Goal: Task Accomplishment & Management: Manage account settings

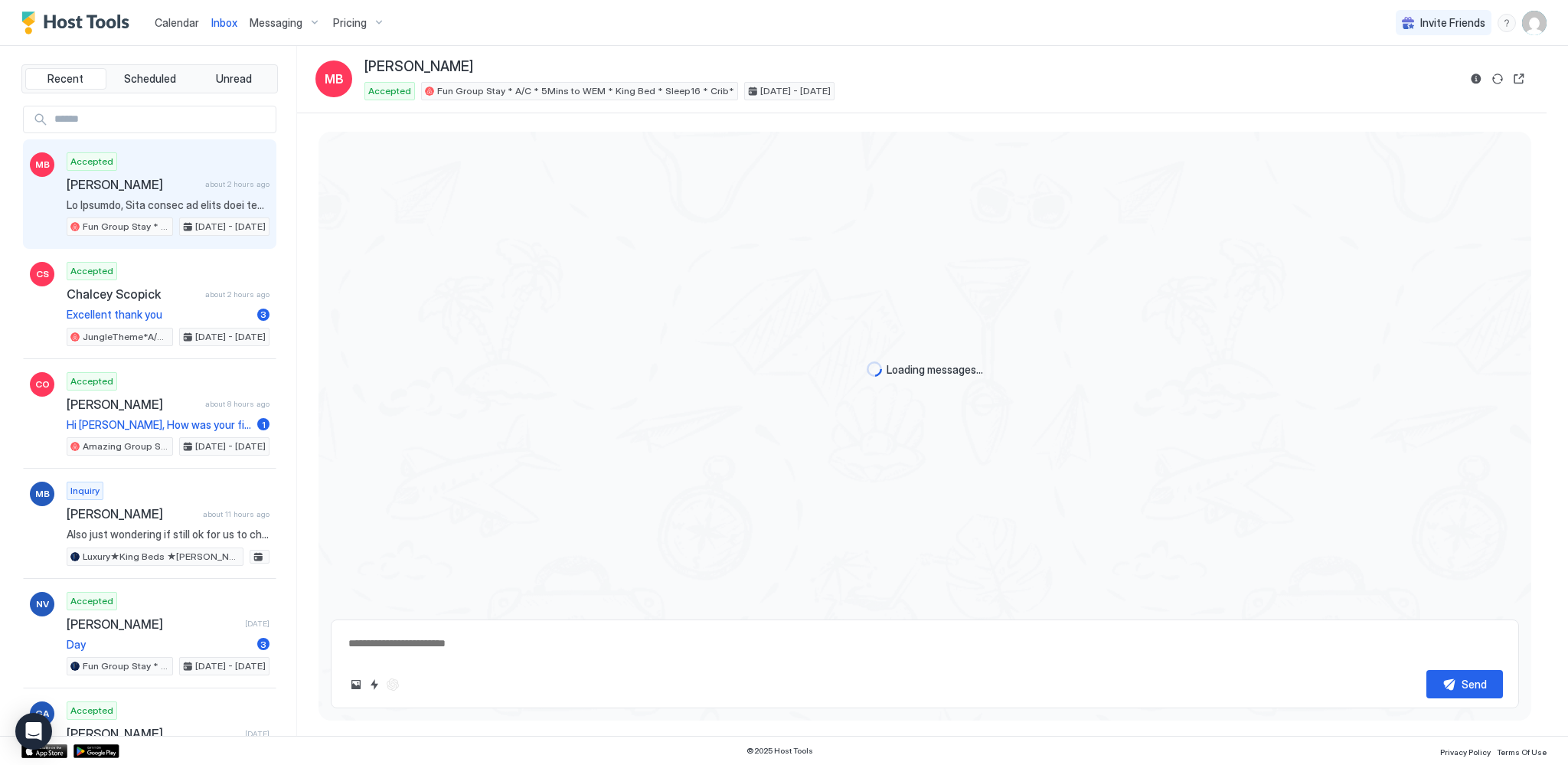
scroll to position [655, 0]
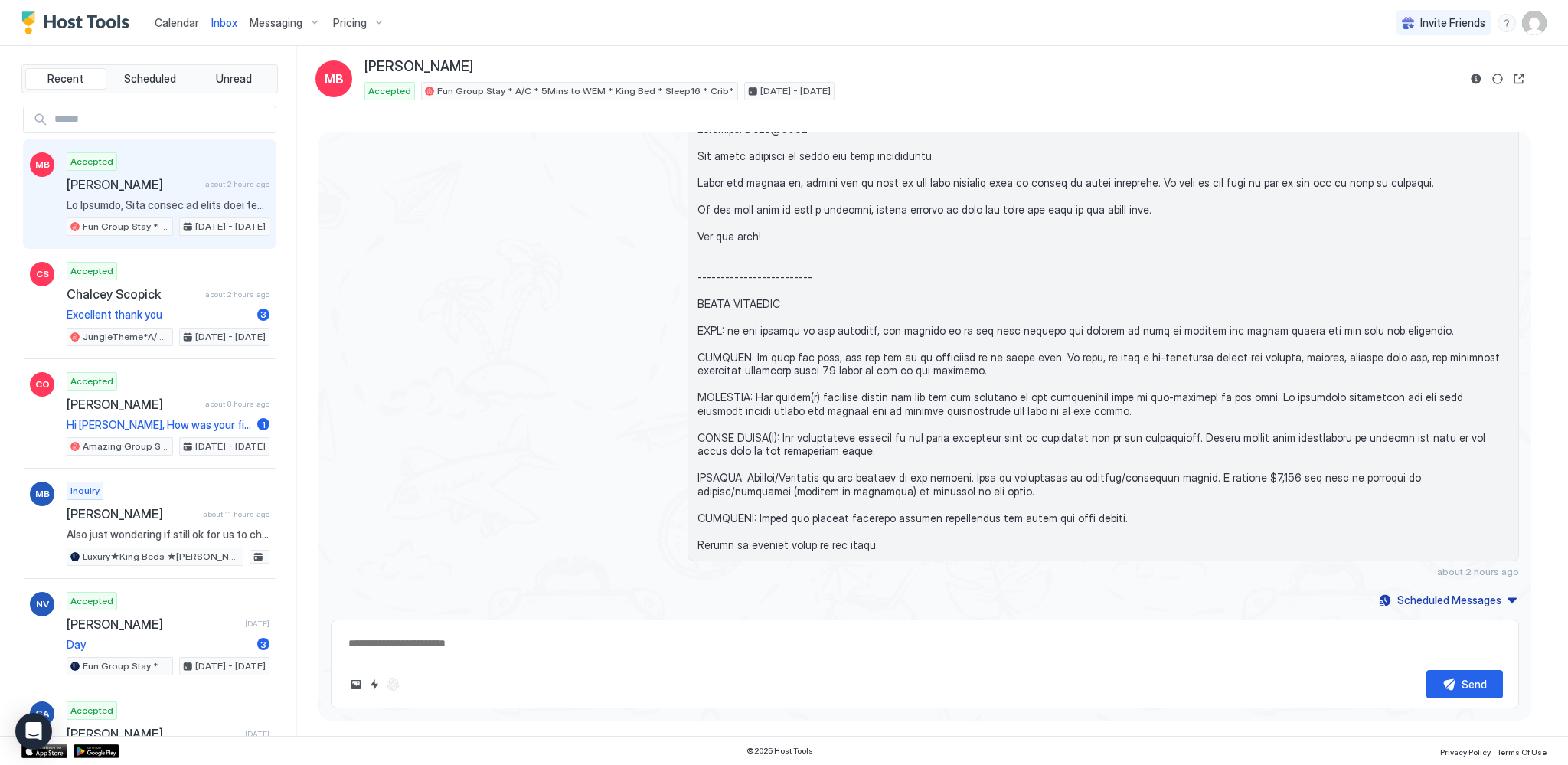
click at [172, 23] on span "Calendar" at bounding box center [176, 23] width 44 height 13
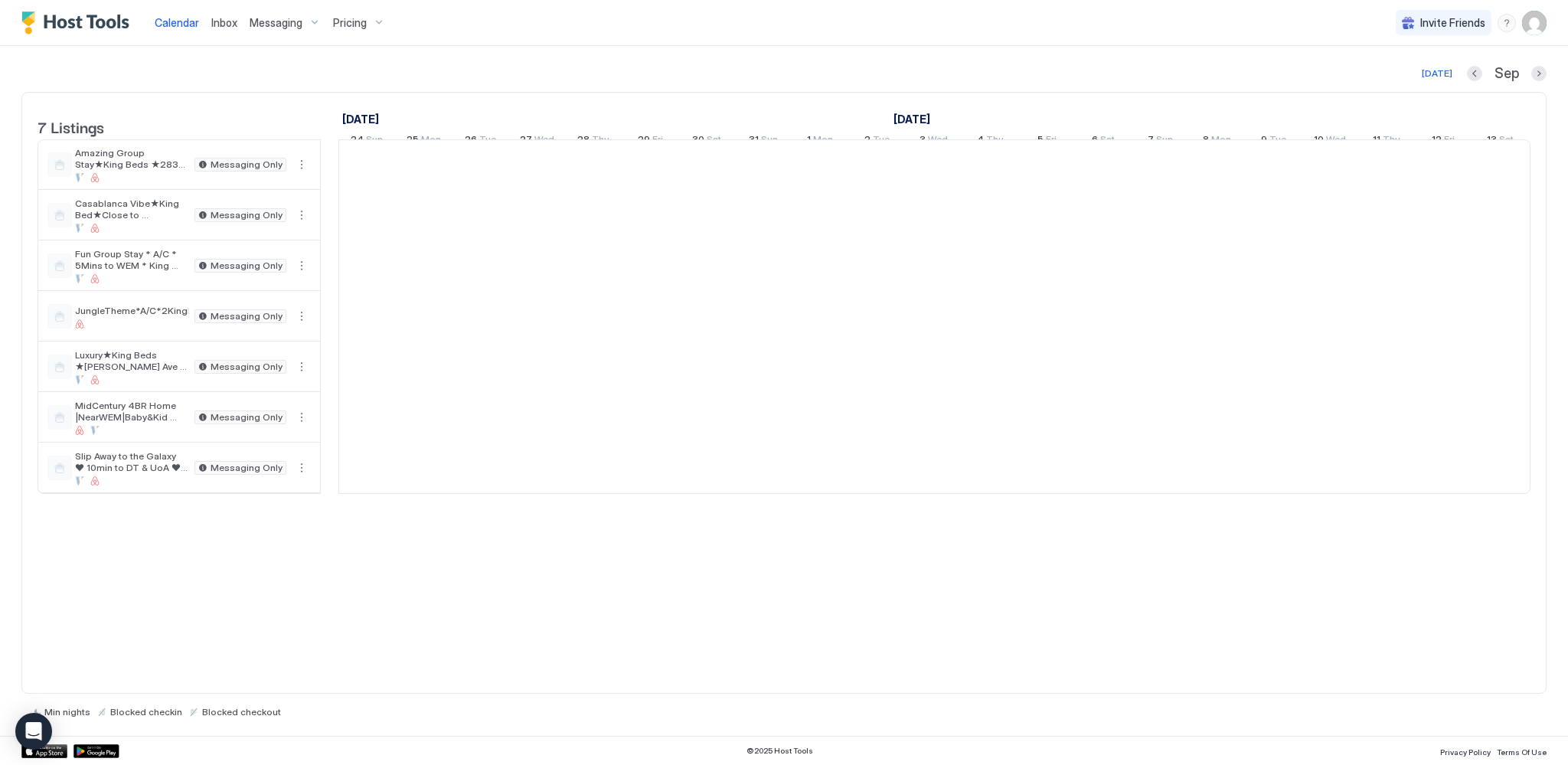
scroll to position [0, 851]
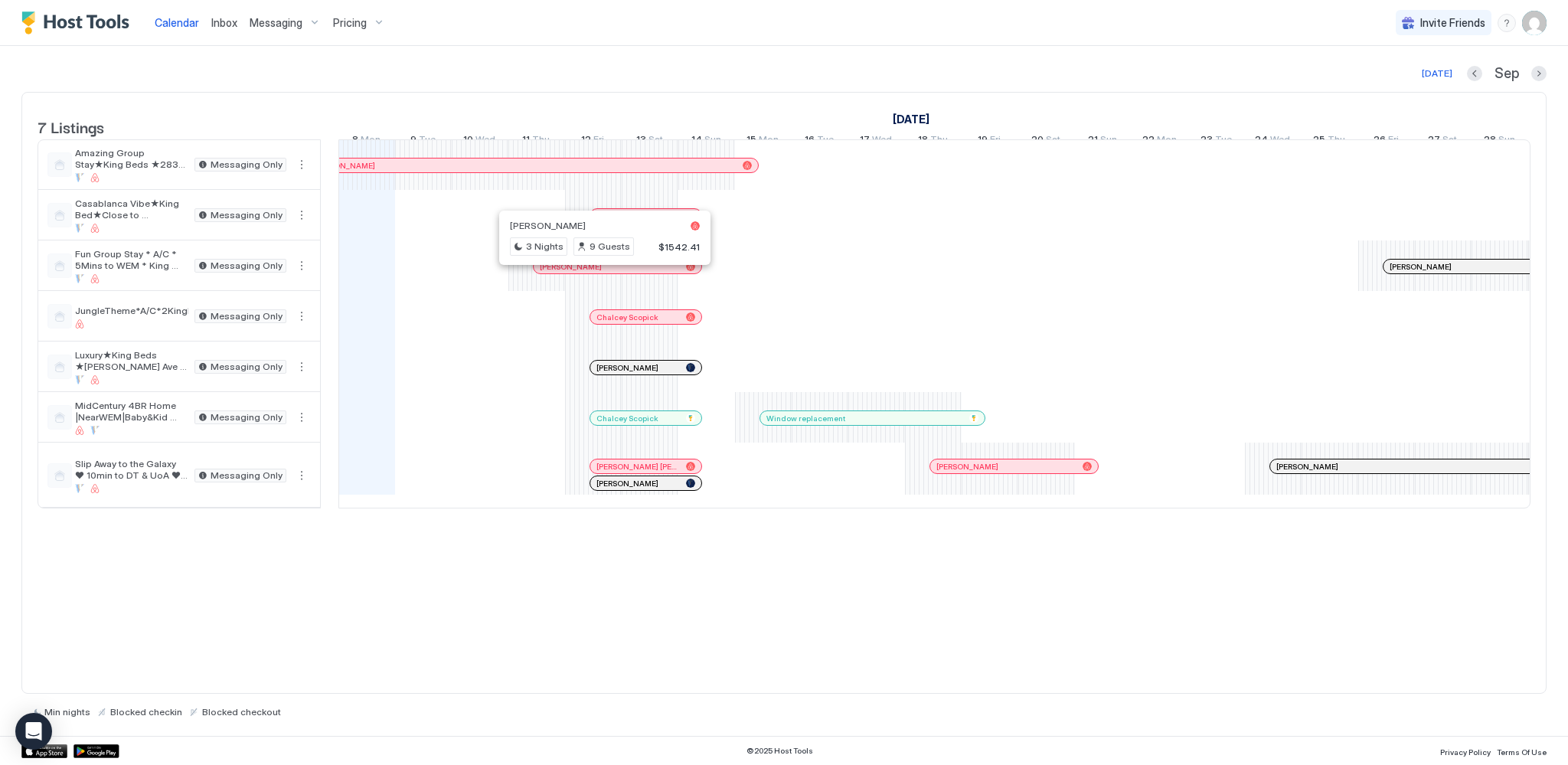
click at [599, 273] on div at bounding box center [600, 266] width 12 height 12
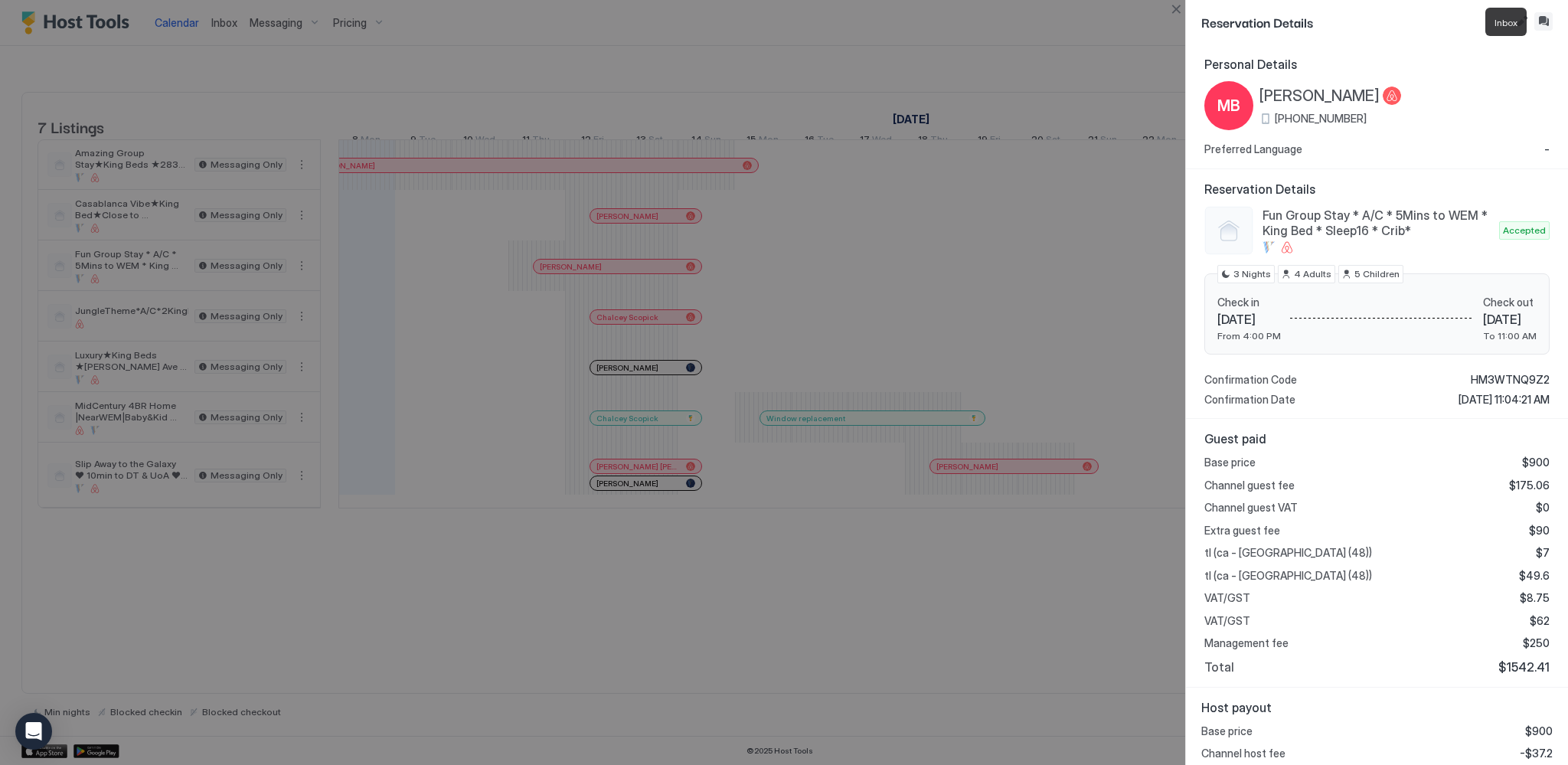
click at [1549, 28] on button "Inbox" at bounding box center [1544, 22] width 19 height 19
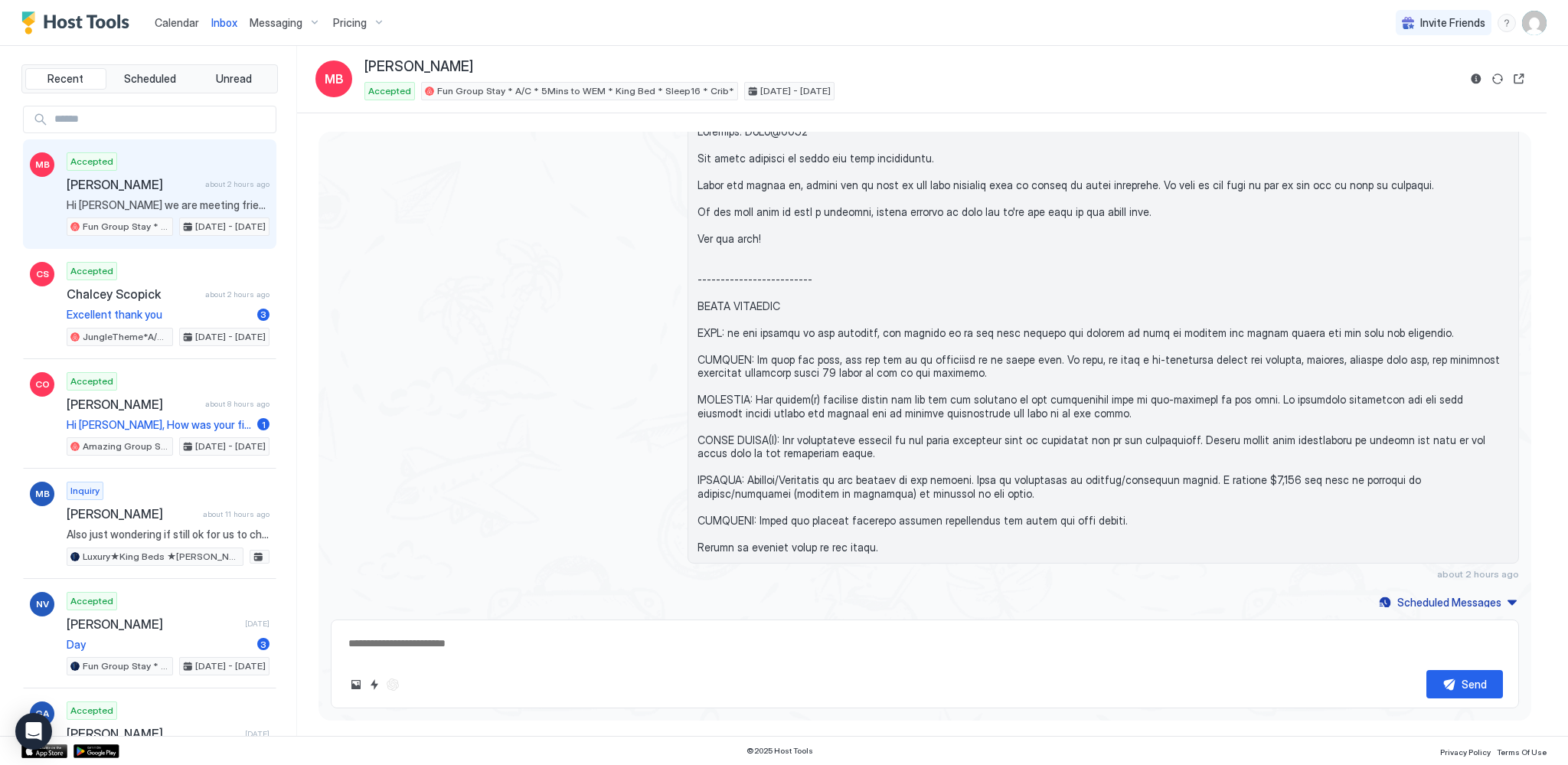
scroll to position [603, 0]
click at [1421, 605] on div "Scheduled Messages" at bounding box center [1449, 599] width 104 height 16
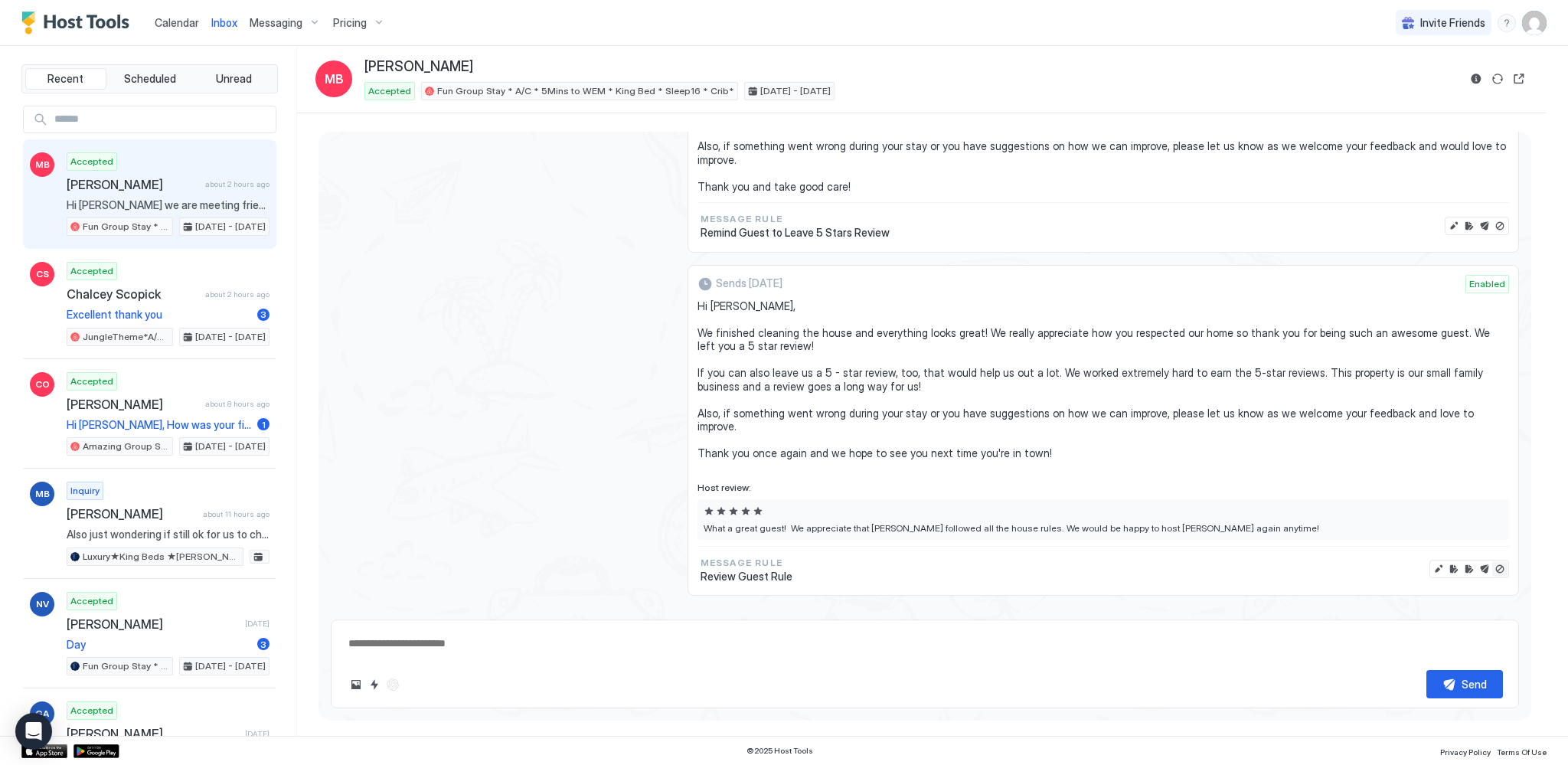
click at [1493, 561] on button "Disable message & review" at bounding box center [1500, 568] width 15 height 15
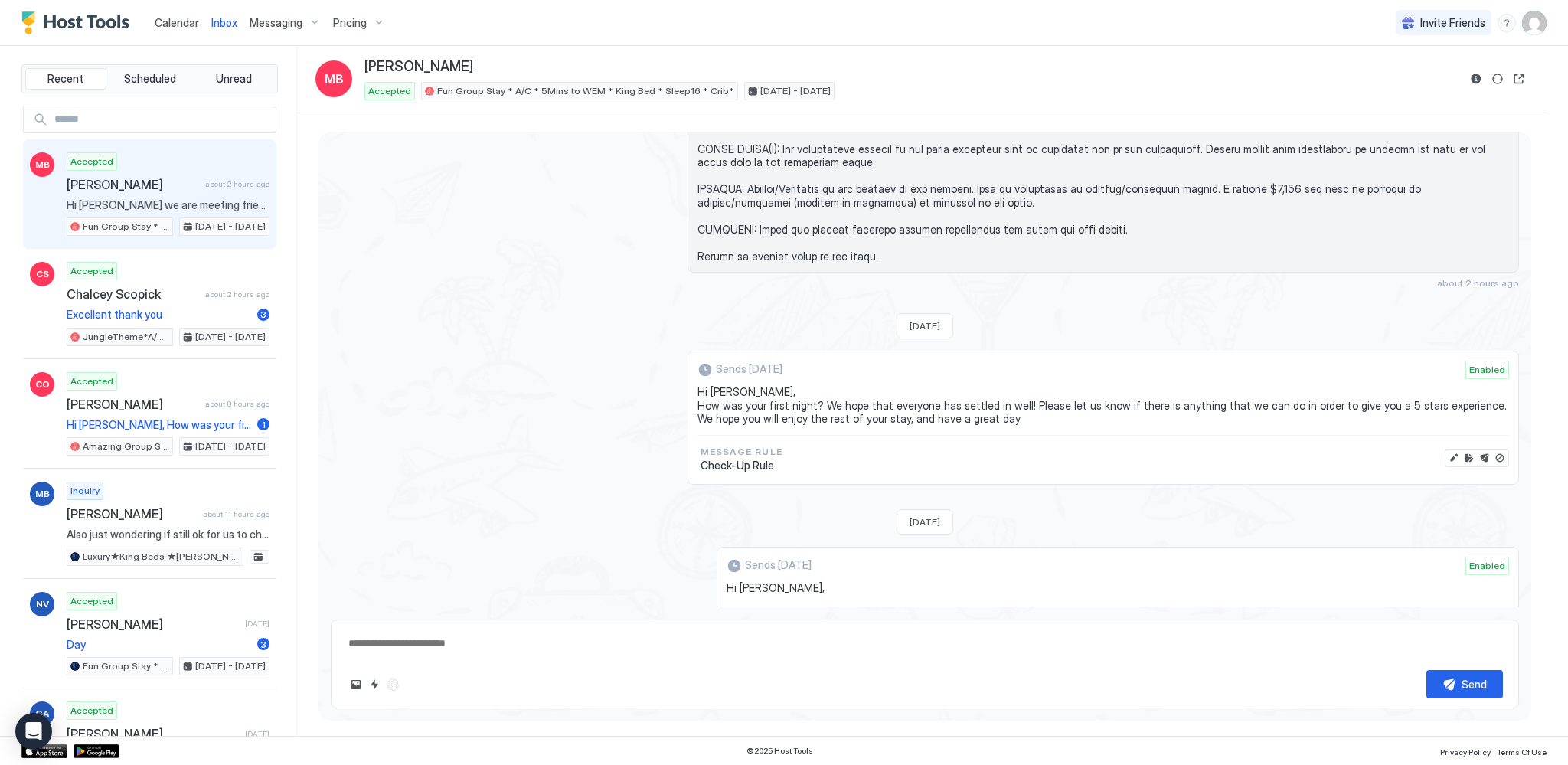
scroll to position [849, 0]
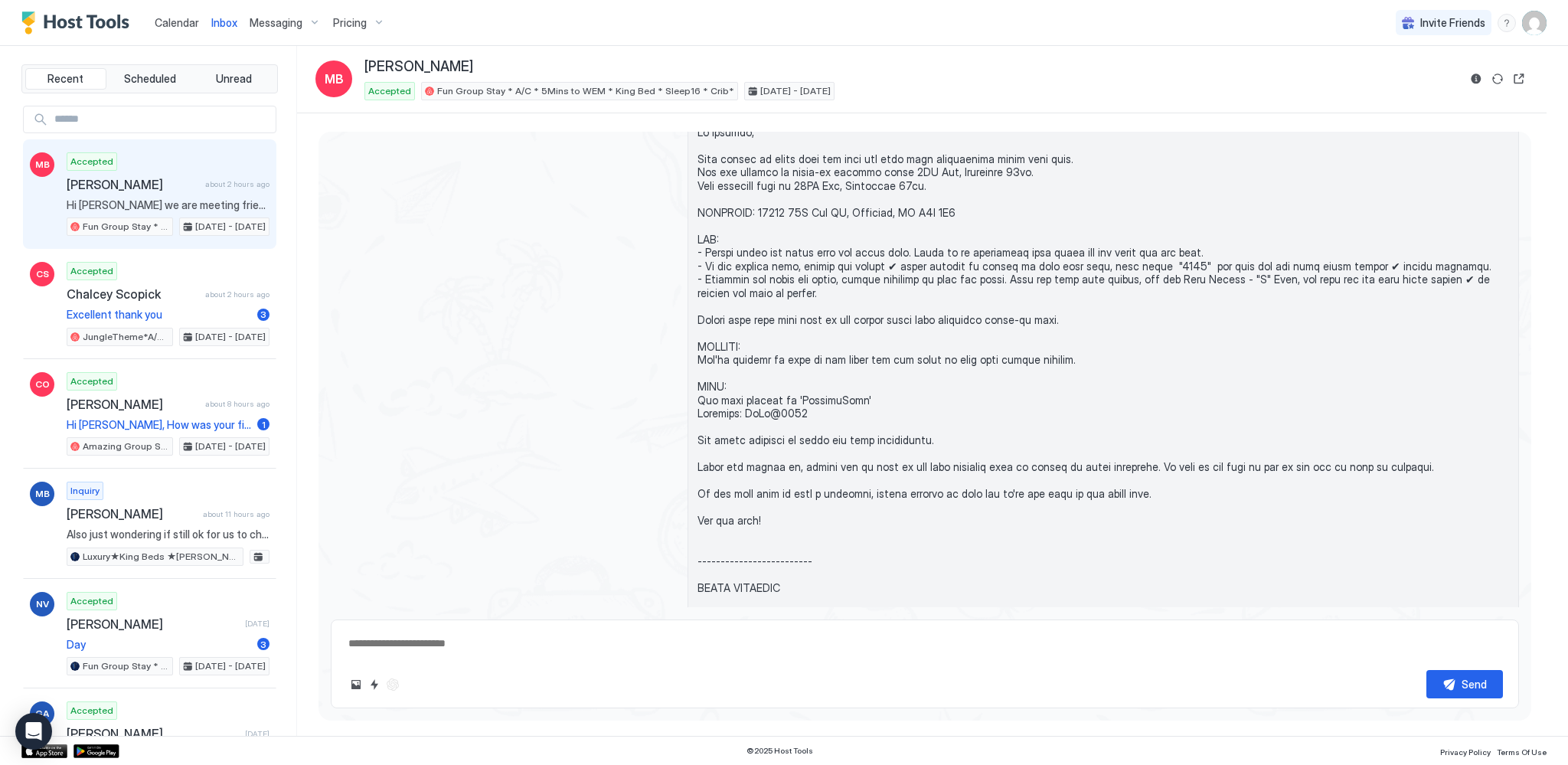
scroll to position [309, 0]
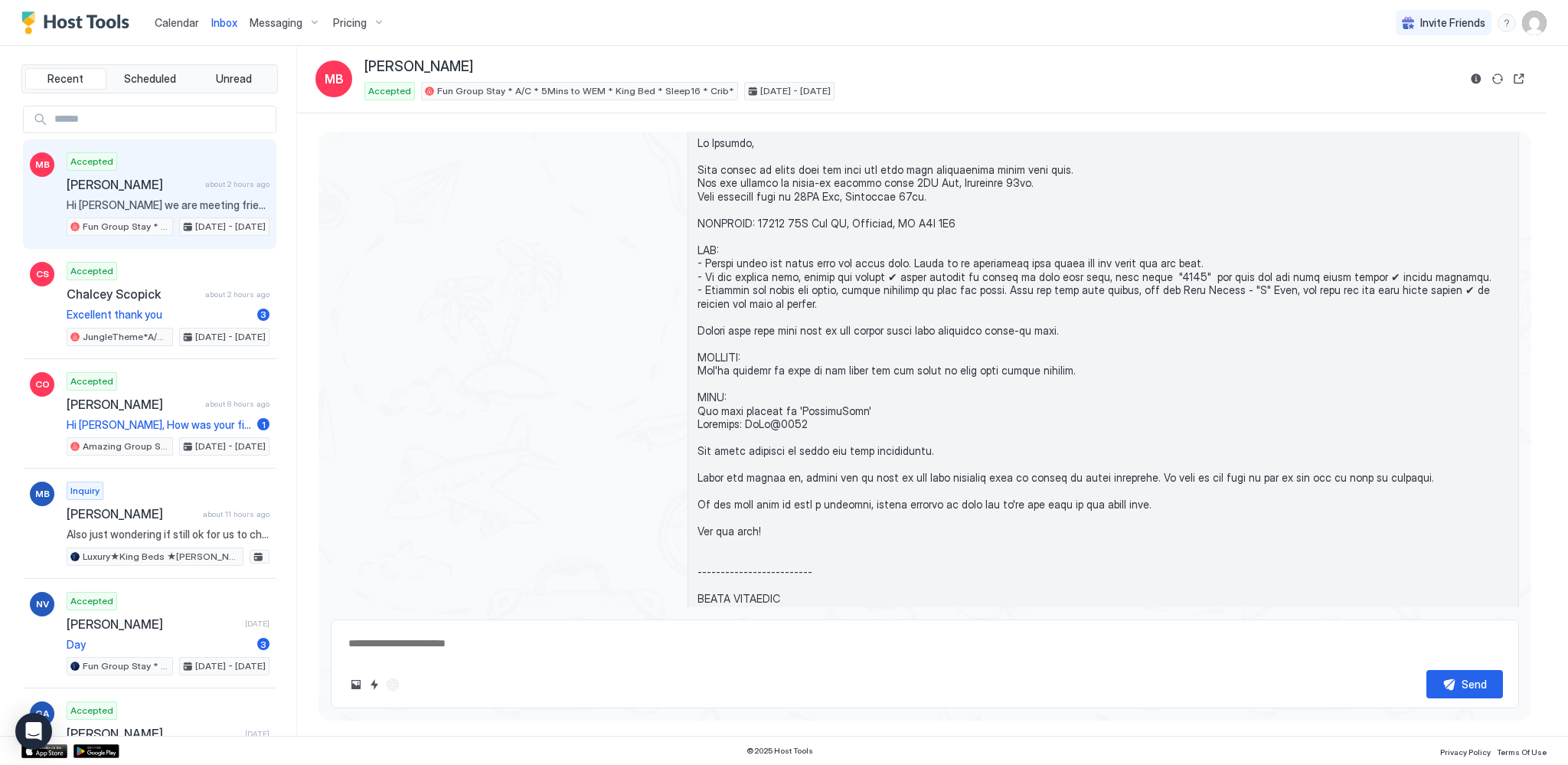
type textarea "*"
click at [176, 25] on span "Calendar" at bounding box center [176, 23] width 44 height 13
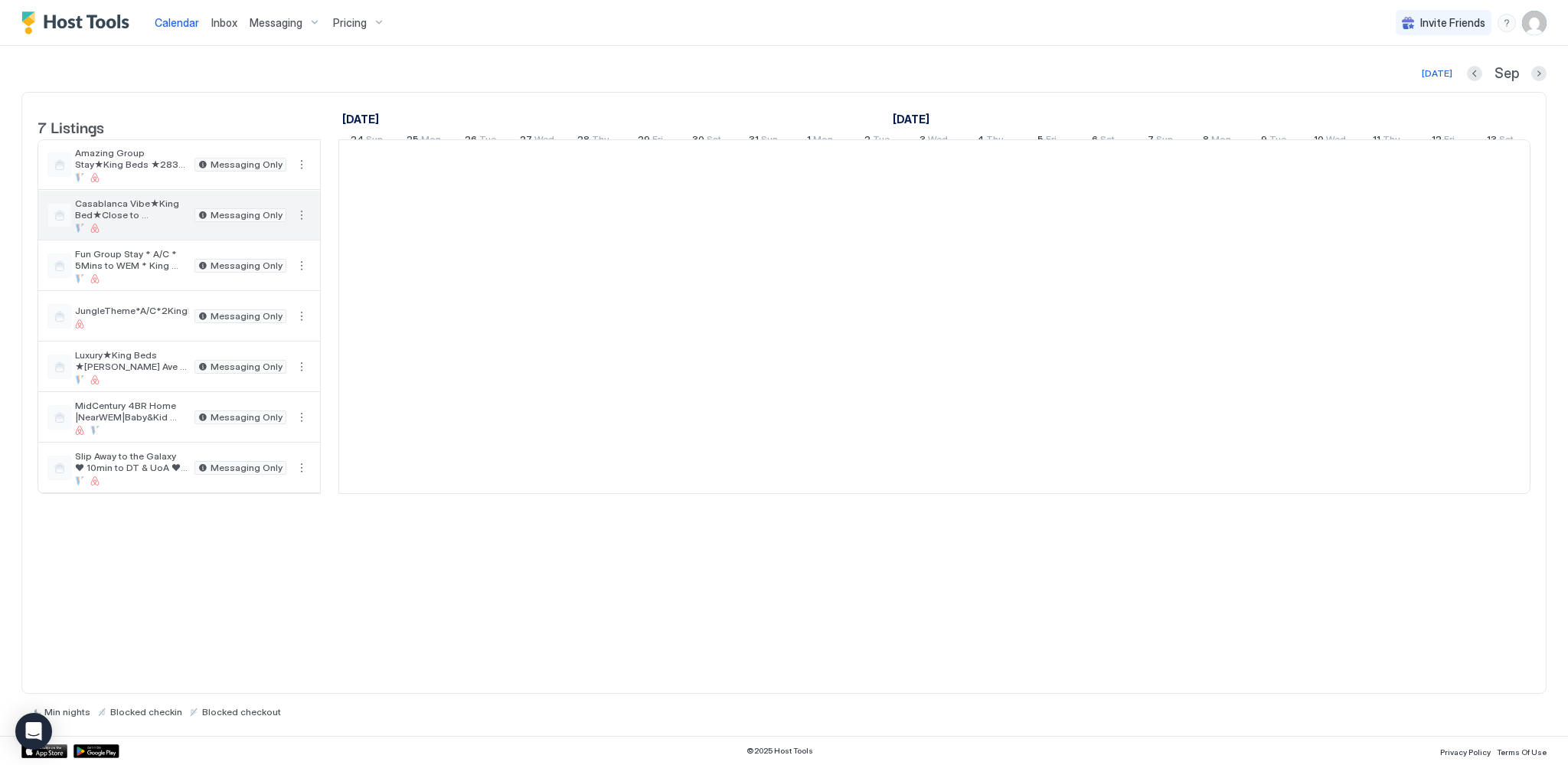
scroll to position [0, 851]
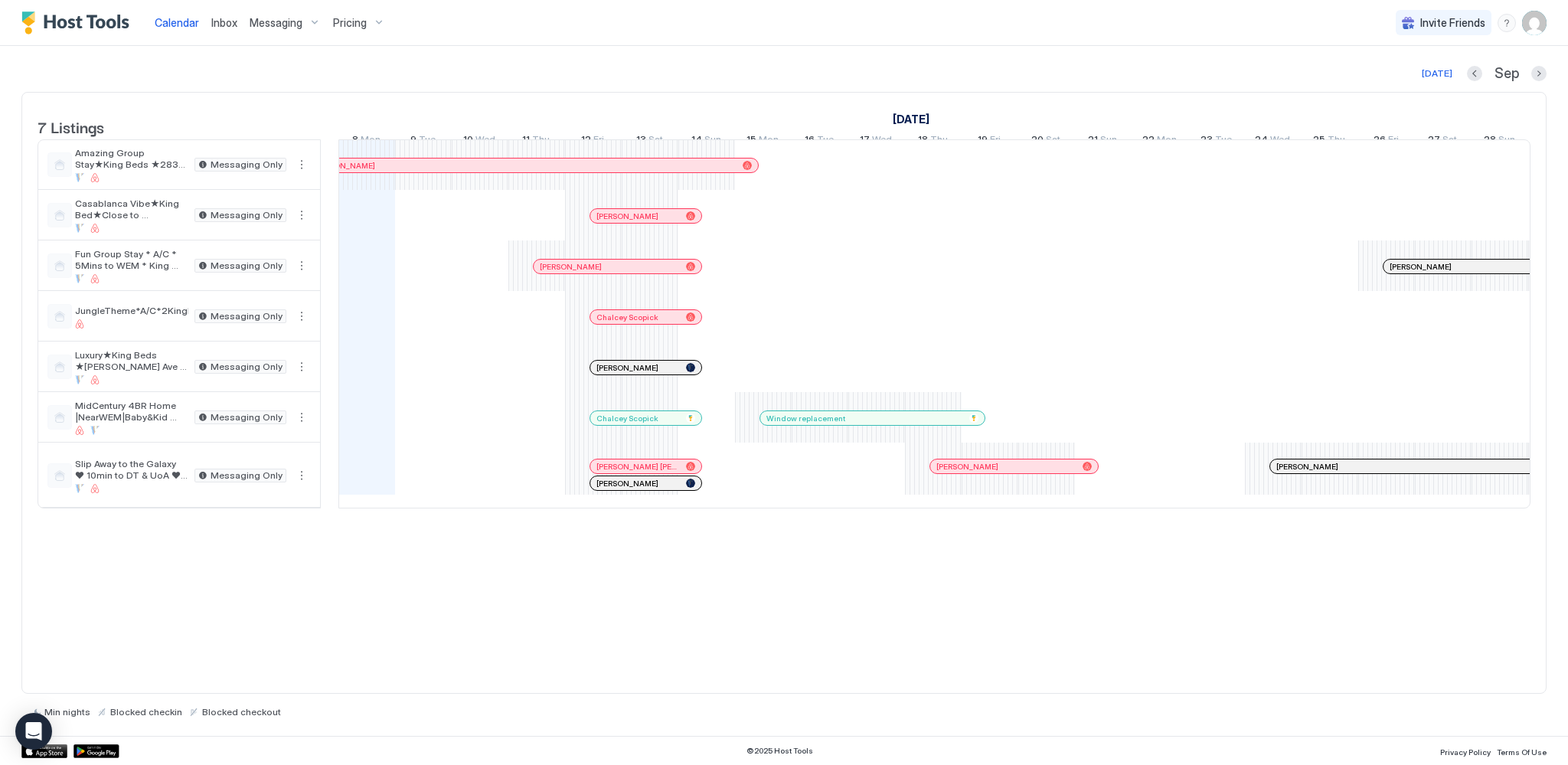
click at [270, 23] on span "Messaging" at bounding box center [276, 23] width 53 height 14
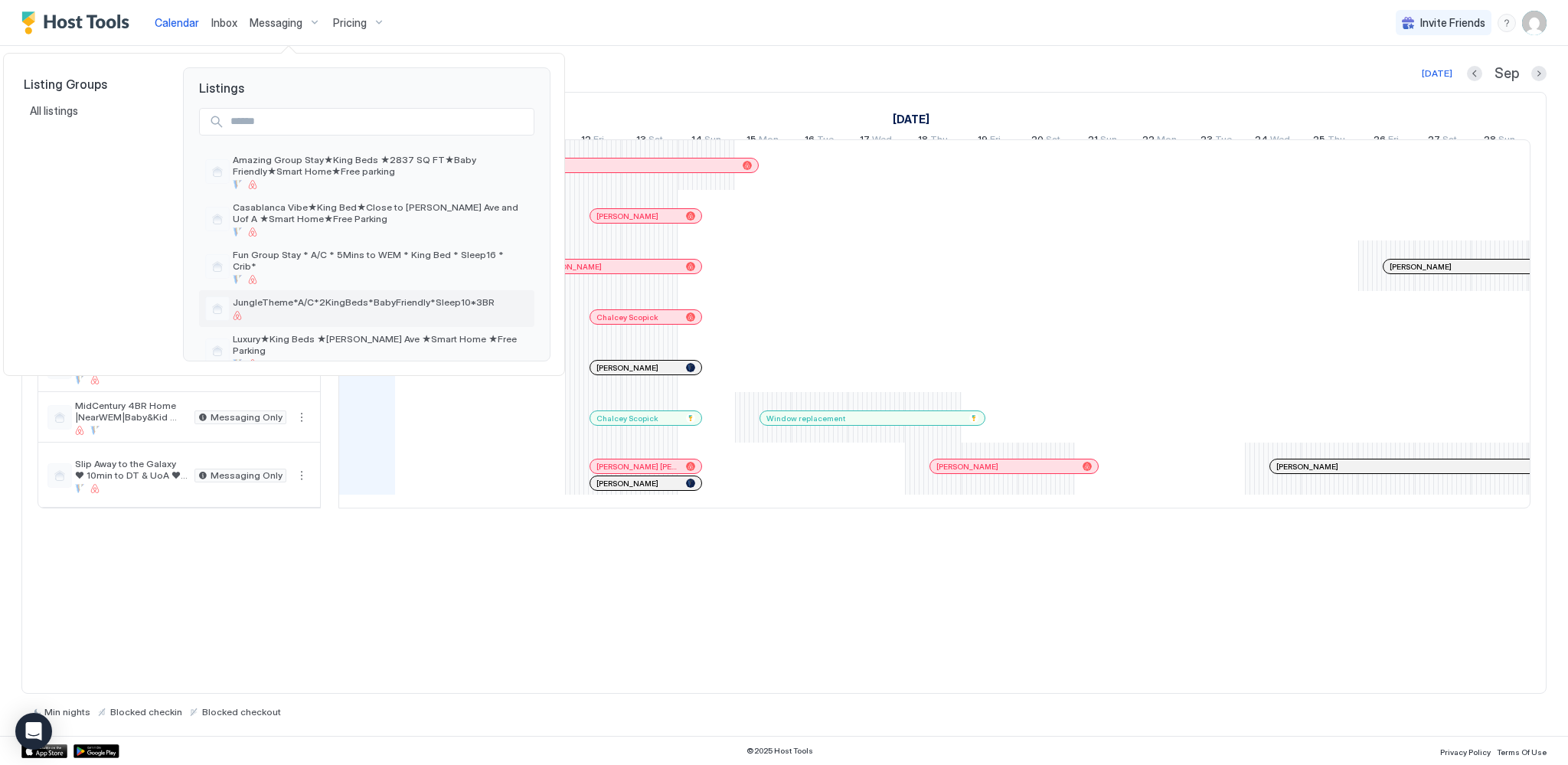
scroll to position [76, 0]
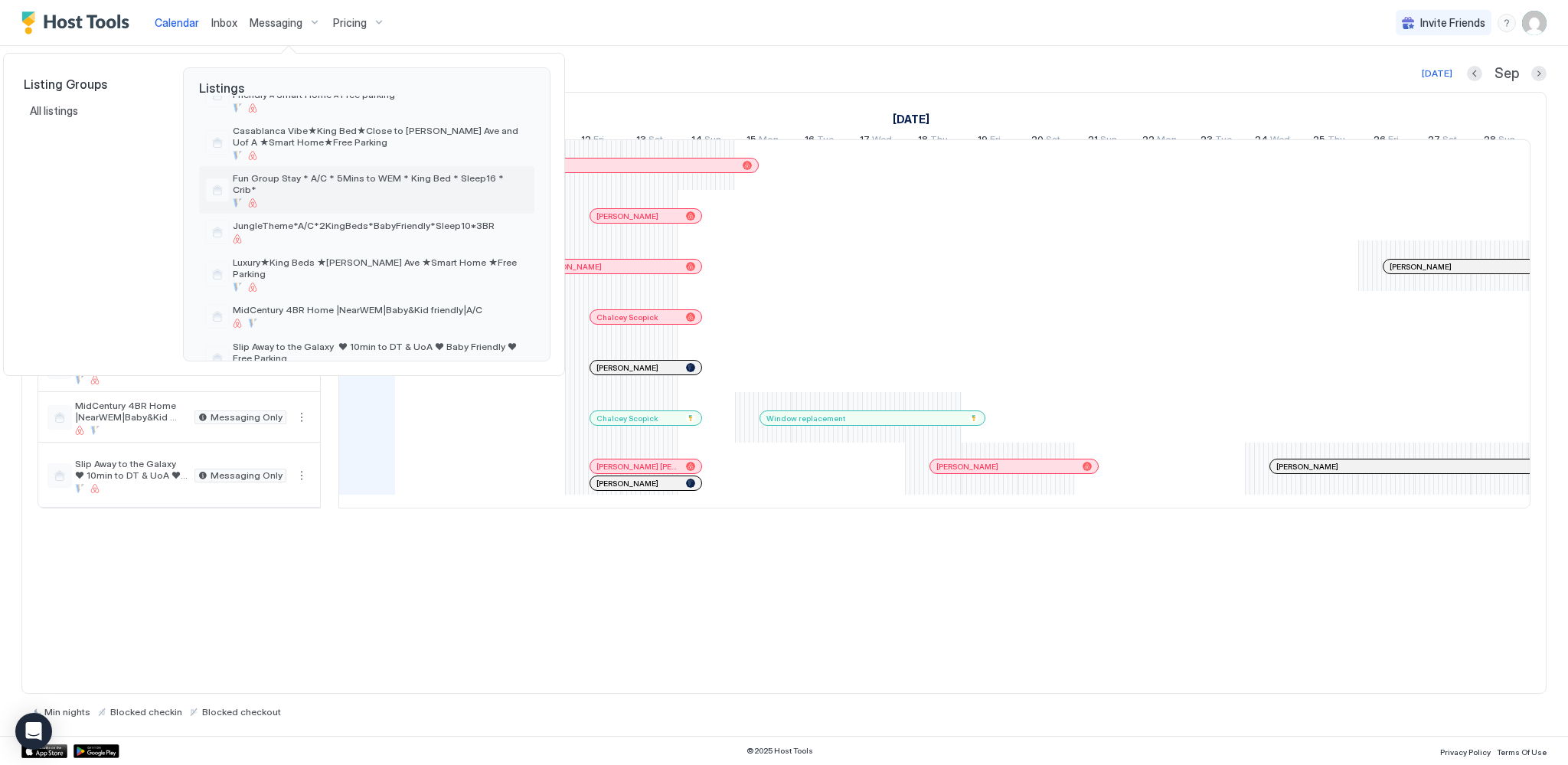
click at [339, 182] on span "Fun Group Stay * A/C * 5Mins to WEM * King Bed * Sleep16 * Crib*" at bounding box center [380, 183] width 296 height 23
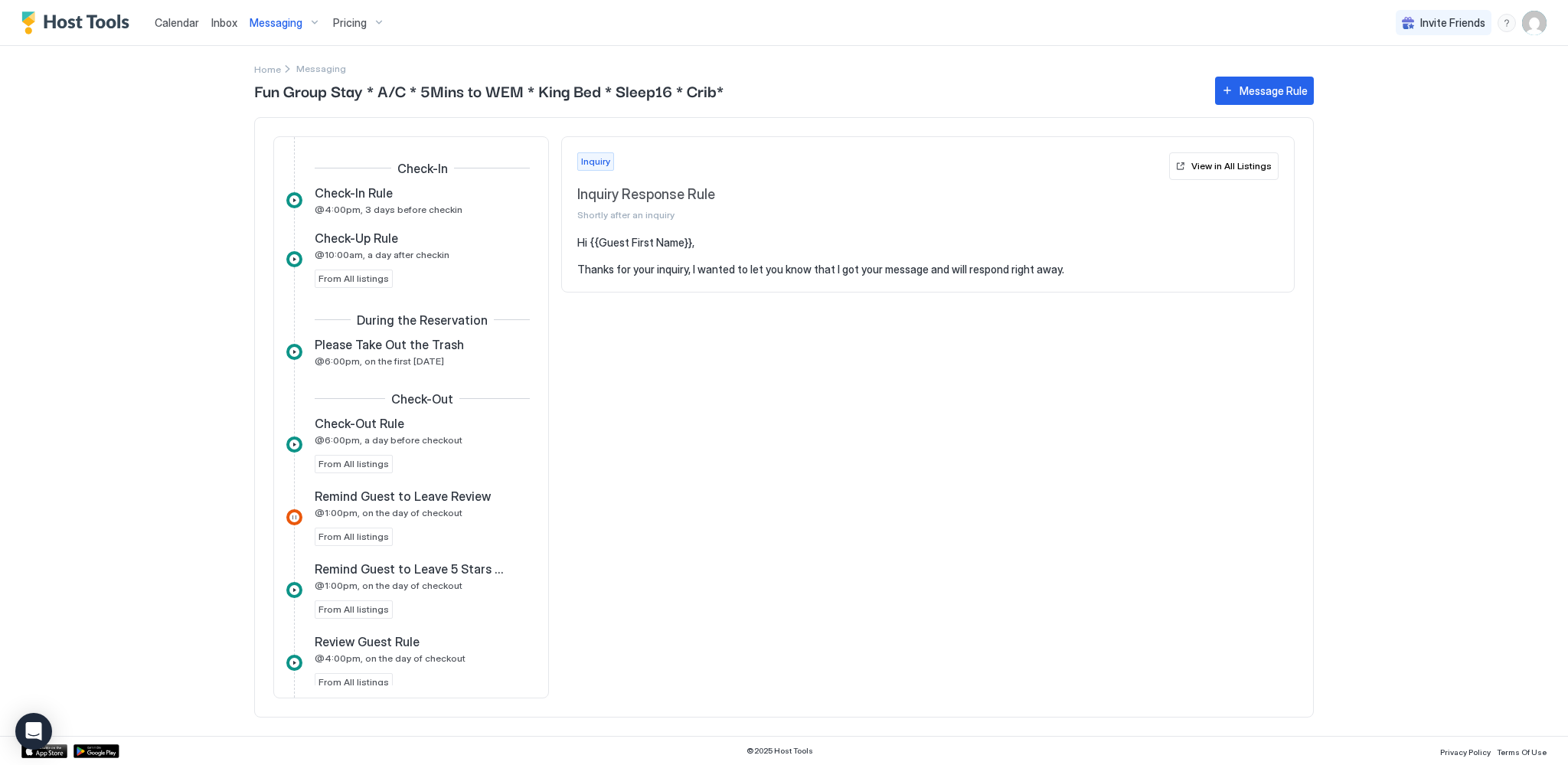
scroll to position [462, 0]
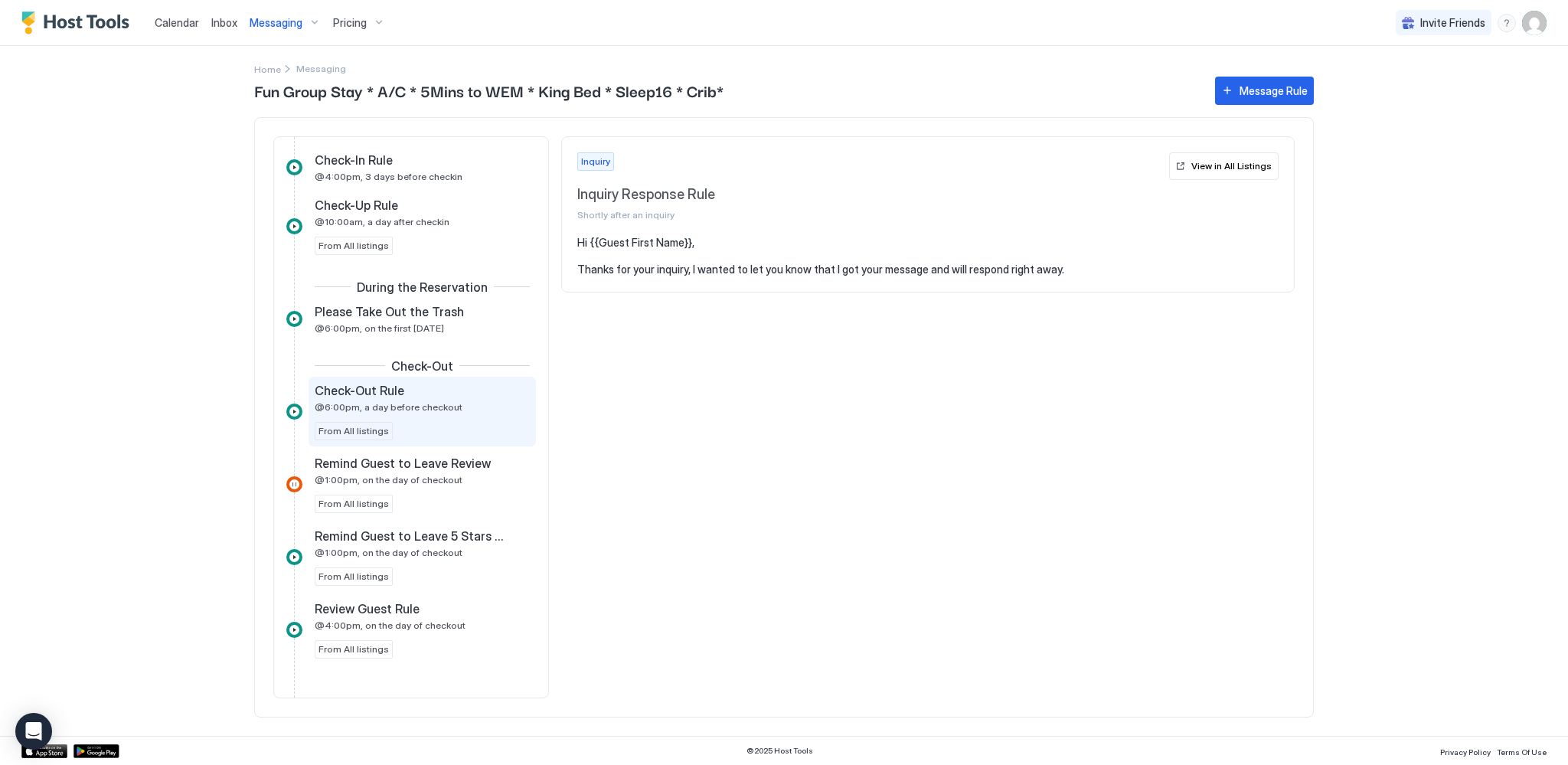
click at [377, 403] on span "@6:00pm, a day before checkout" at bounding box center [388, 406] width 148 height 11
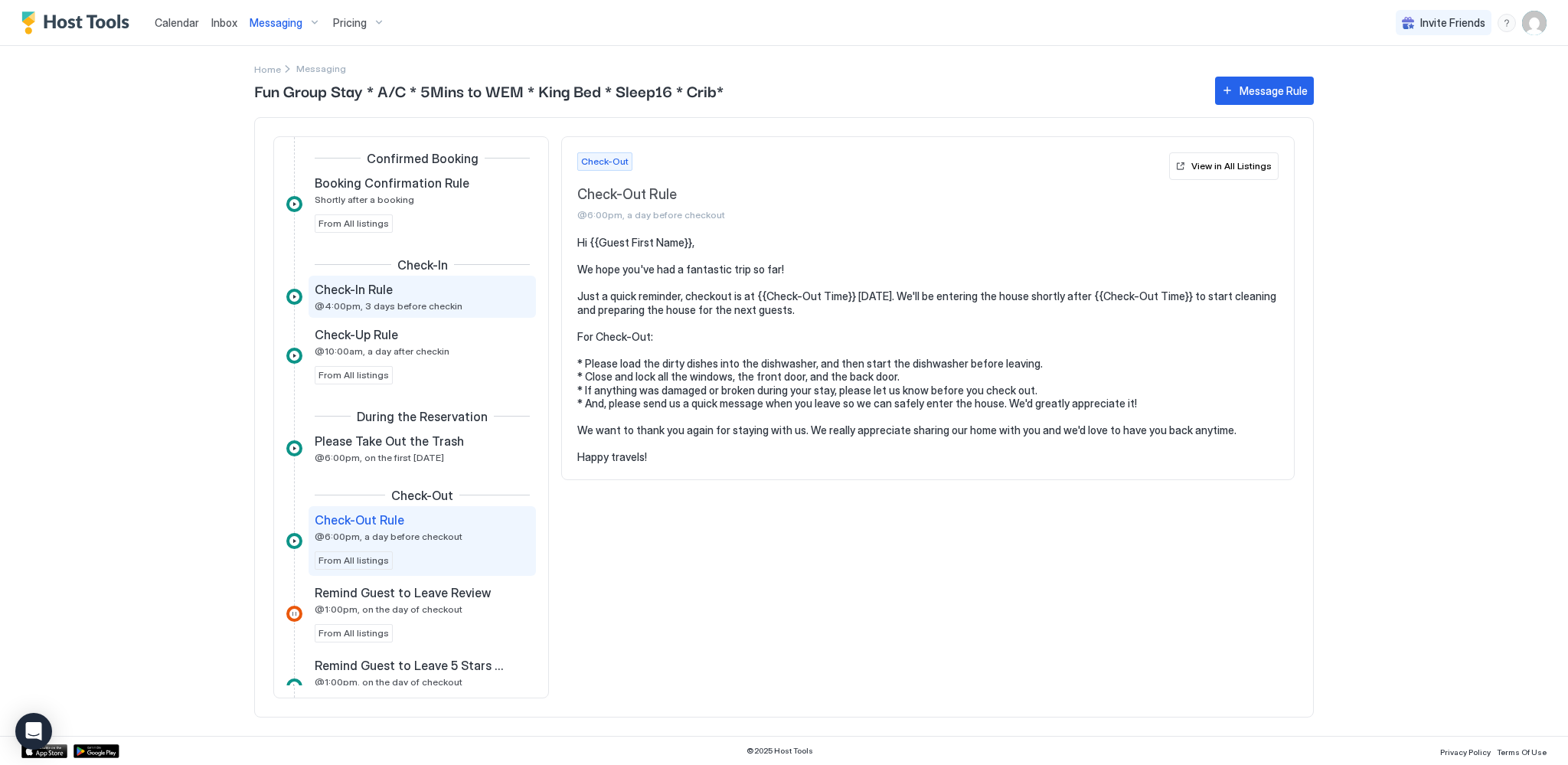
scroll to position [309, 0]
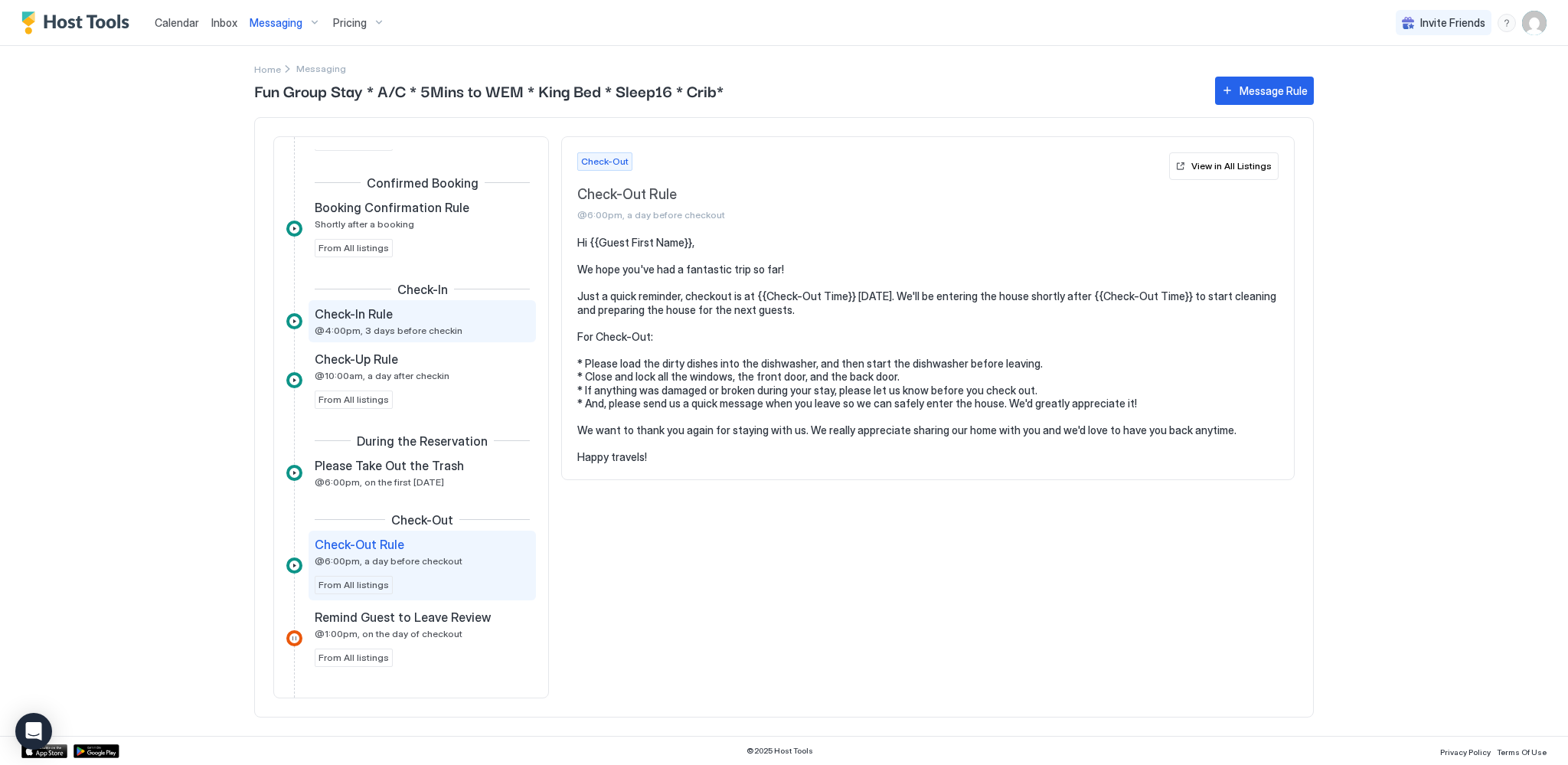
click at [376, 319] on span "Check-In Rule" at bounding box center [353, 313] width 78 height 15
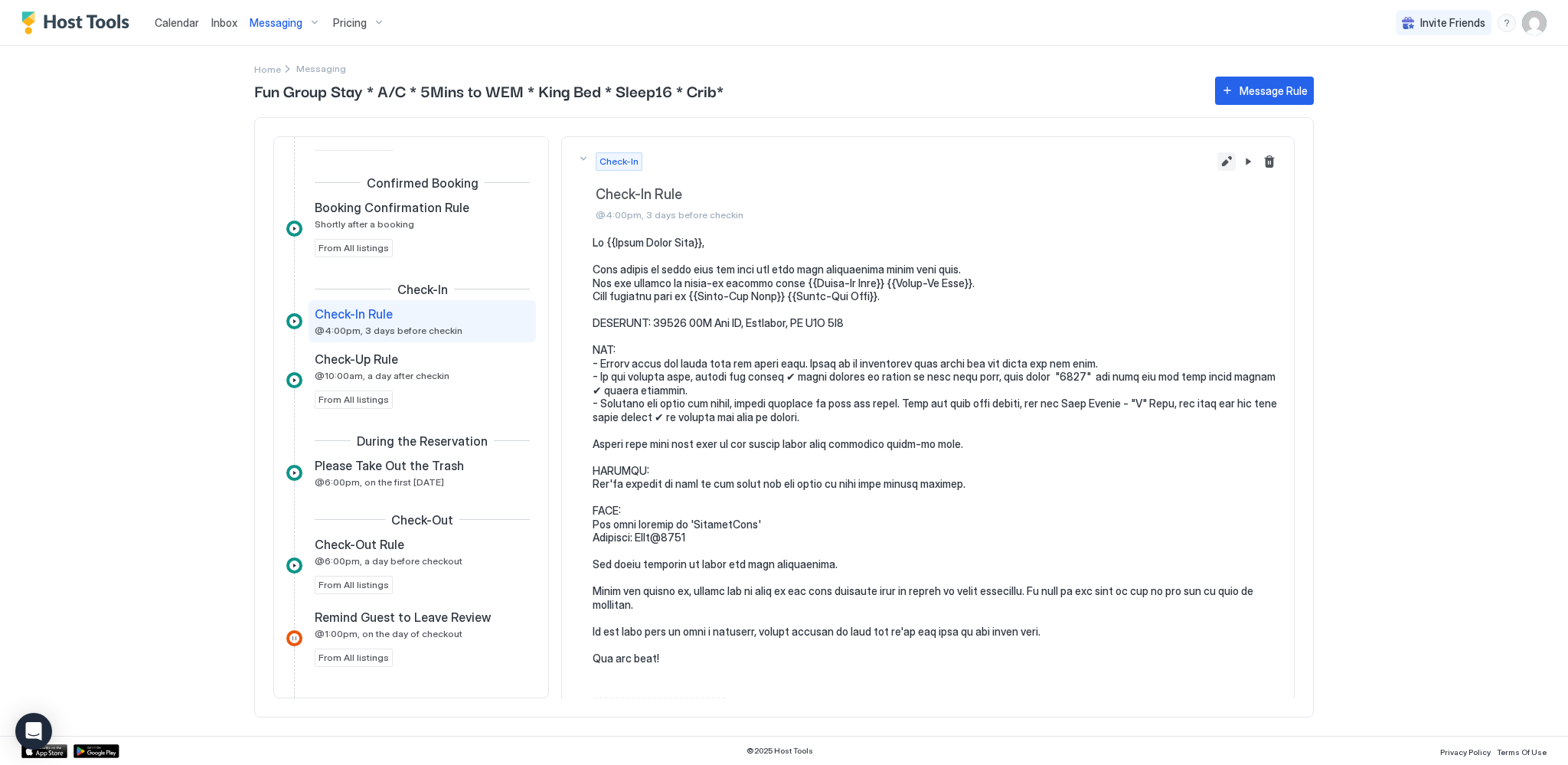
click at [1218, 157] on button "Edit message rule" at bounding box center [1227, 162] width 19 height 19
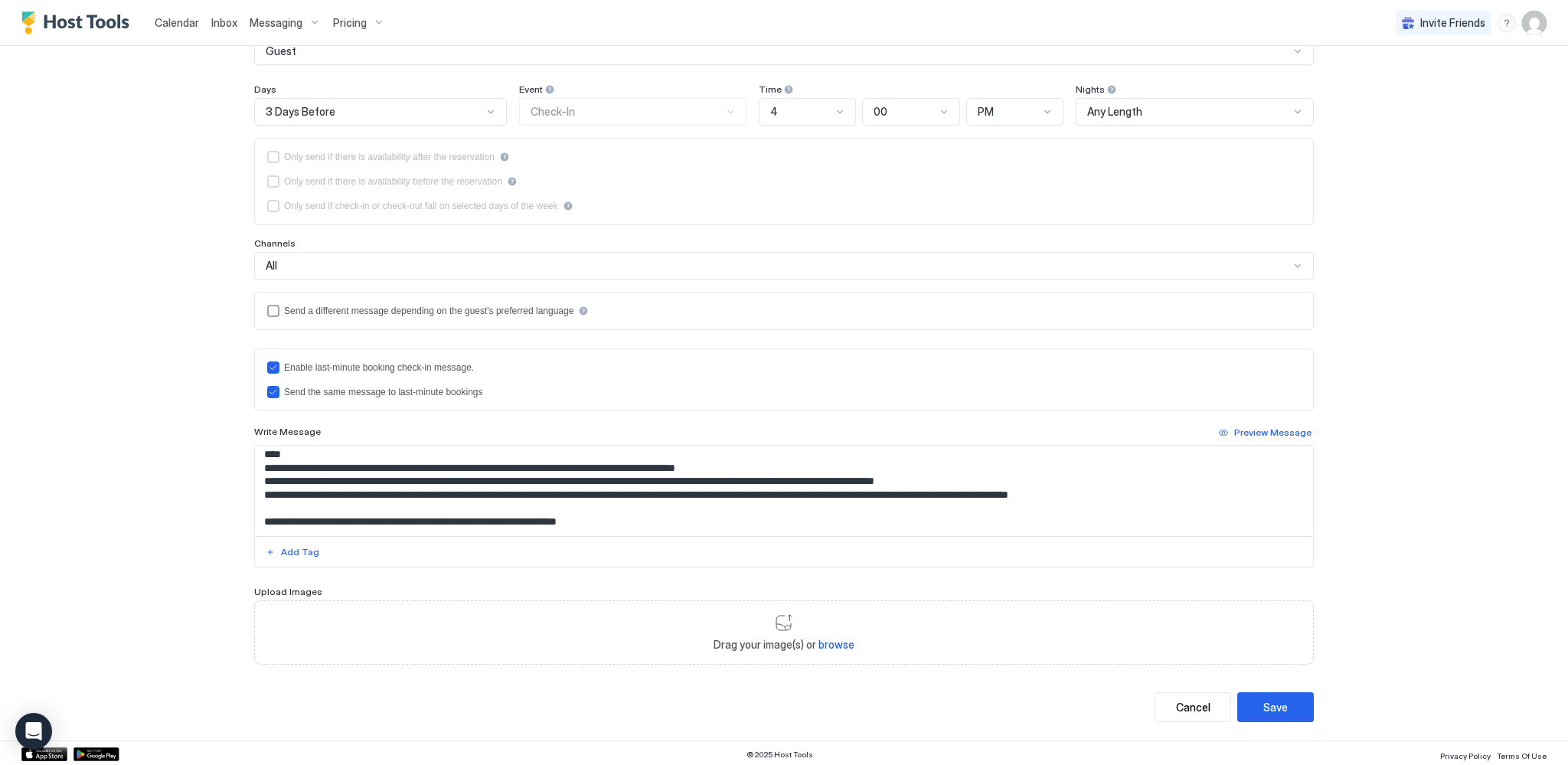
scroll to position [76, 0]
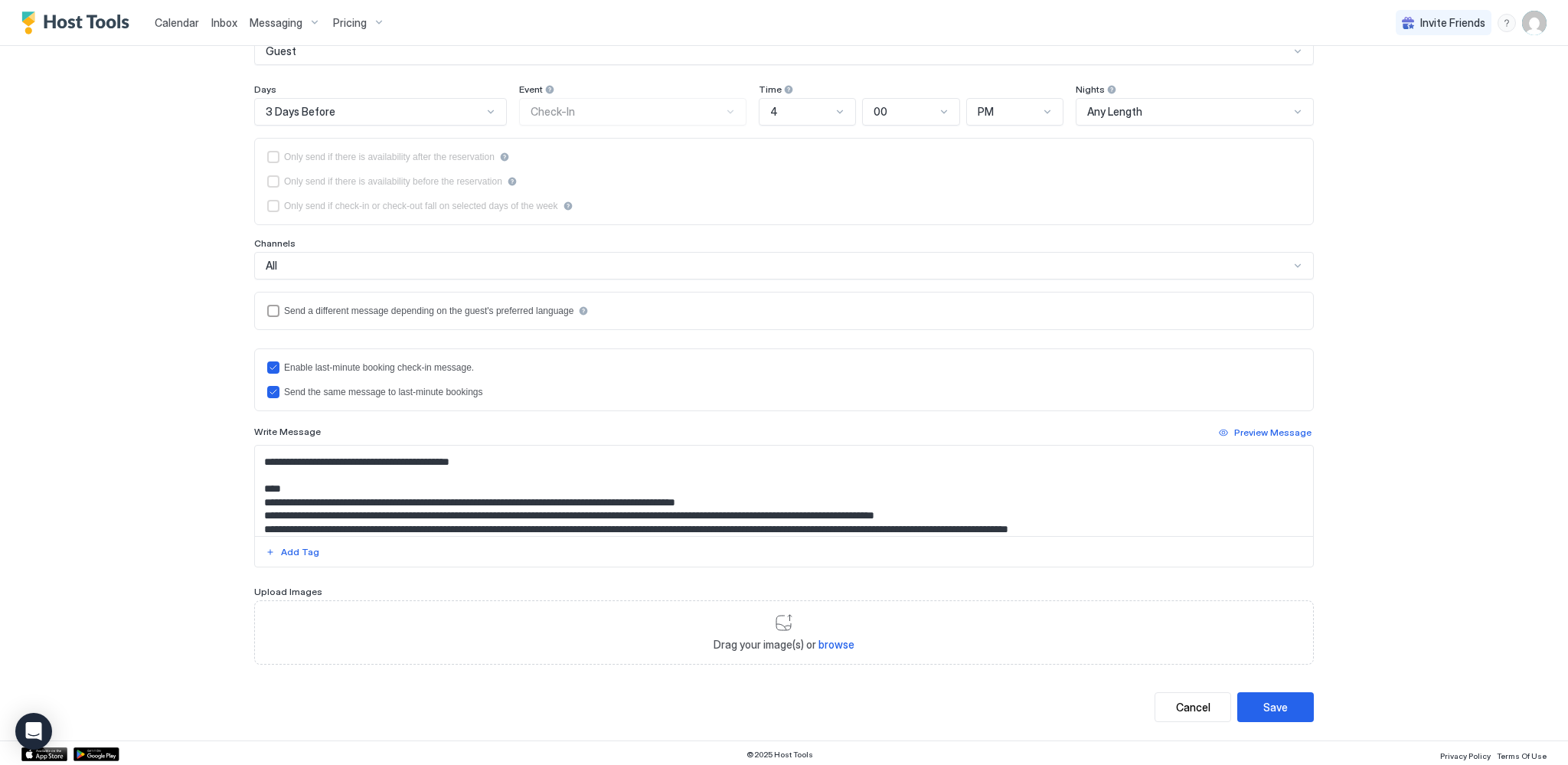
click at [728, 510] on textarea "Input Field" at bounding box center [784, 491] width 1058 height 90
type textarea "**********"
click at [1272, 709] on div "Save" at bounding box center [1276, 707] width 24 height 16
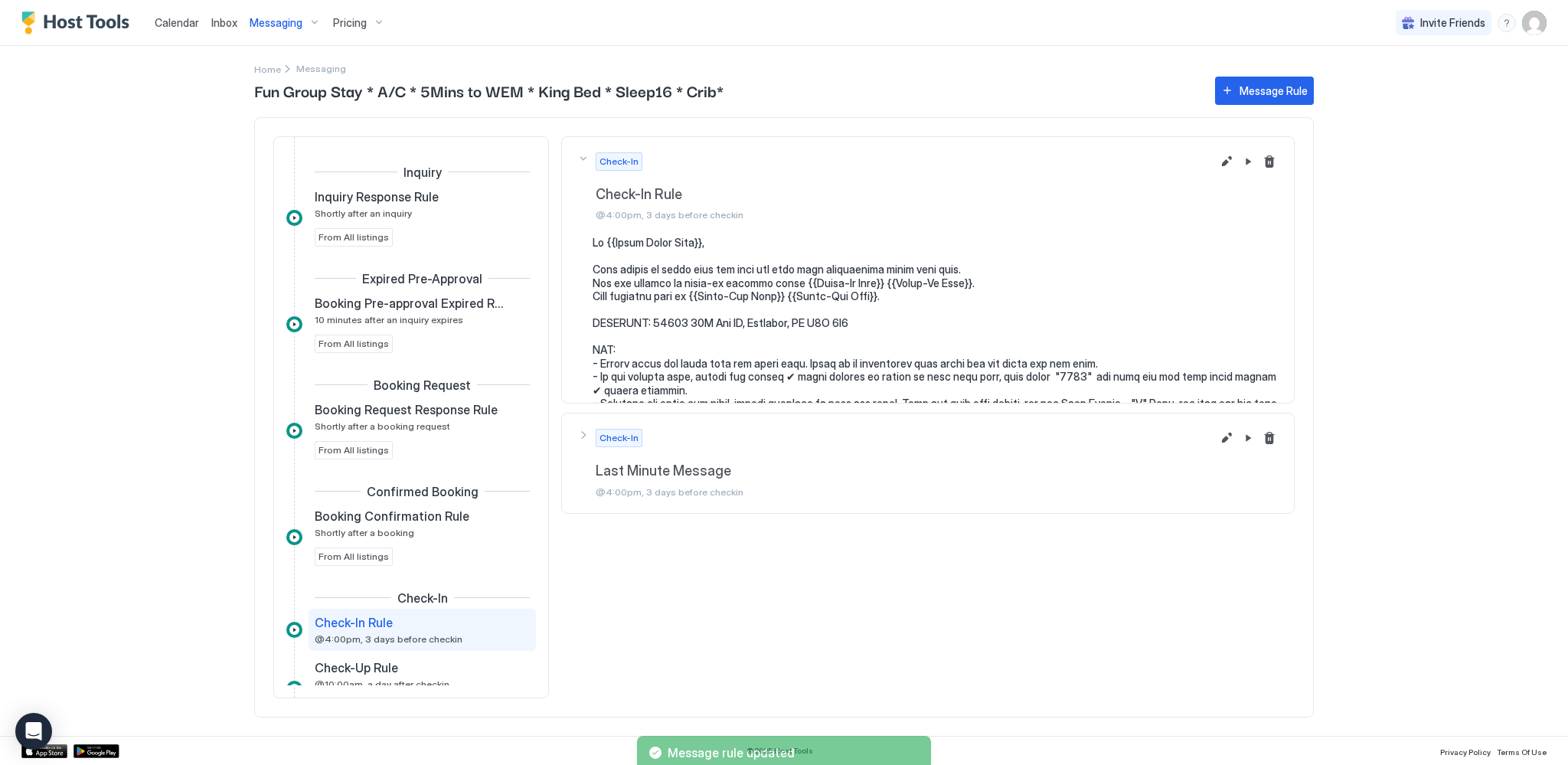
scroll to position [211, 0]
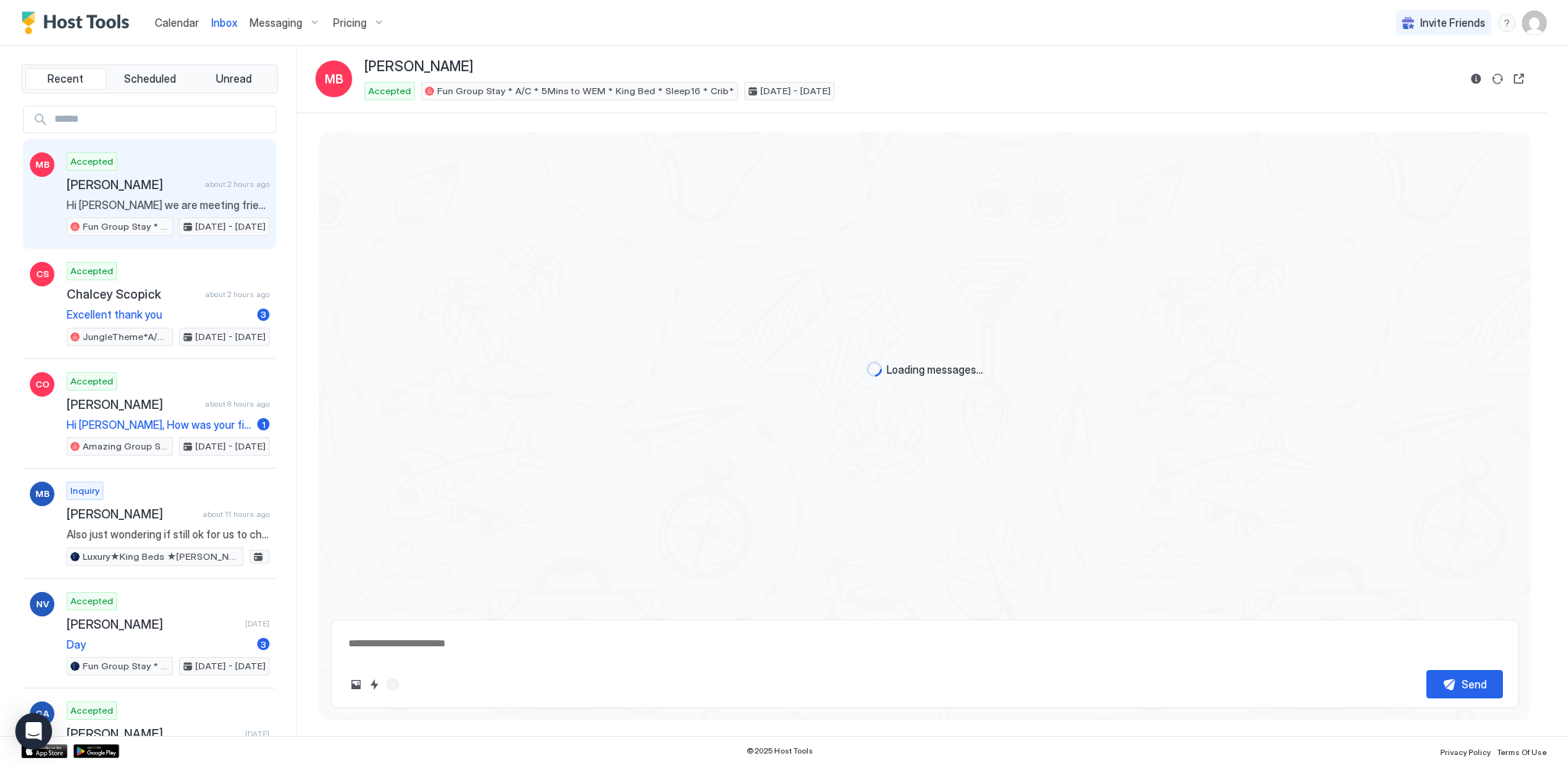
scroll to position [655, 0]
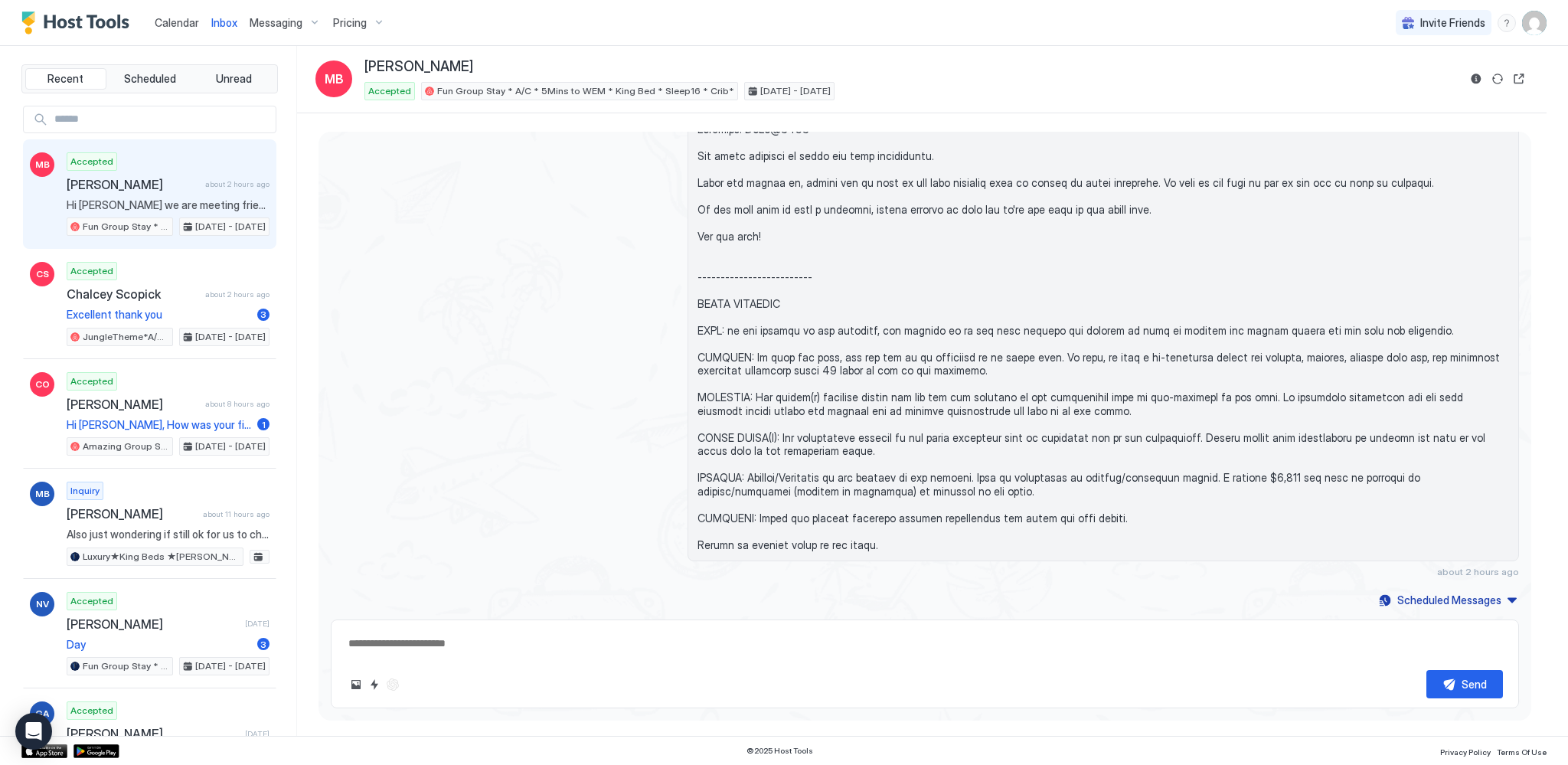
click at [174, 14] on div "Calendar" at bounding box center [177, 23] width 56 height 28
click at [161, 23] on span "Calendar" at bounding box center [176, 23] width 44 height 13
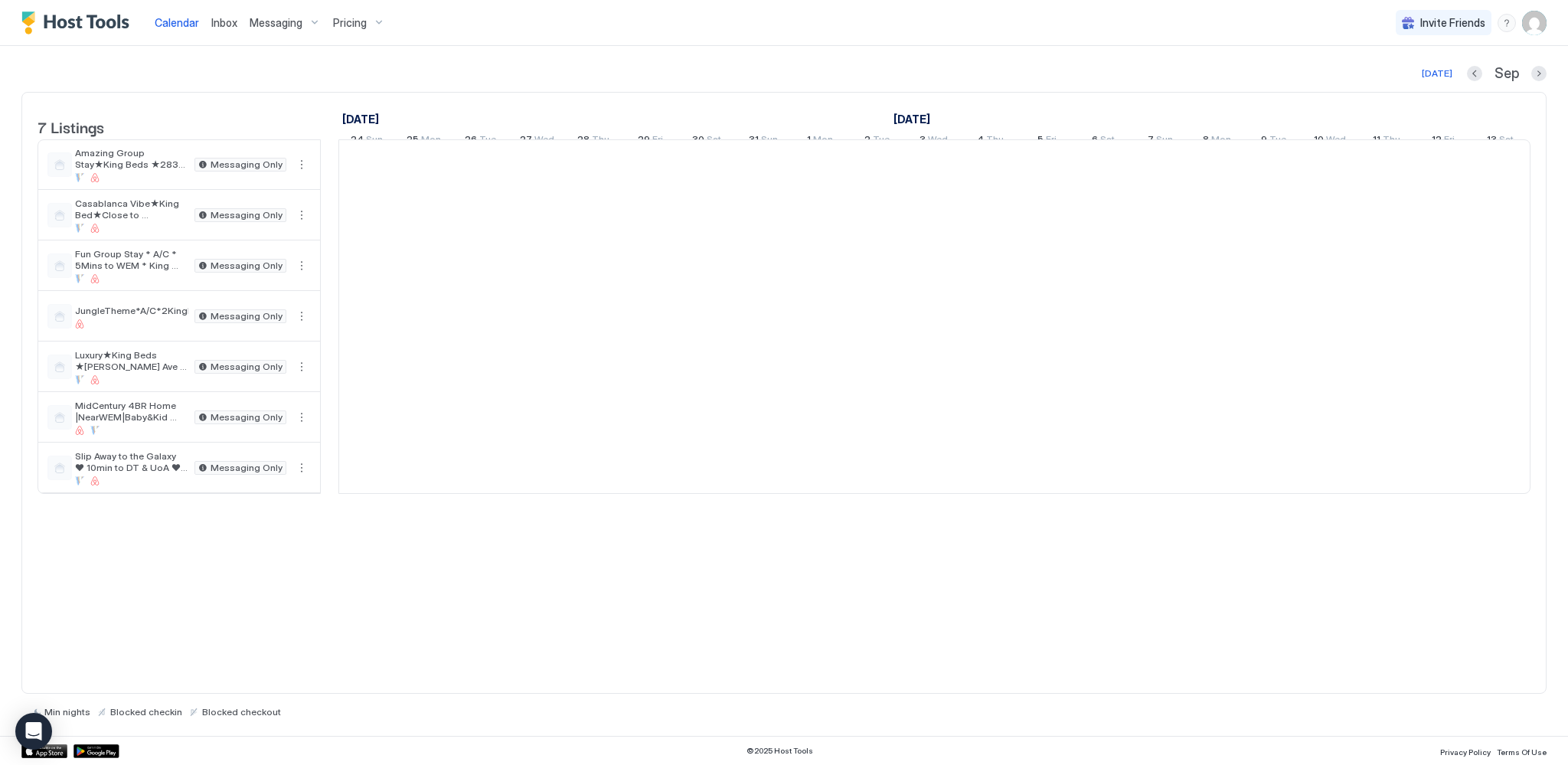
scroll to position [0, 851]
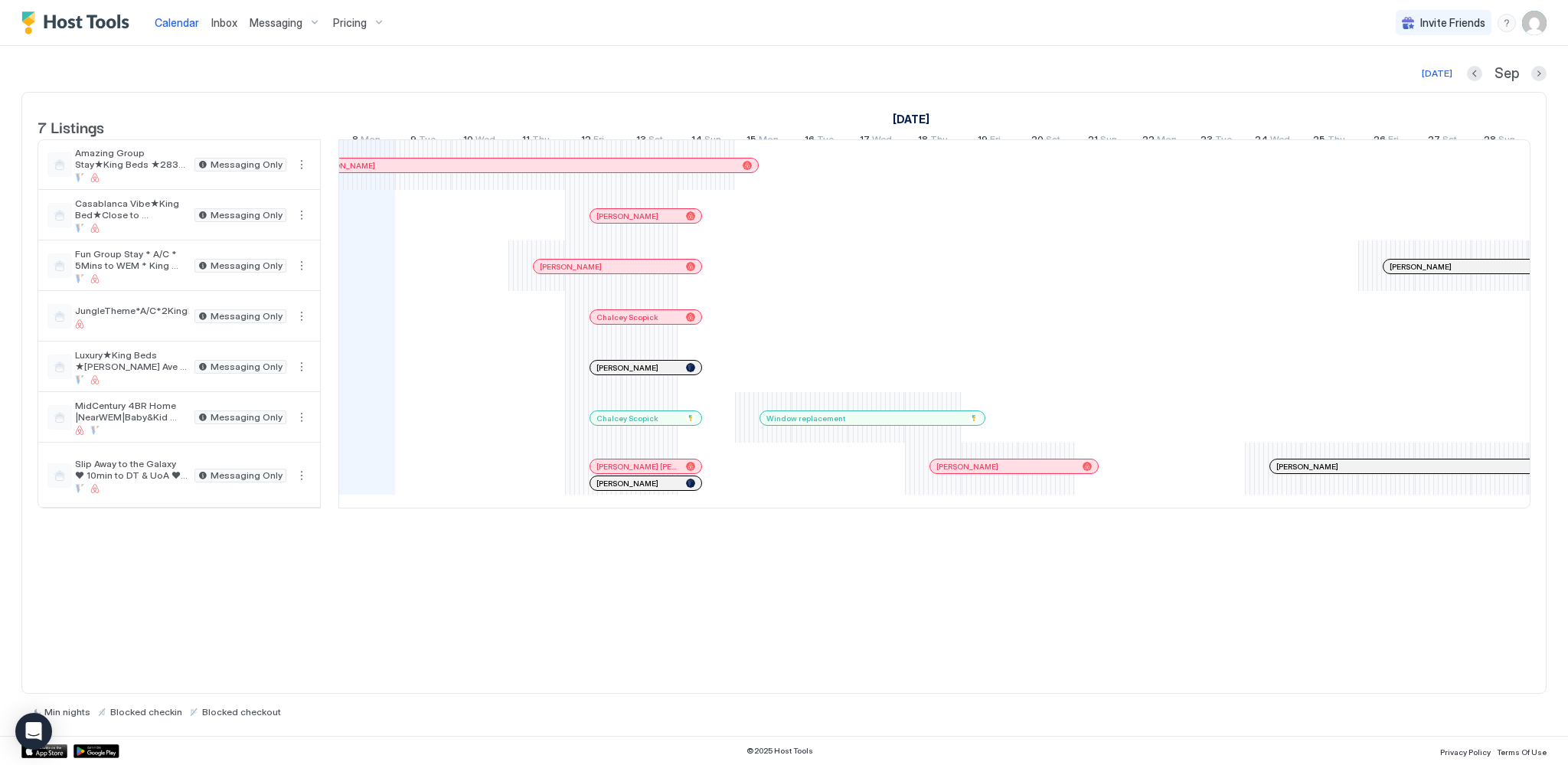
click at [551, 171] on div at bounding box center [551, 165] width 12 height 12
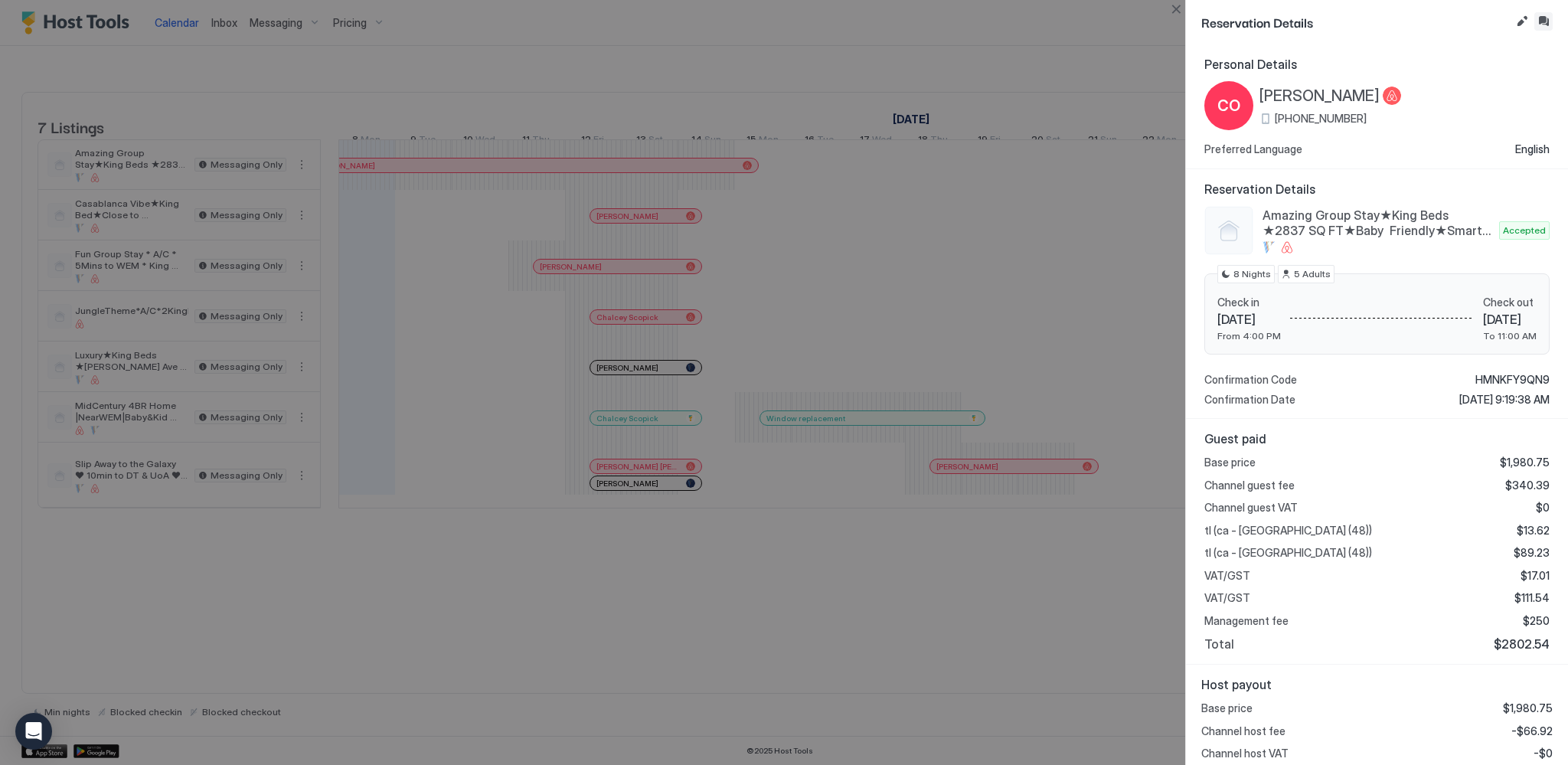
click at [1546, 16] on button "Inbox" at bounding box center [1544, 22] width 19 height 19
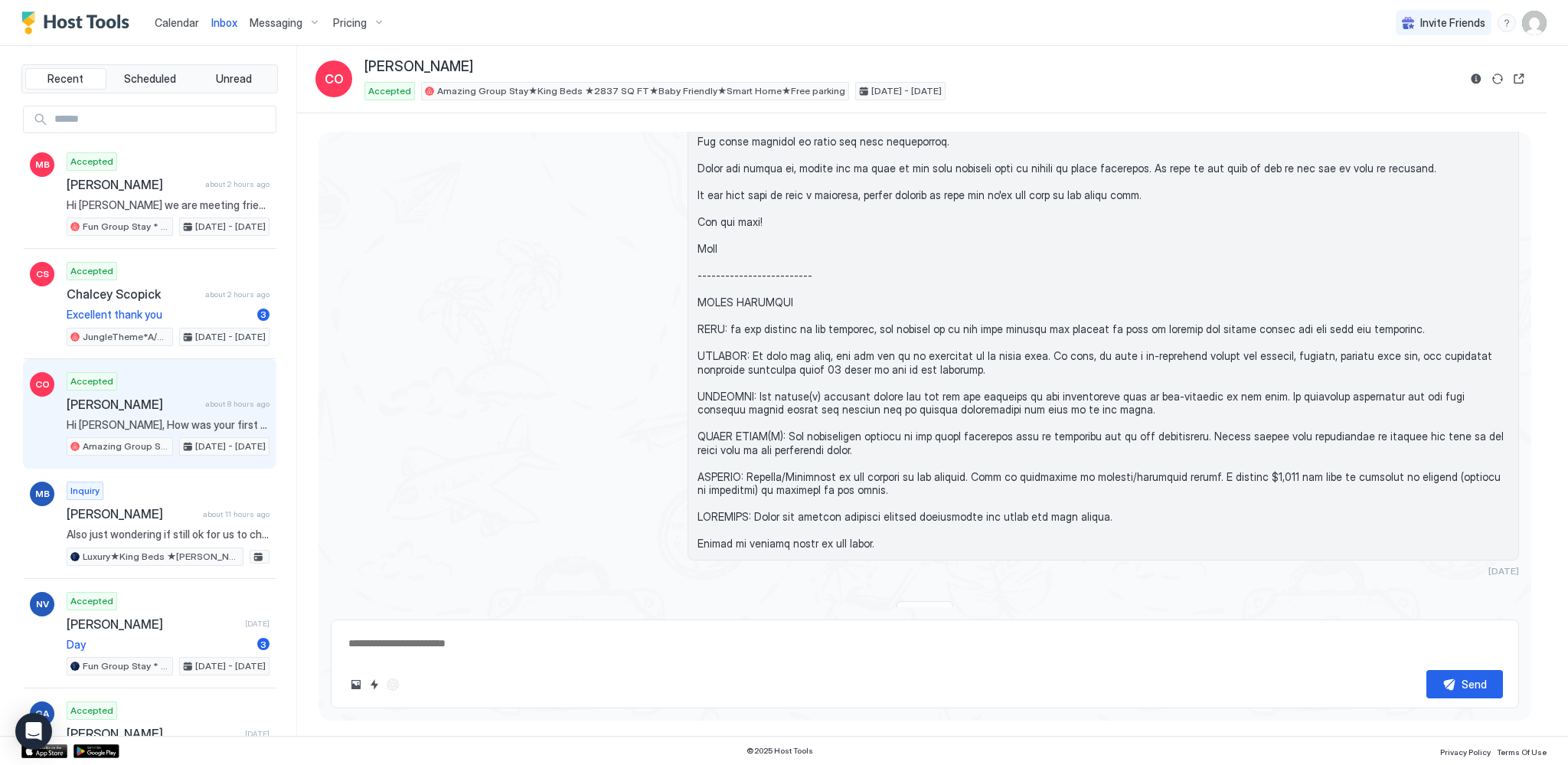
scroll to position [1032, 0]
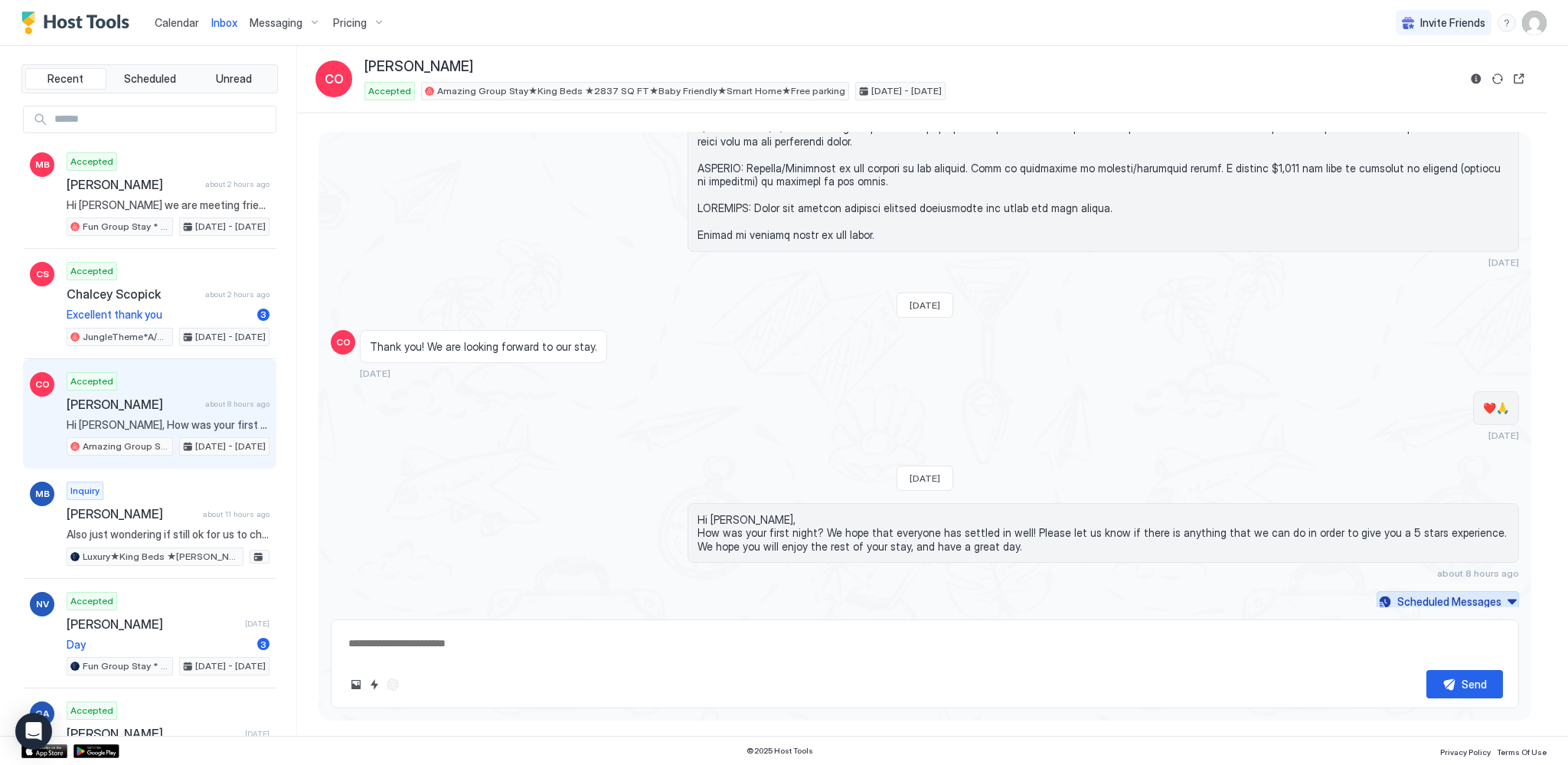
click at [1412, 599] on div "Scheduled Messages" at bounding box center [1449, 601] width 104 height 16
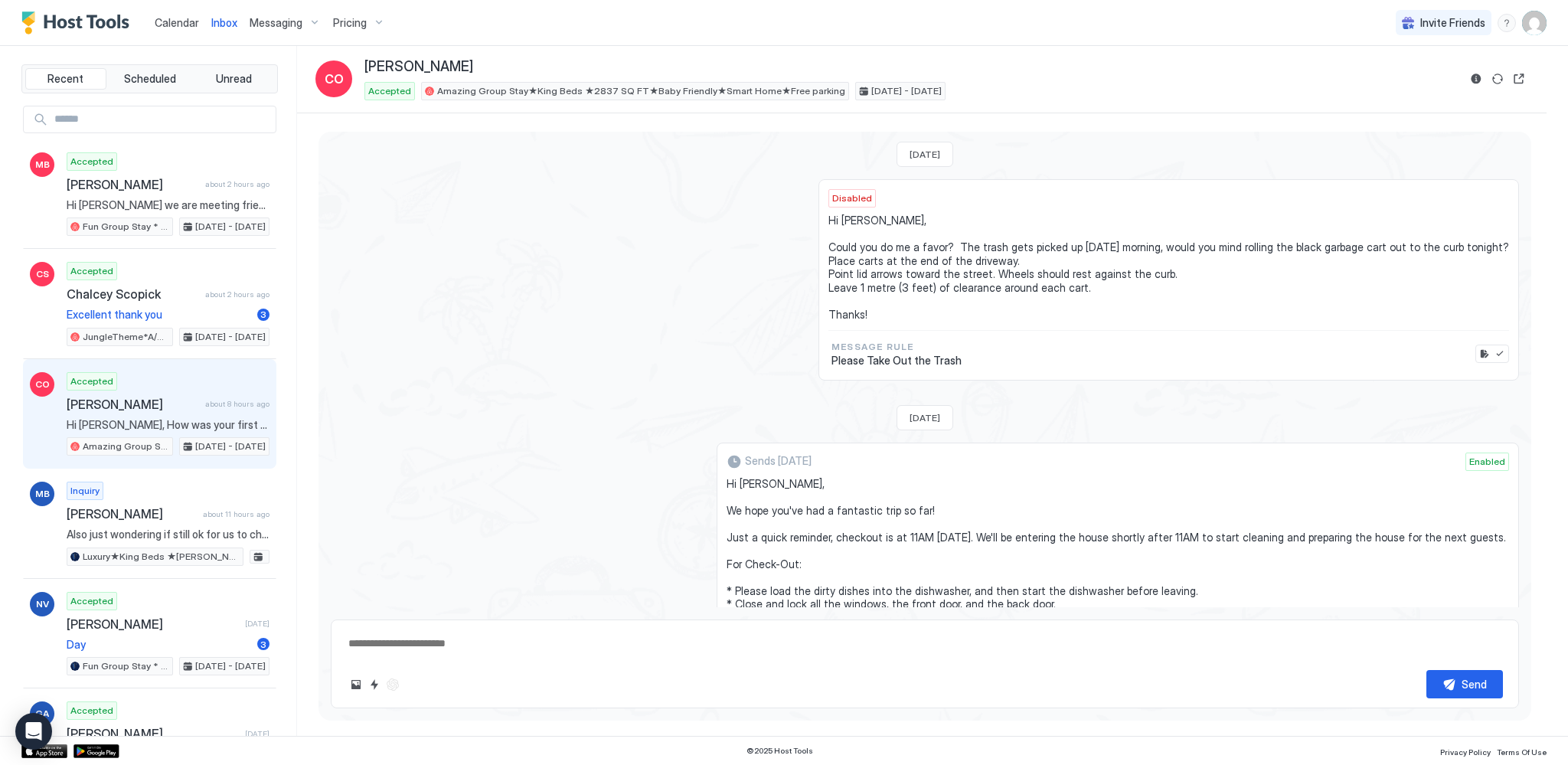
scroll to position [1418, 0]
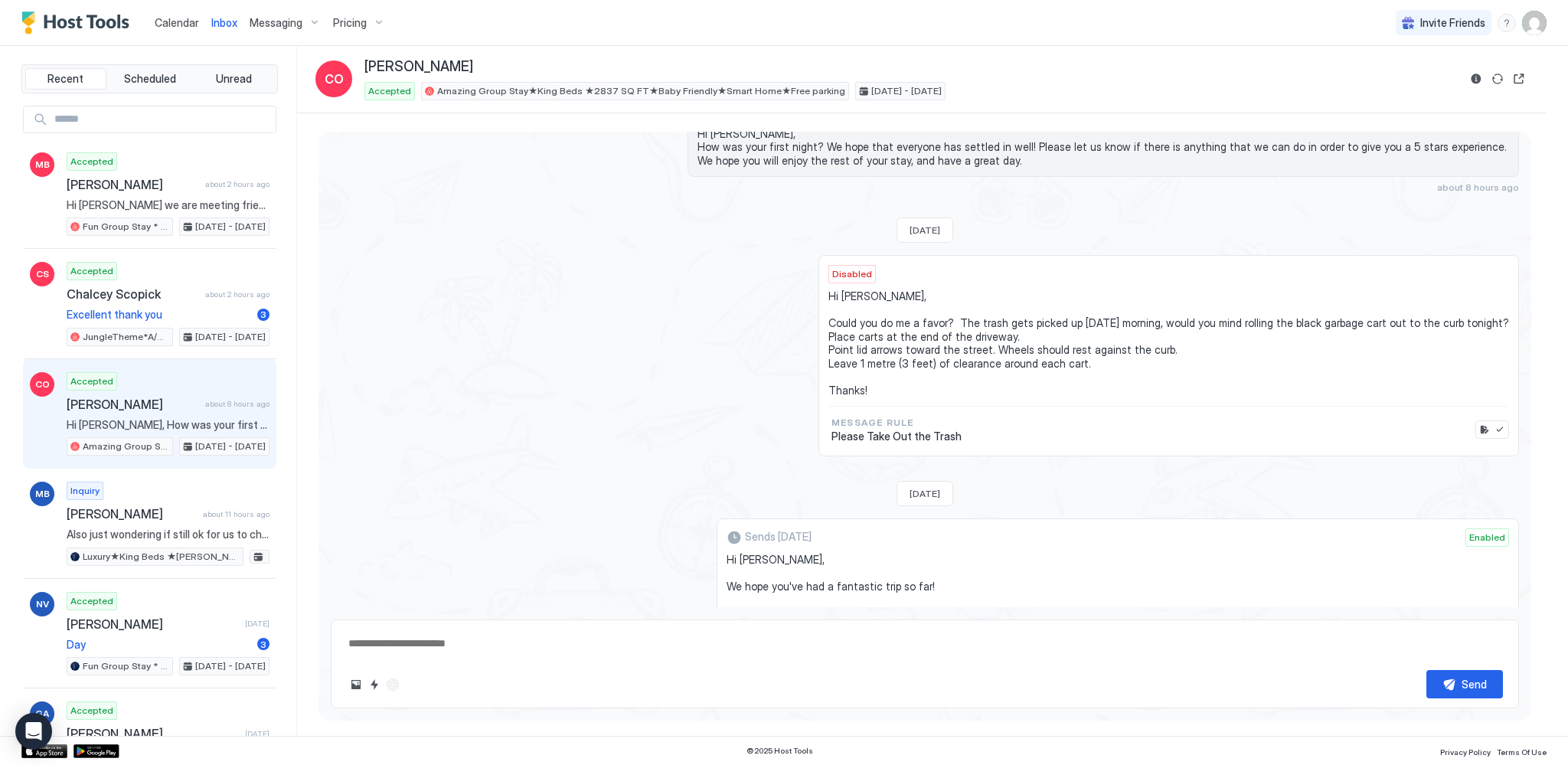
click at [183, 20] on span "Calendar" at bounding box center [176, 23] width 44 height 13
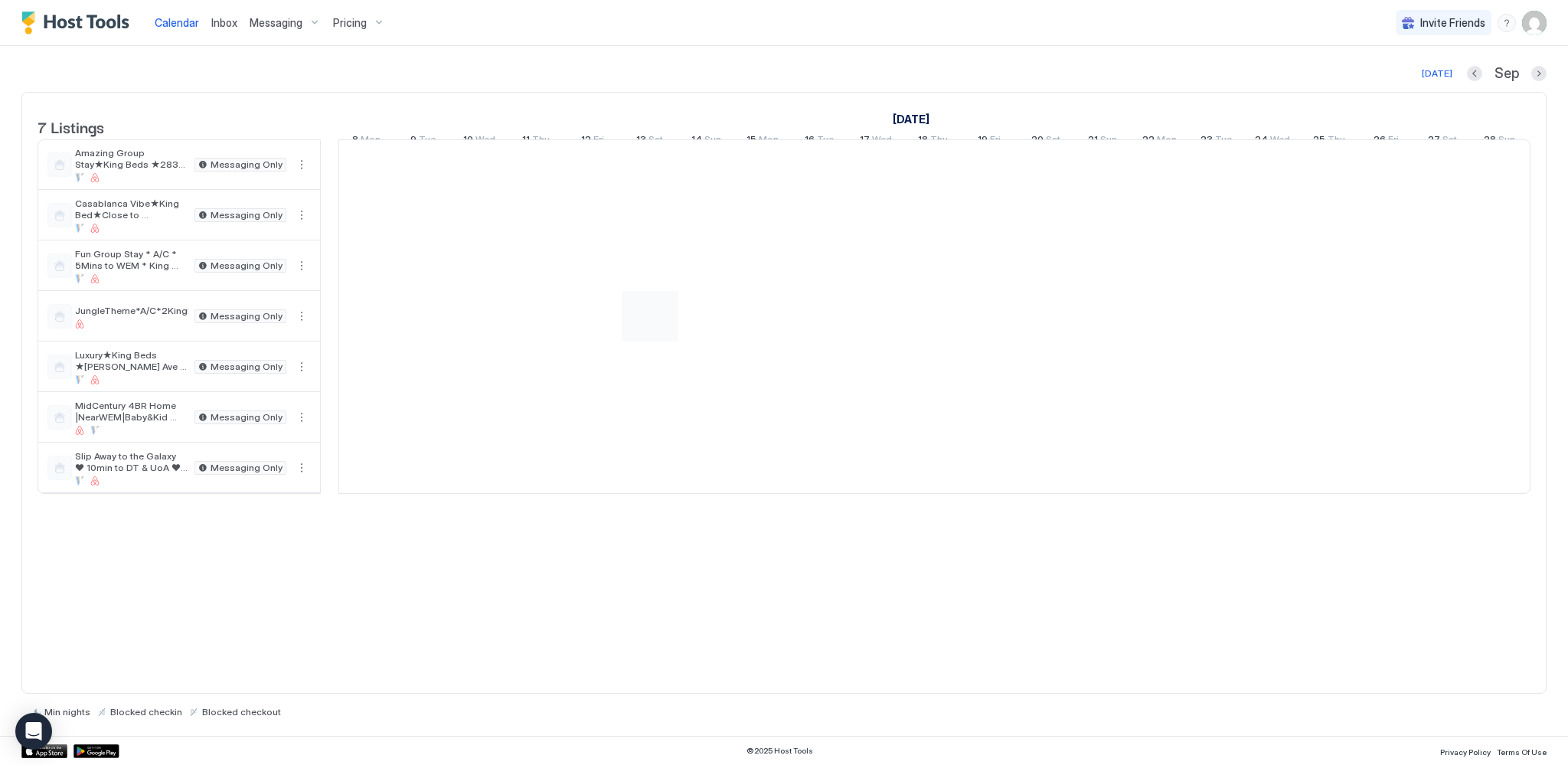
scroll to position [0, 851]
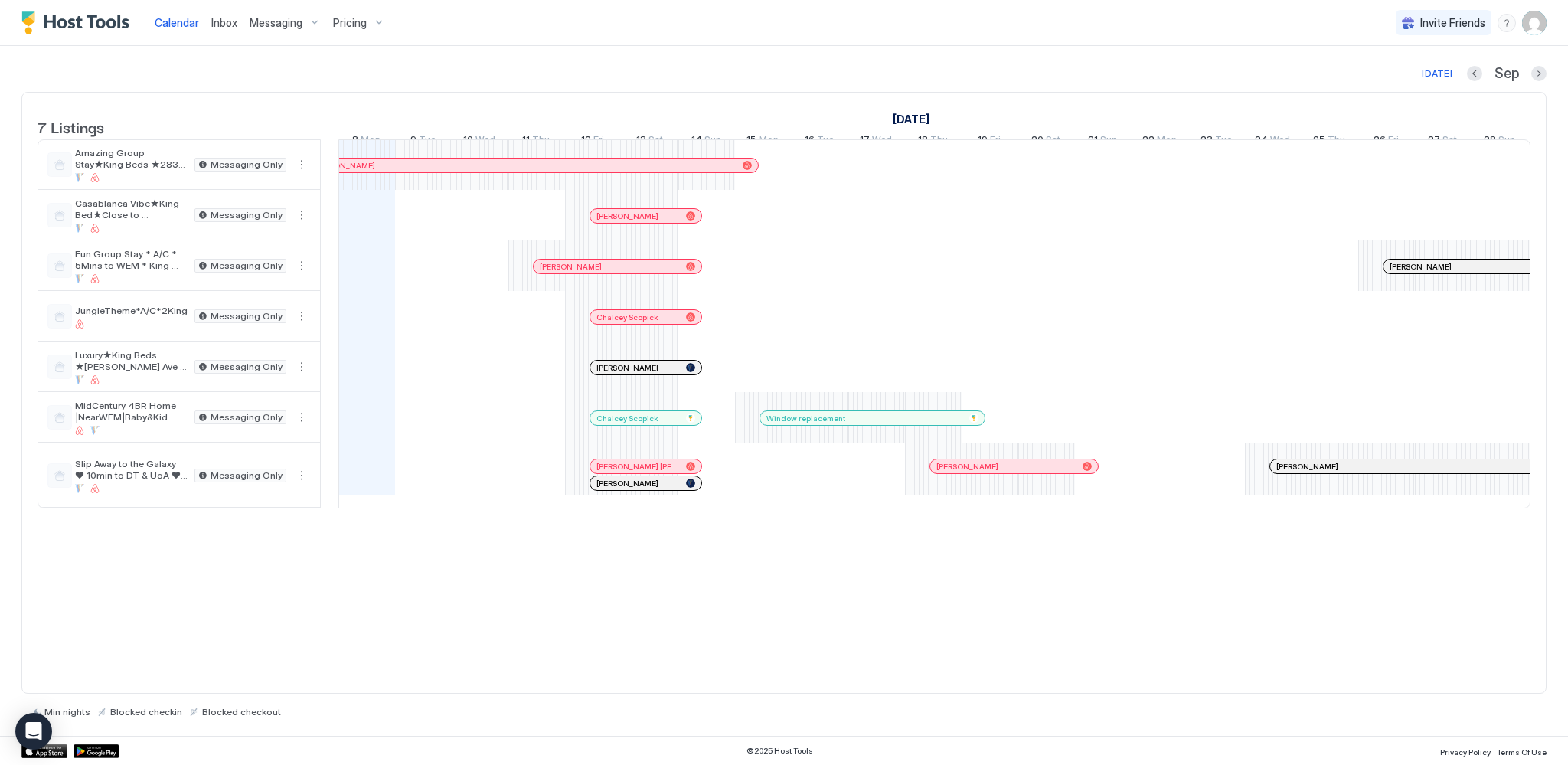
click at [639, 222] on div at bounding box center [639, 215] width 12 height 12
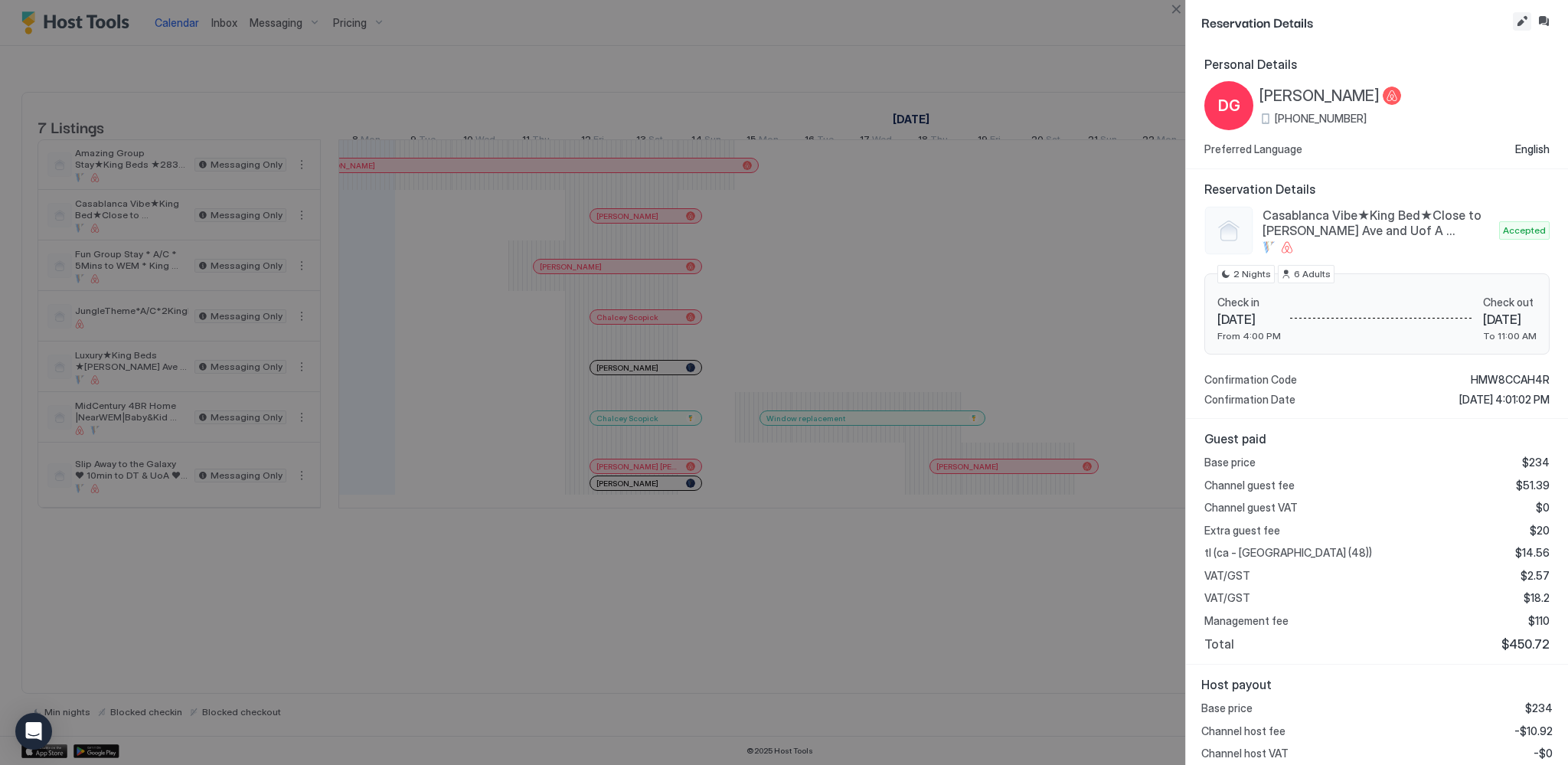
click at [1521, 22] on button "Edit reservation" at bounding box center [1523, 22] width 19 height 19
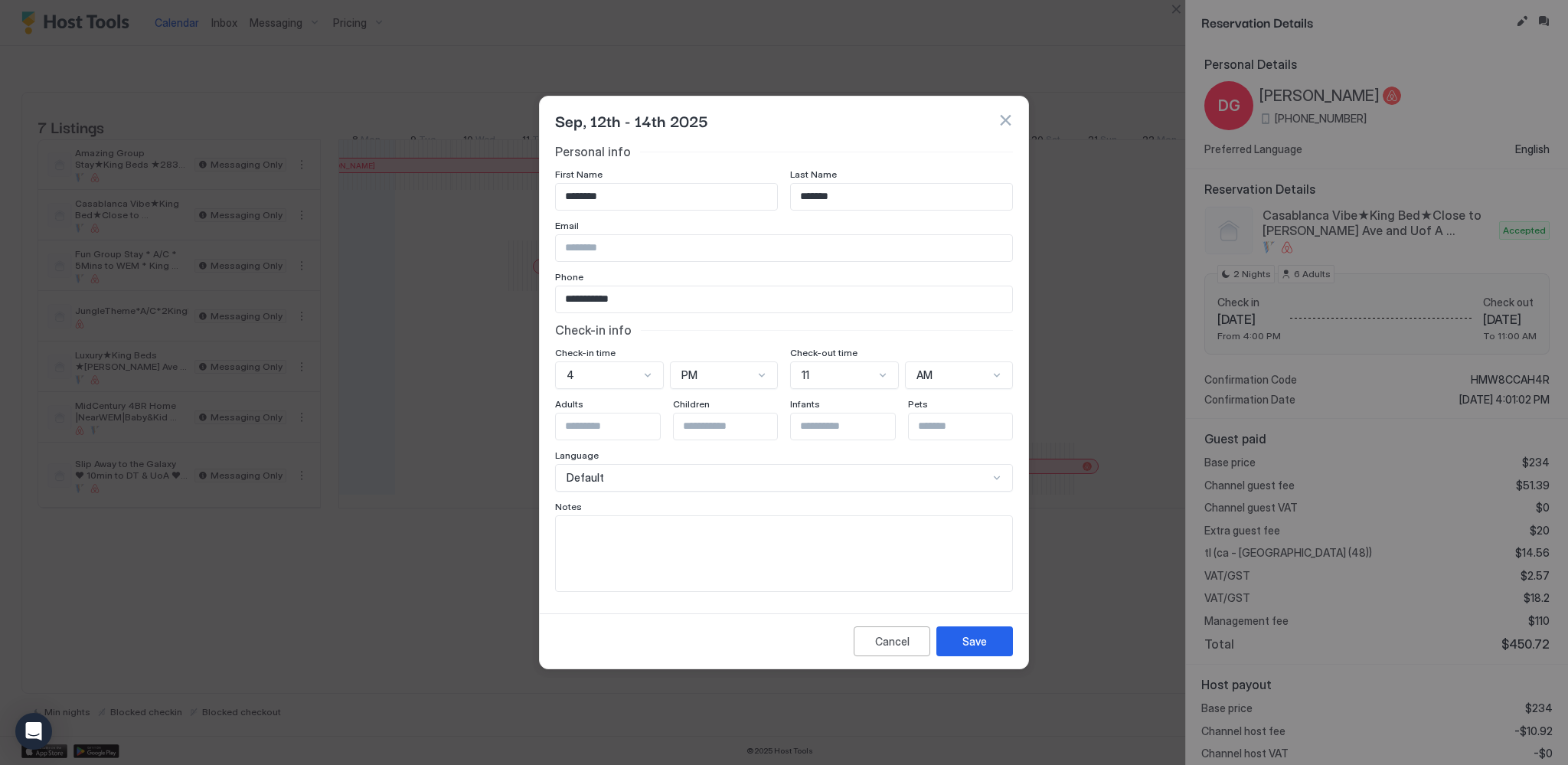
click at [1002, 125] on button "button" at bounding box center [1005, 120] width 15 height 15
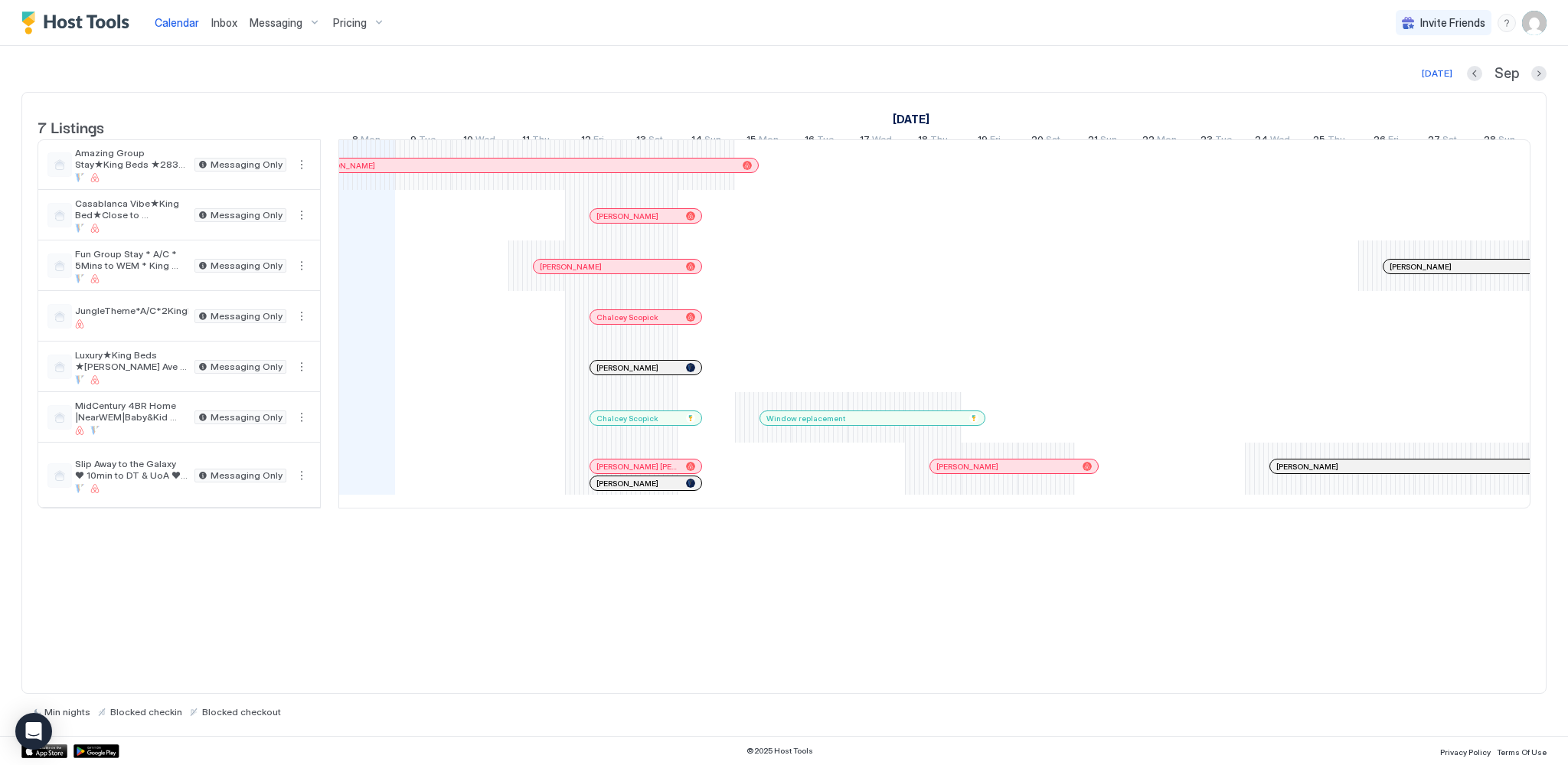
click at [657, 222] on div at bounding box center [657, 215] width 12 height 12
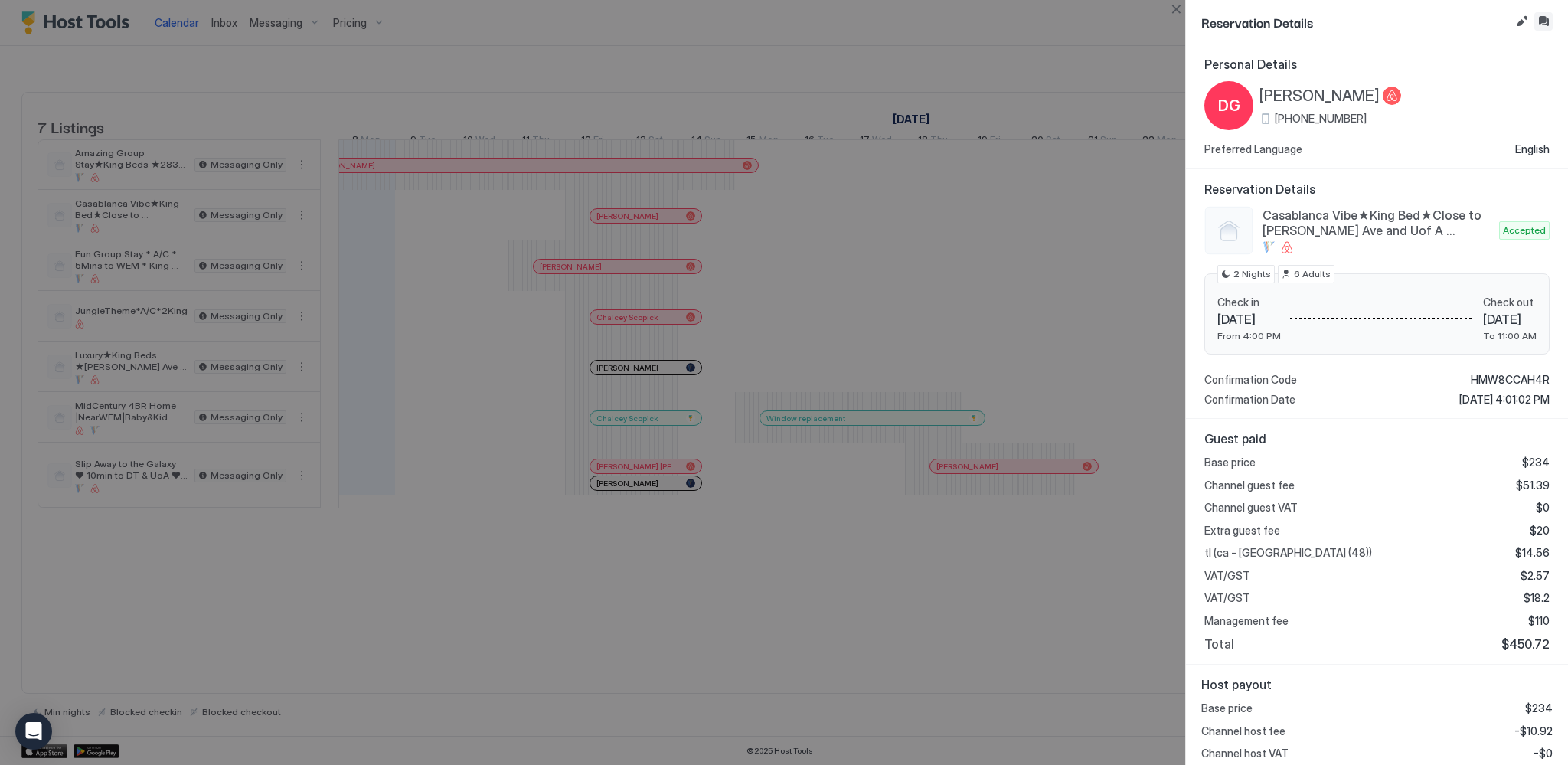
click at [1545, 23] on button "Inbox" at bounding box center [1544, 22] width 19 height 19
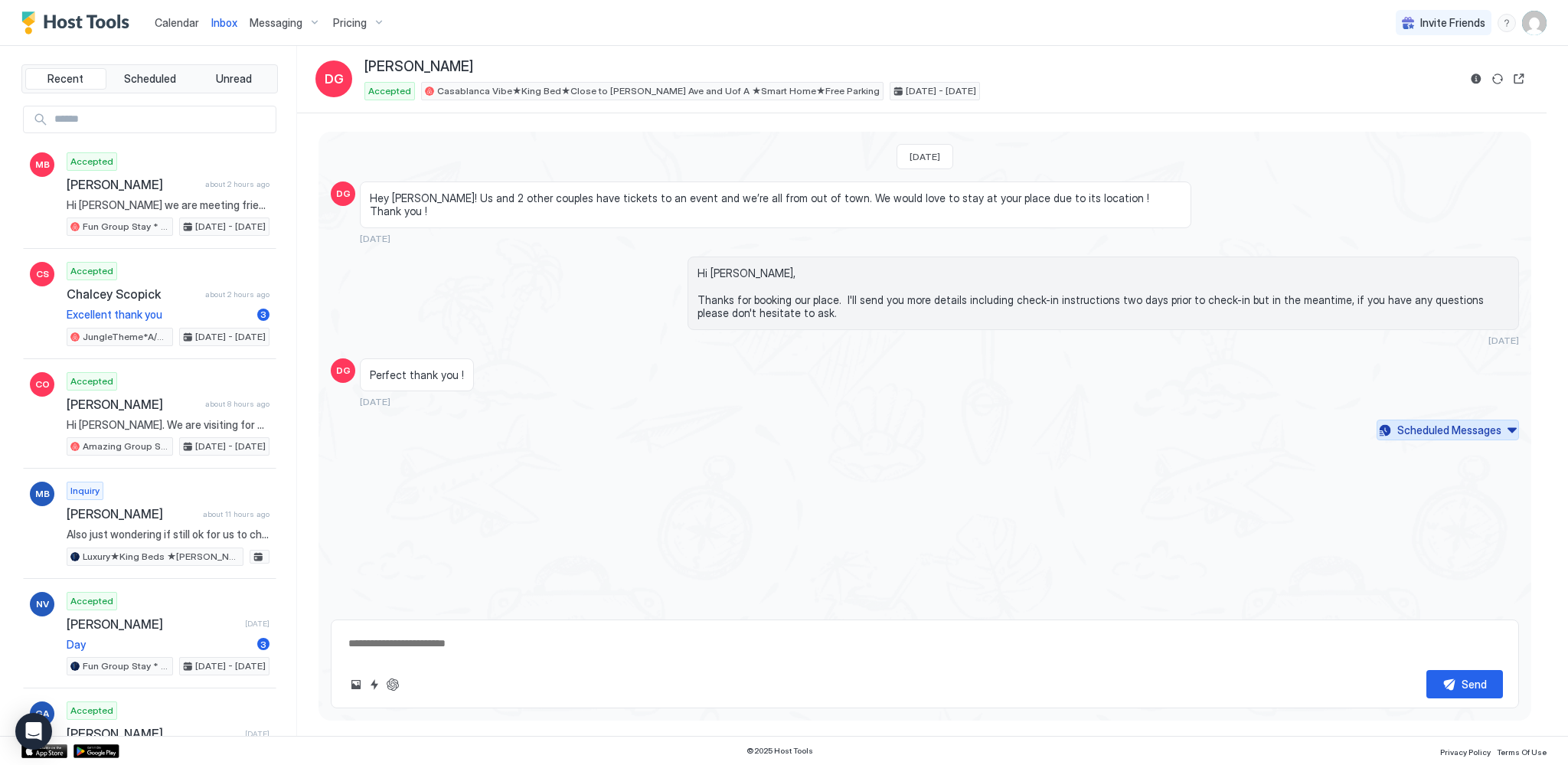
click at [1451, 422] on div "Scheduled Messages" at bounding box center [1449, 429] width 104 height 16
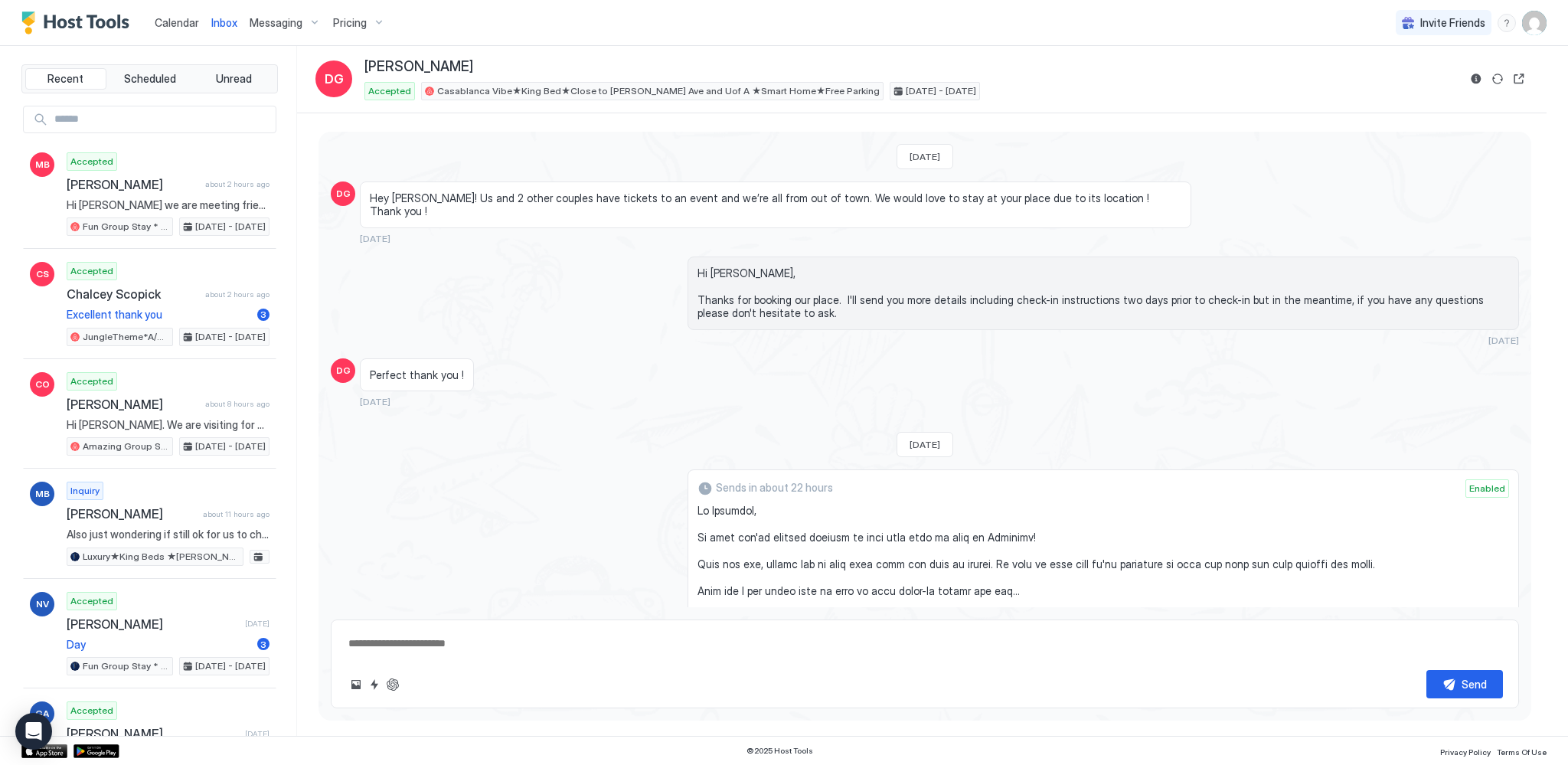
scroll to position [1895, 0]
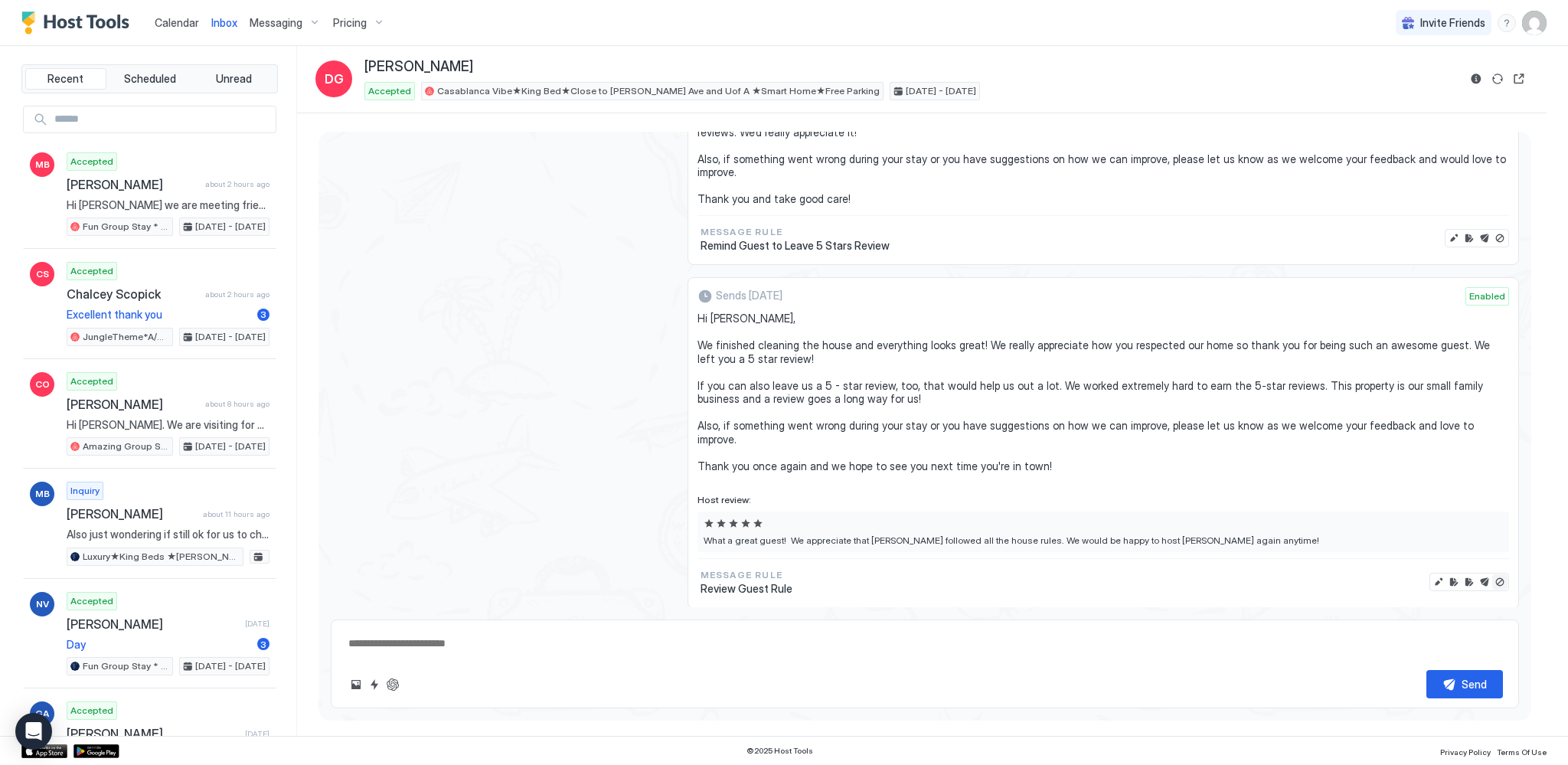
click at [1493, 574] on button "Disable message & review" at bounding box center [1500, 582] width 15 height 15
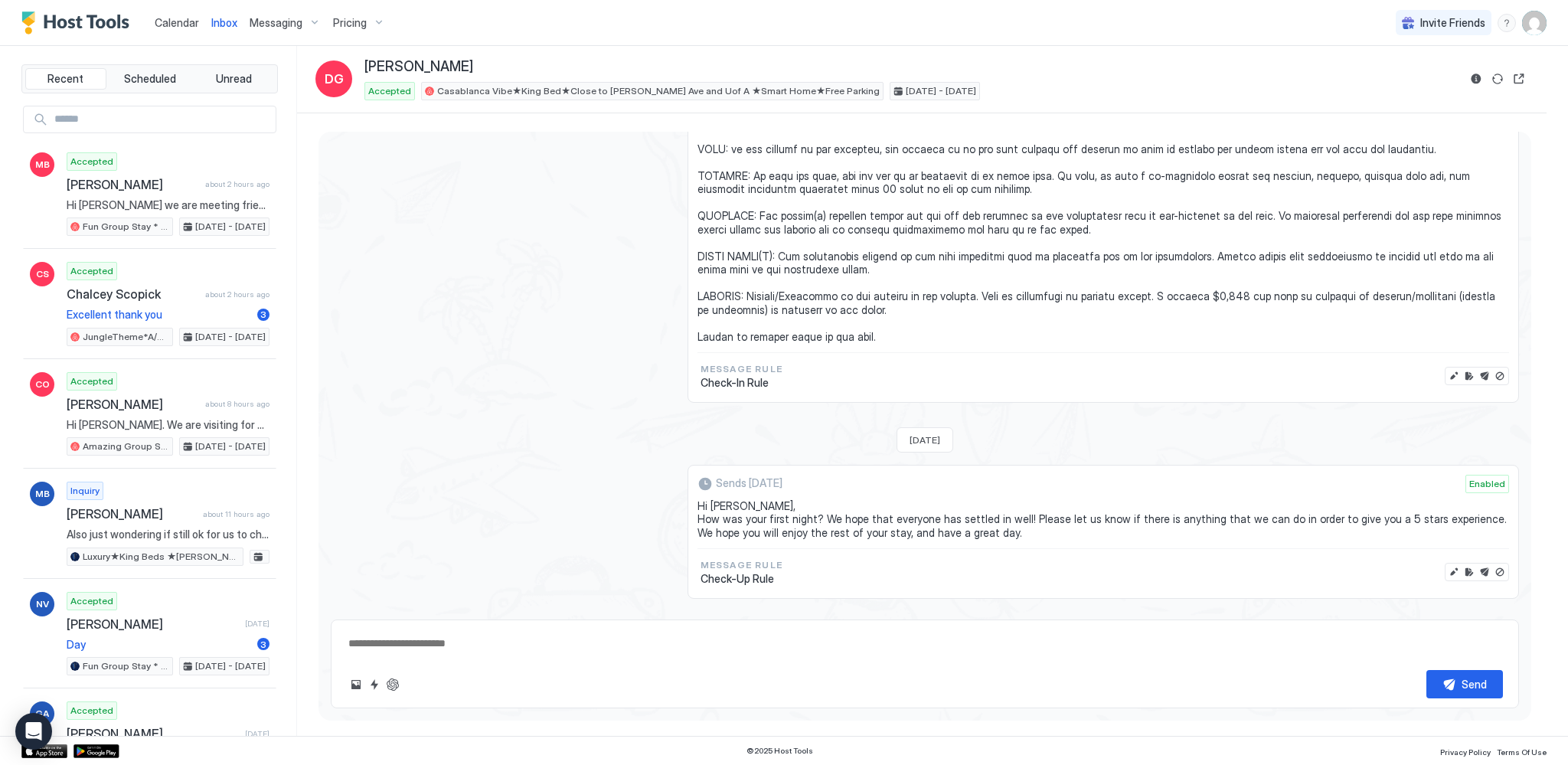
scroll to position [1045, 0]
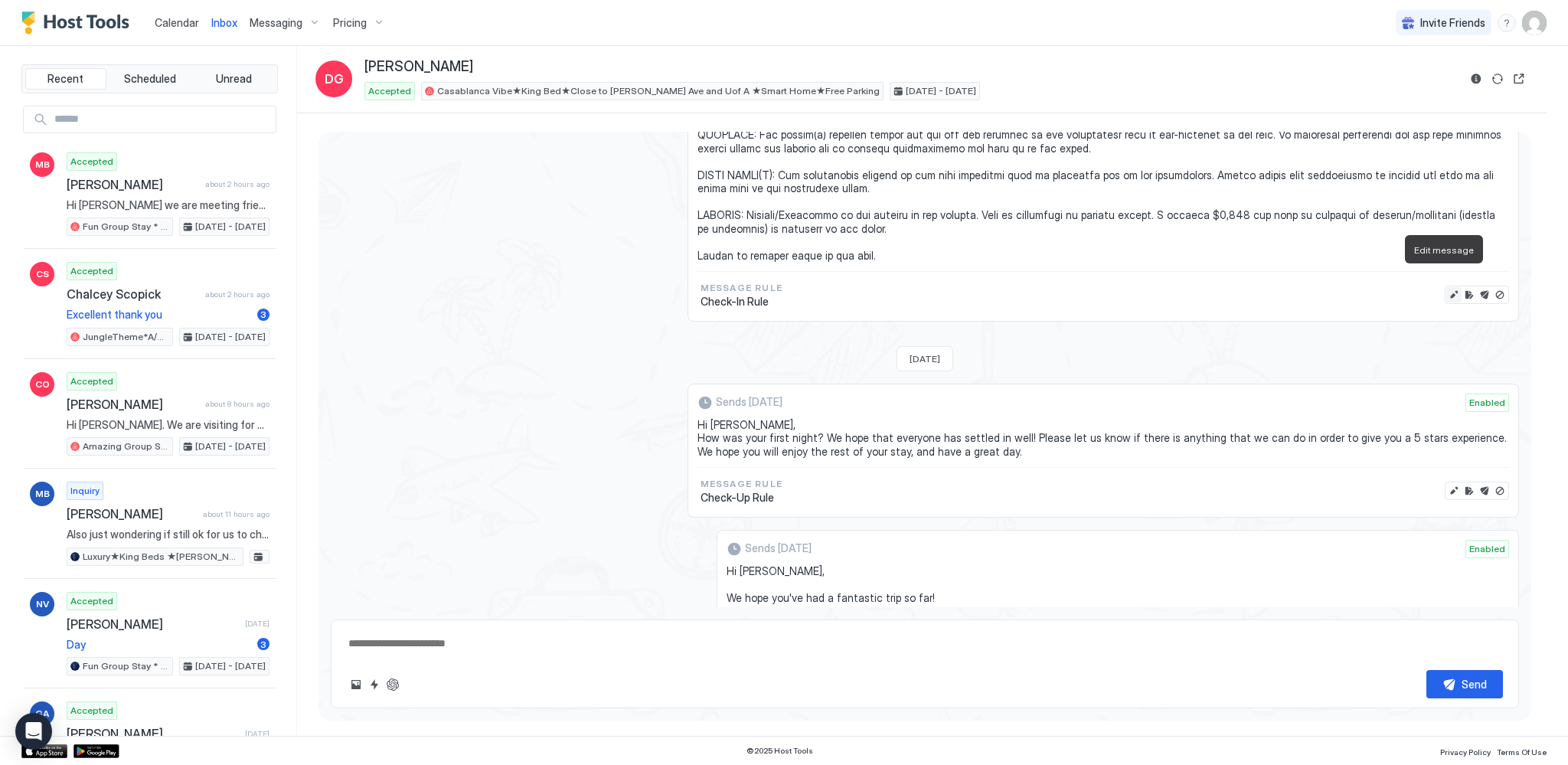
click at [1447, 287] on button "Edit message" at bounding box center [1454, 295] width 15 height 15
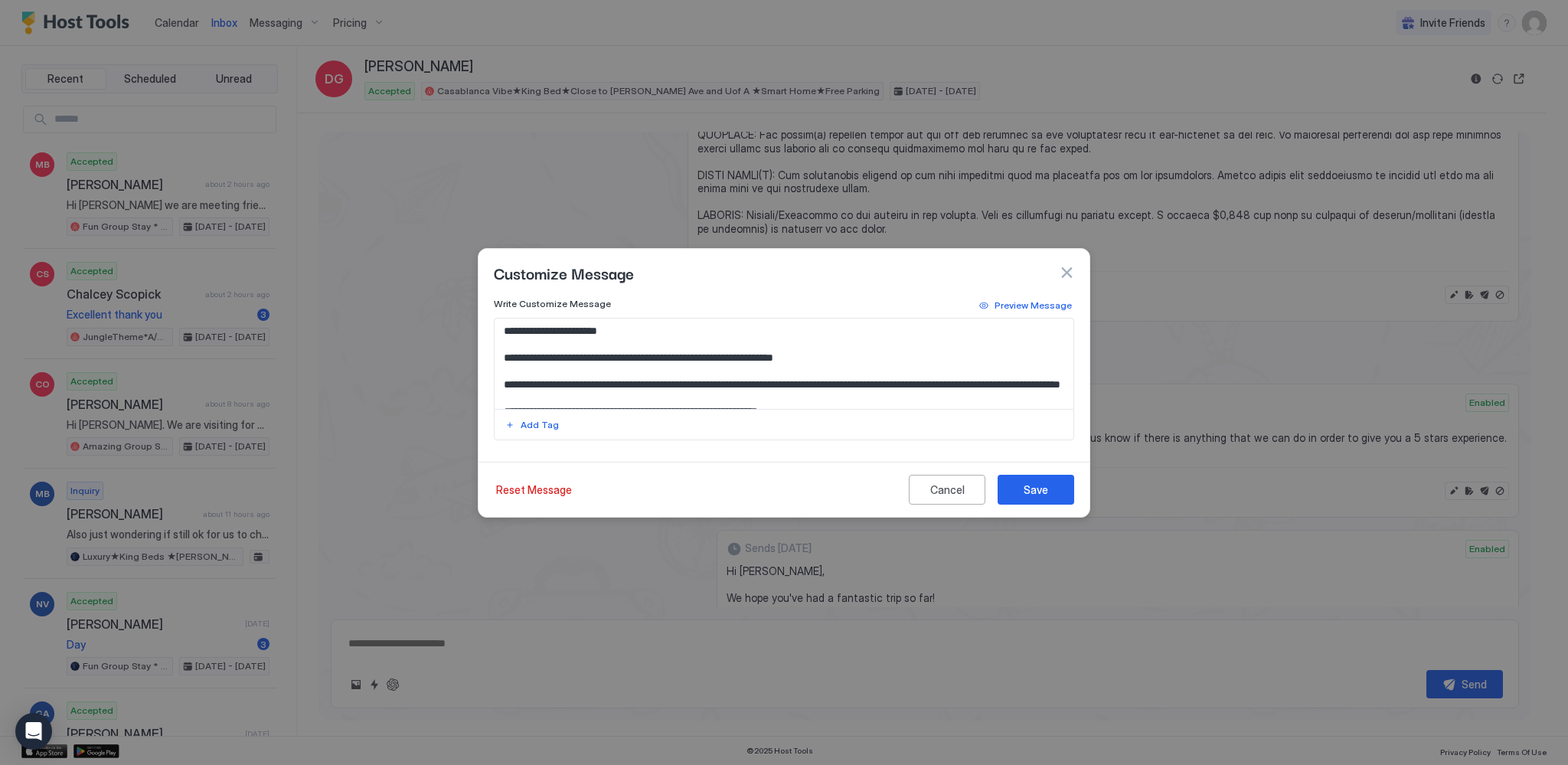
type textarea "*"
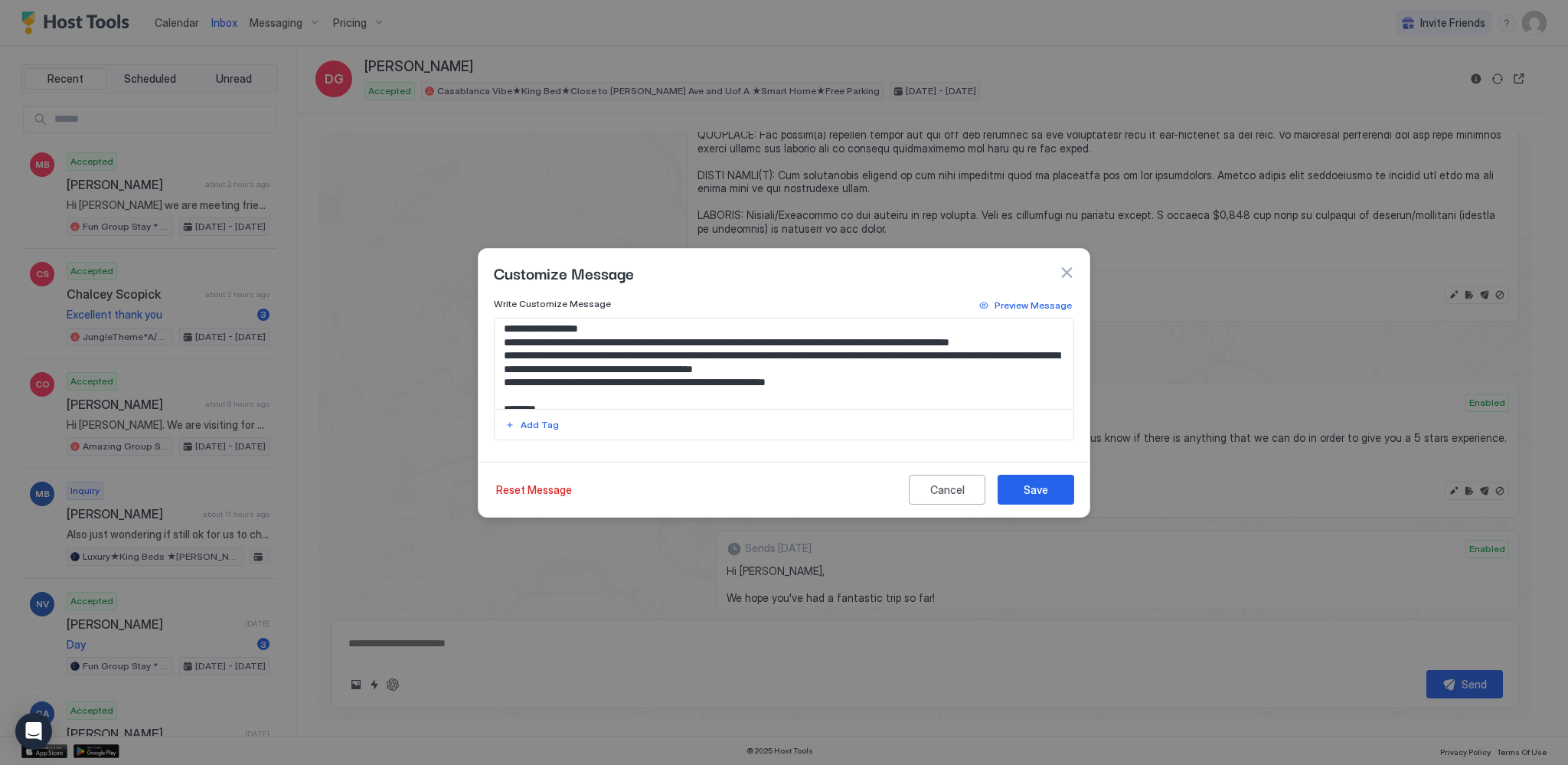
scroll to position [231, 0]
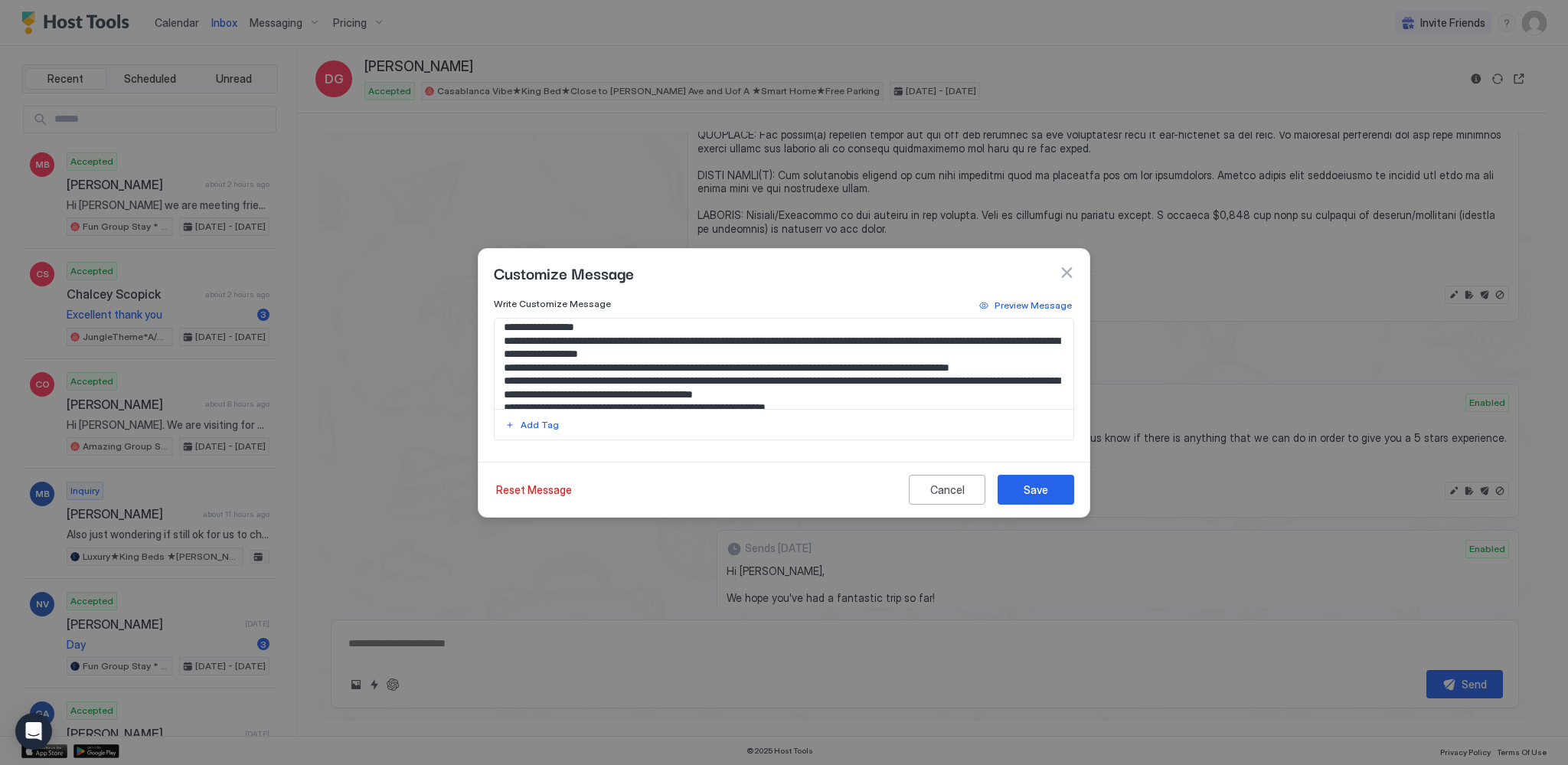
click at [984, 354] on textarea "Input Field" at bounding box center [785, 363] width 580 height 90
type textarea "**********"
click at [1063, 497] on button "Save" at bounding box center [1035, 489] width 76 height 30
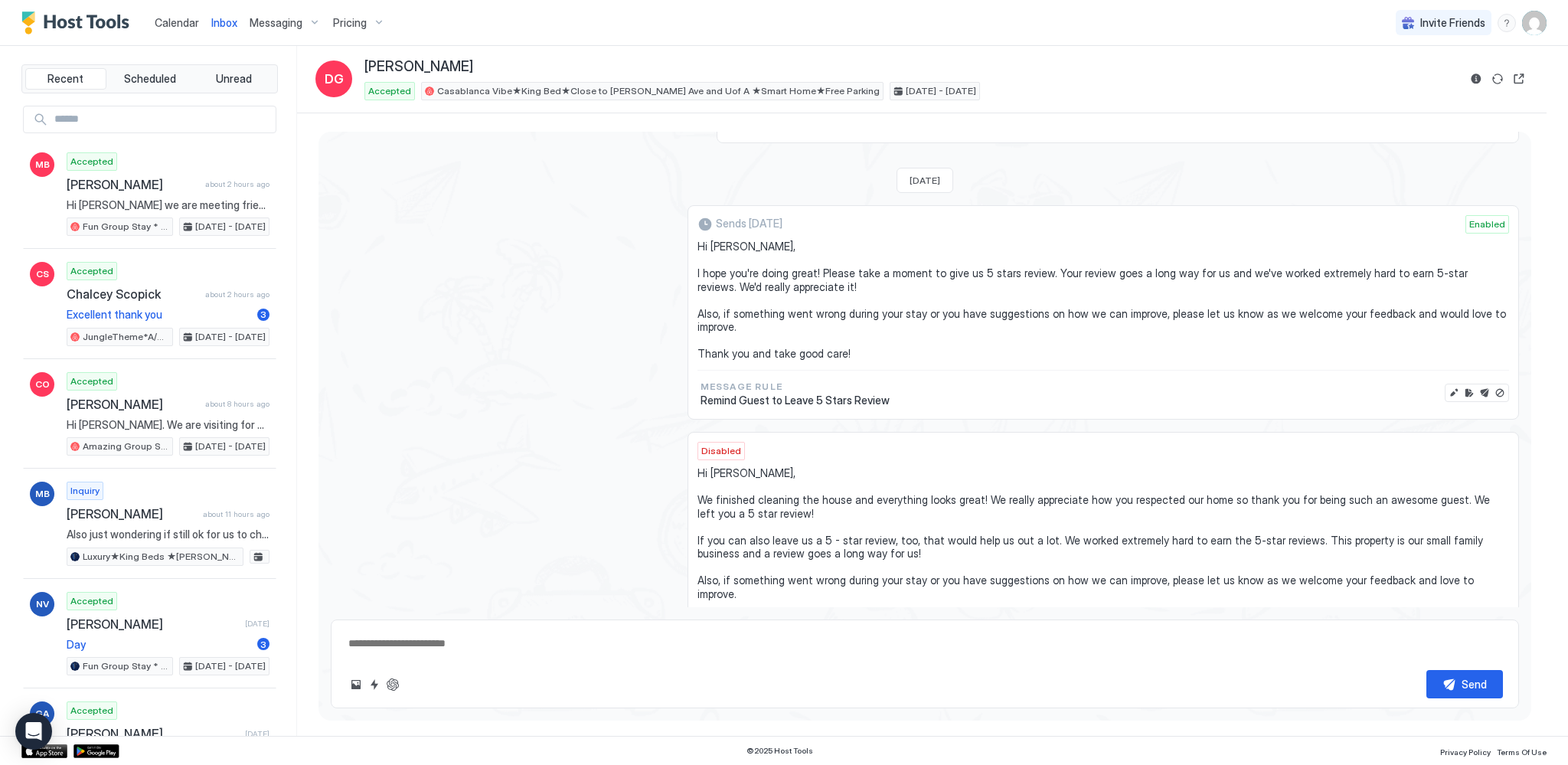
scroll to position [1895, 0]
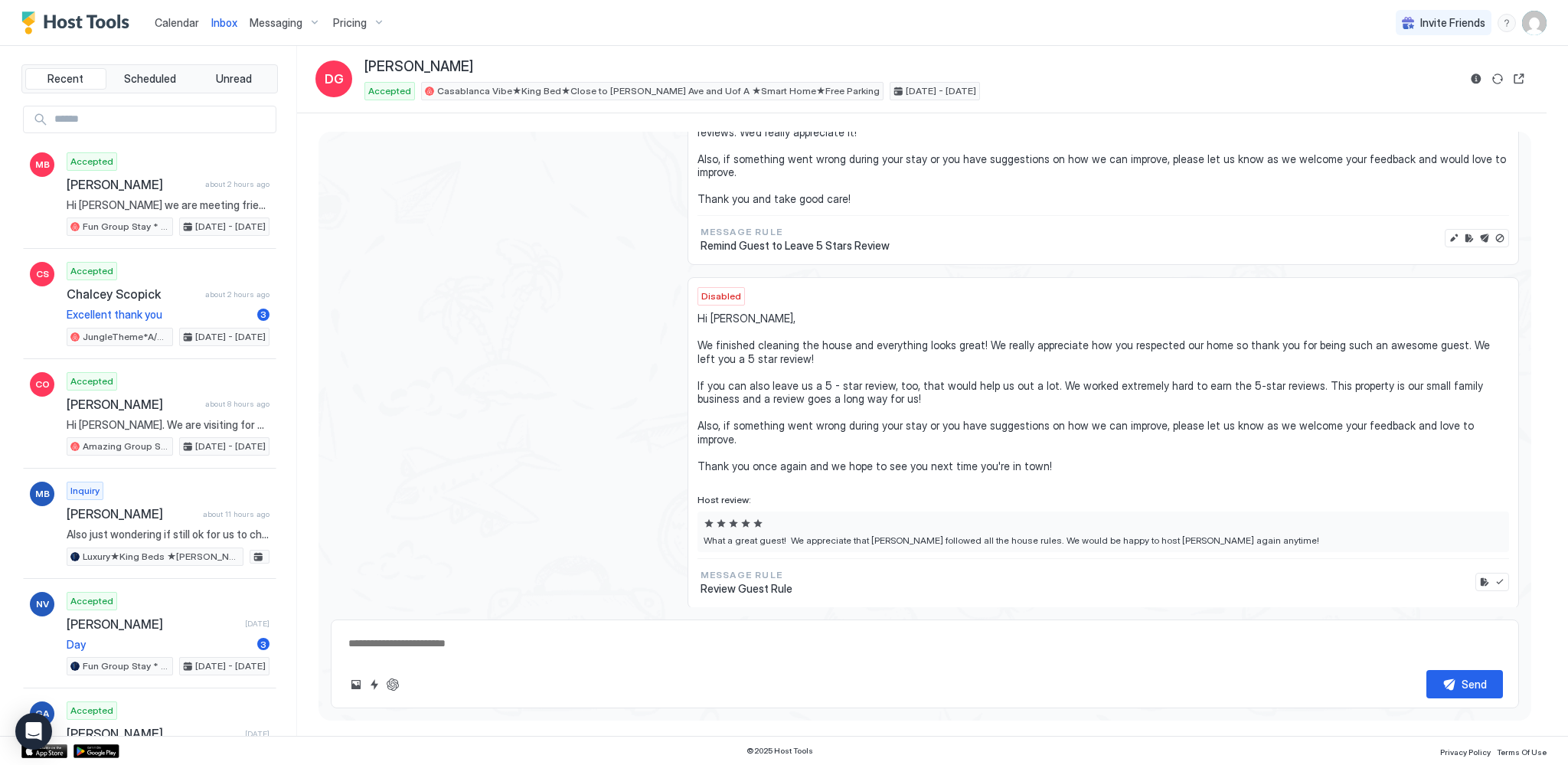
click at [185, 21] on span "Calendar" at bounding box center [176, 23] width 44 height 13
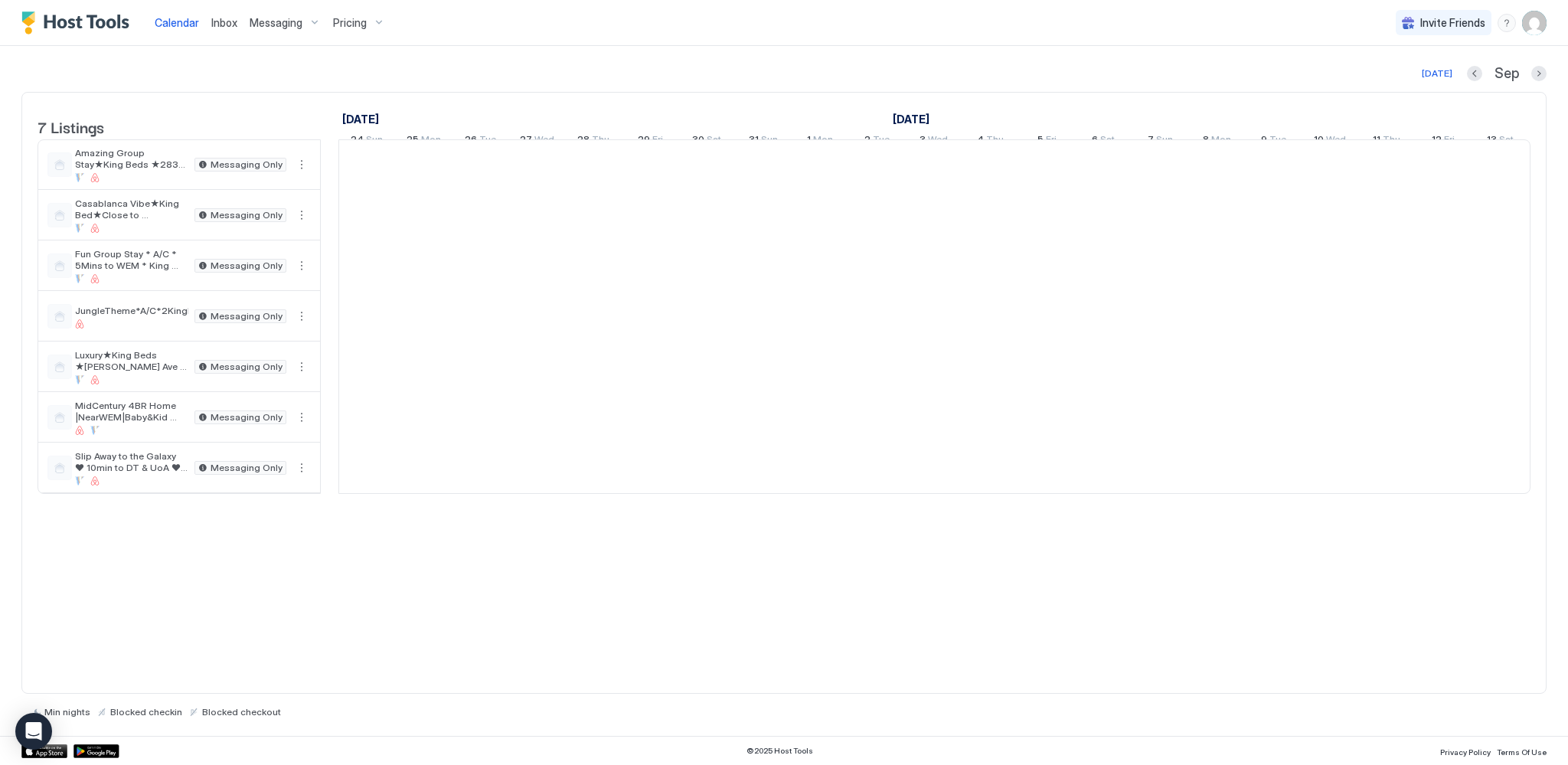
scroll to position [0, 851]
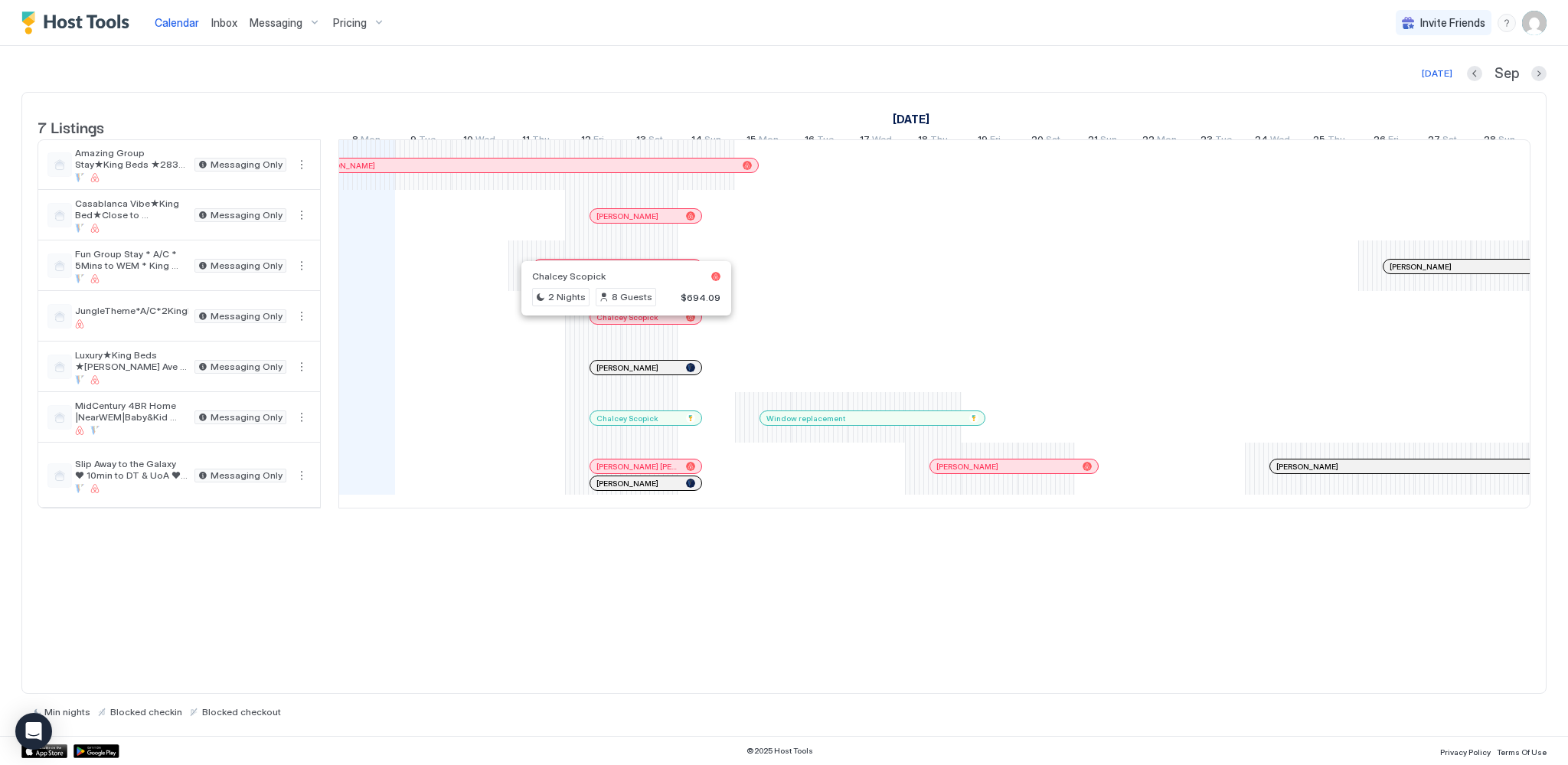
click at [621, 323] on div at bounding box center [621, 316] width 12 height 12
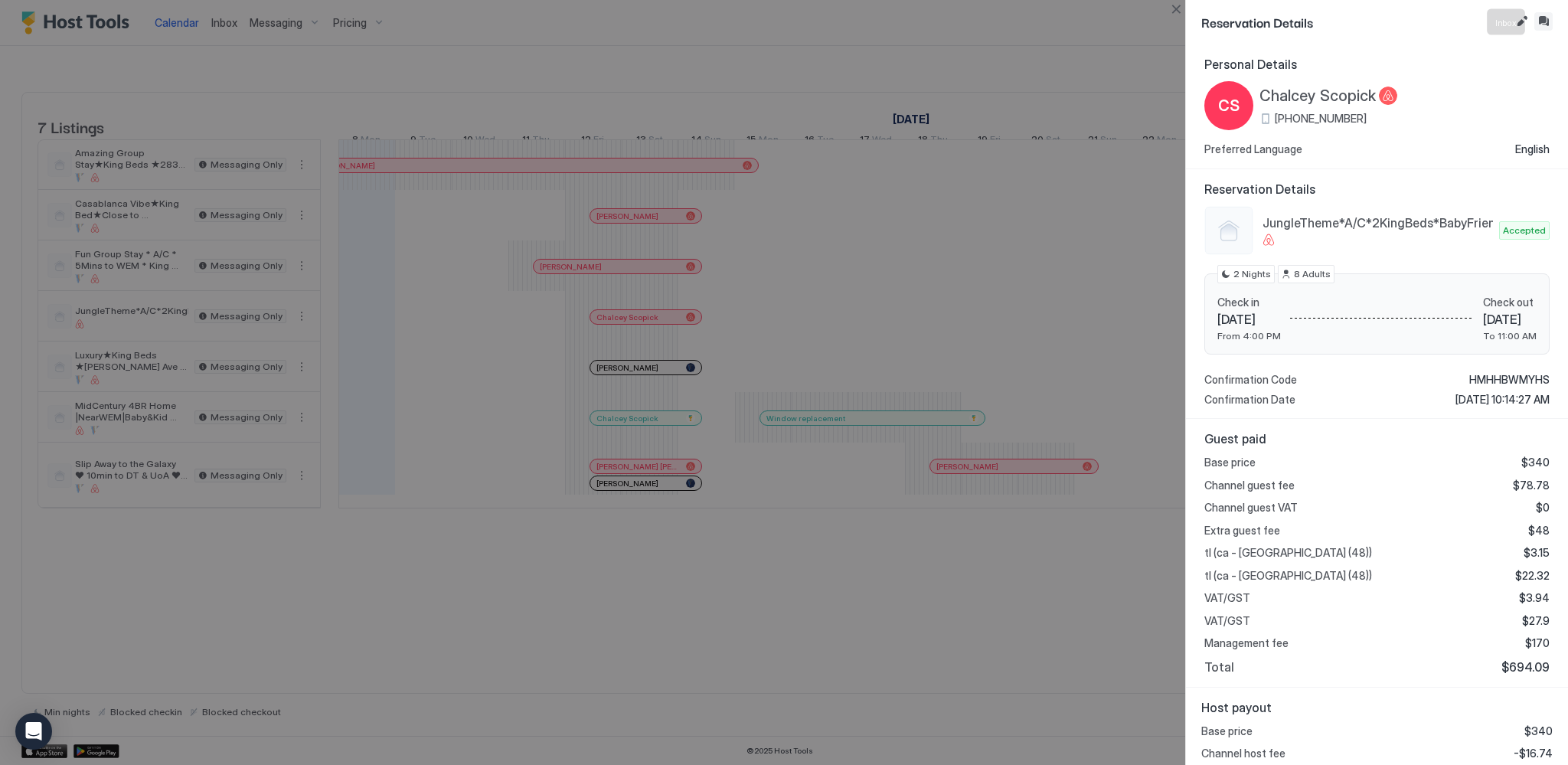
click at [1550, 20] on button "Inbox" at bounding box center [1544, 22] width 19 height 19
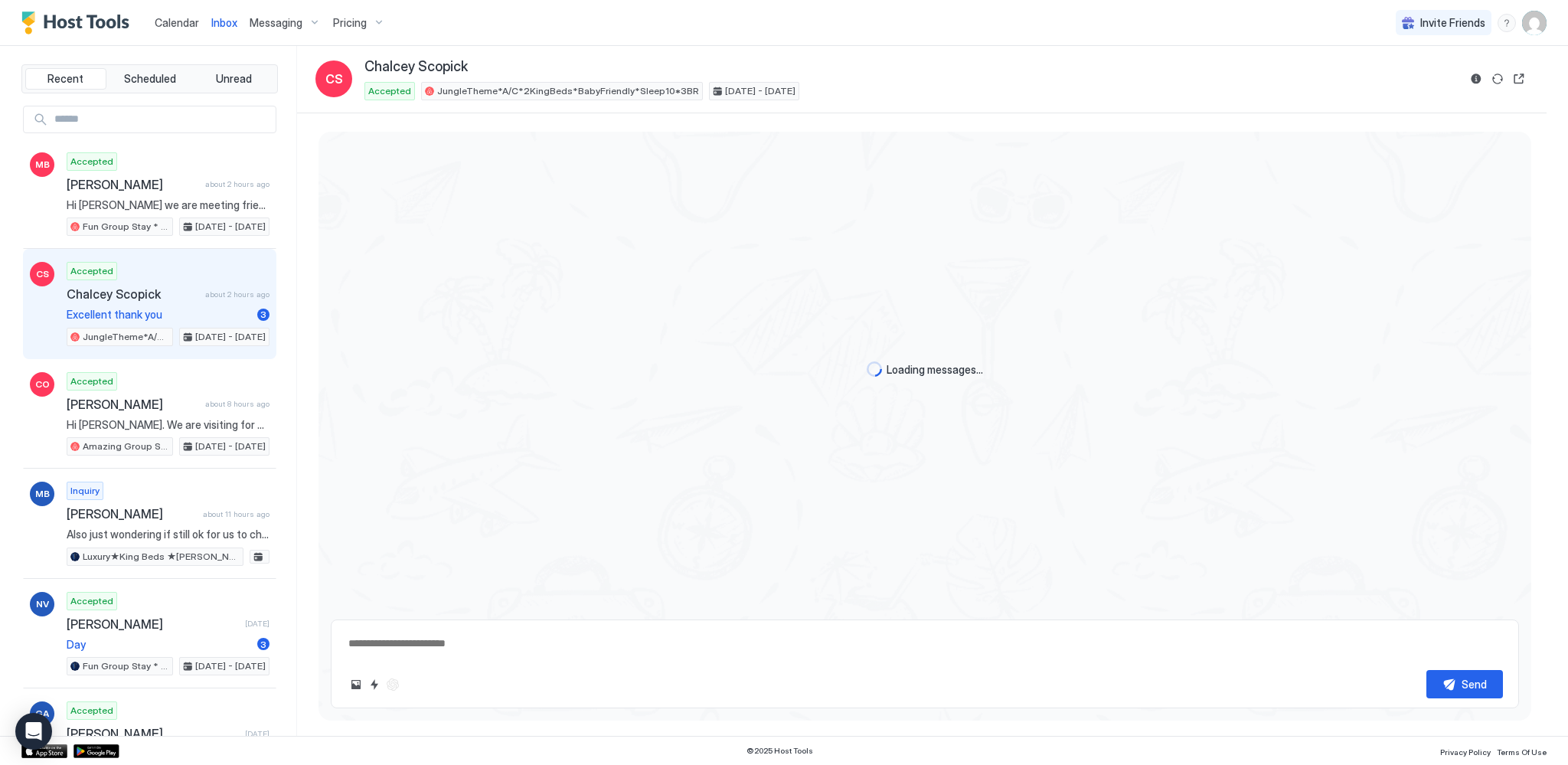
scroll to position [534, 0]
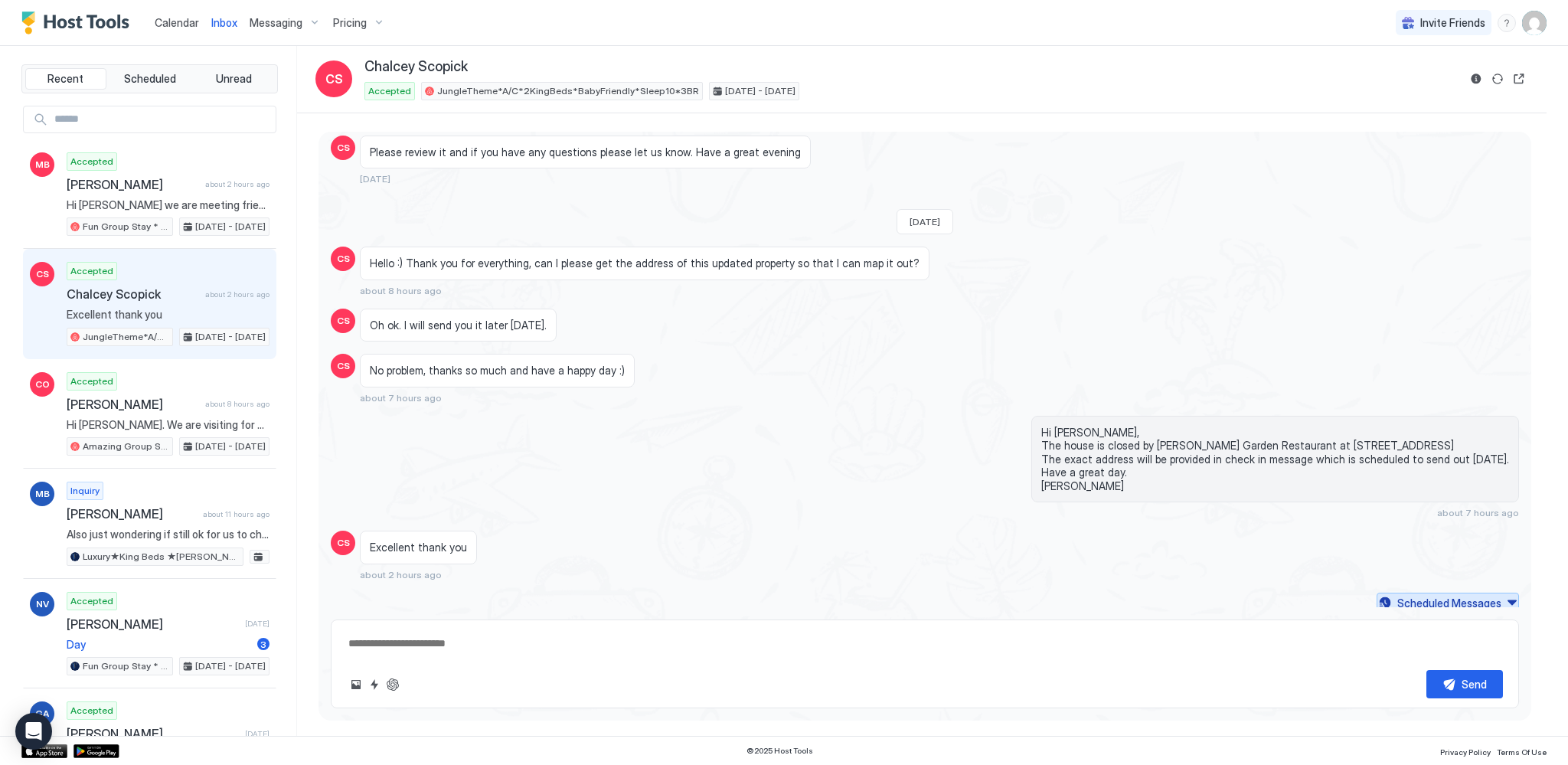
click at [1416, 598] on div "Scheduled Messages" at bounding box center [1449, 602] width 104 height 16
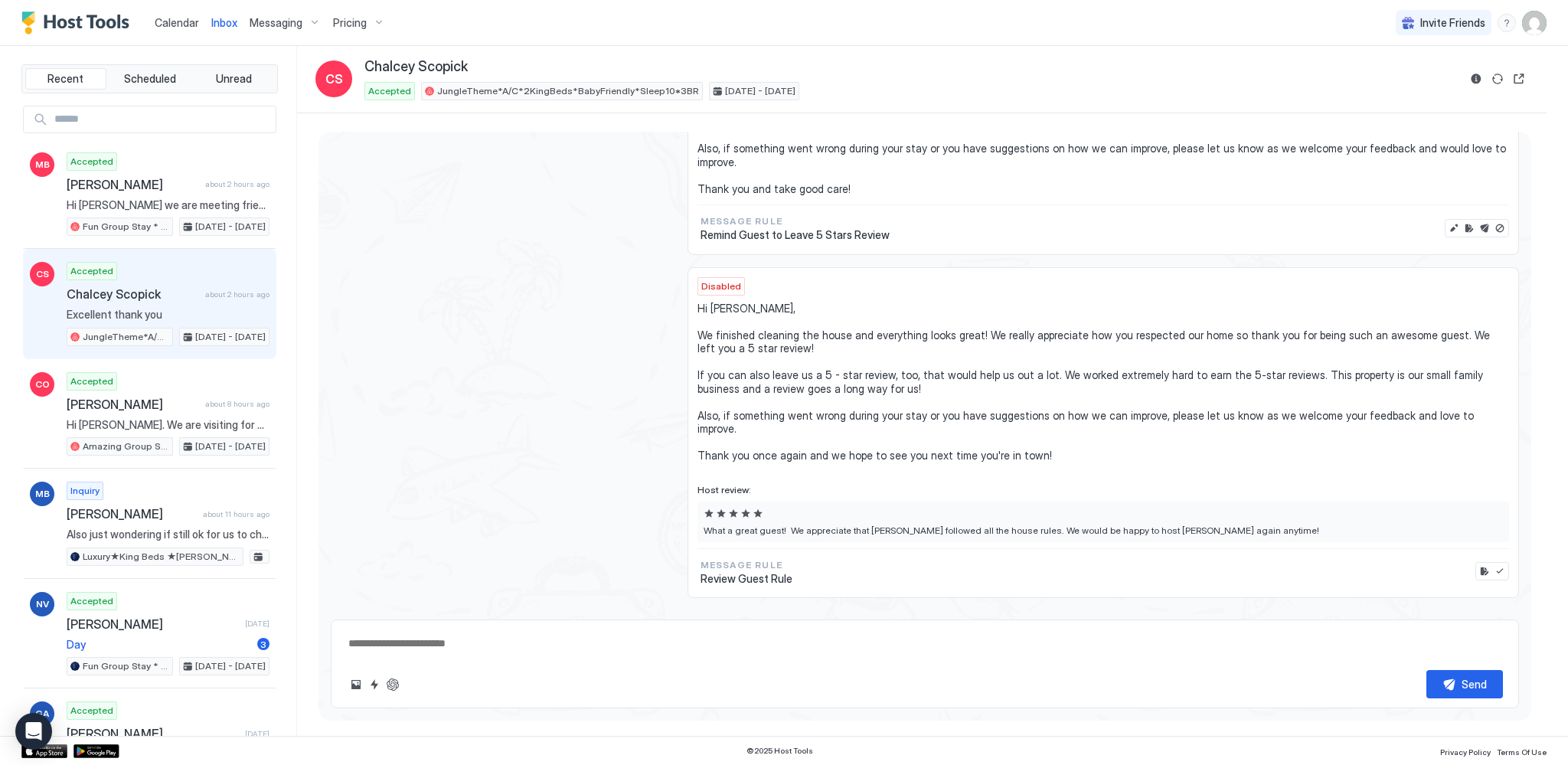
type textarea "*"
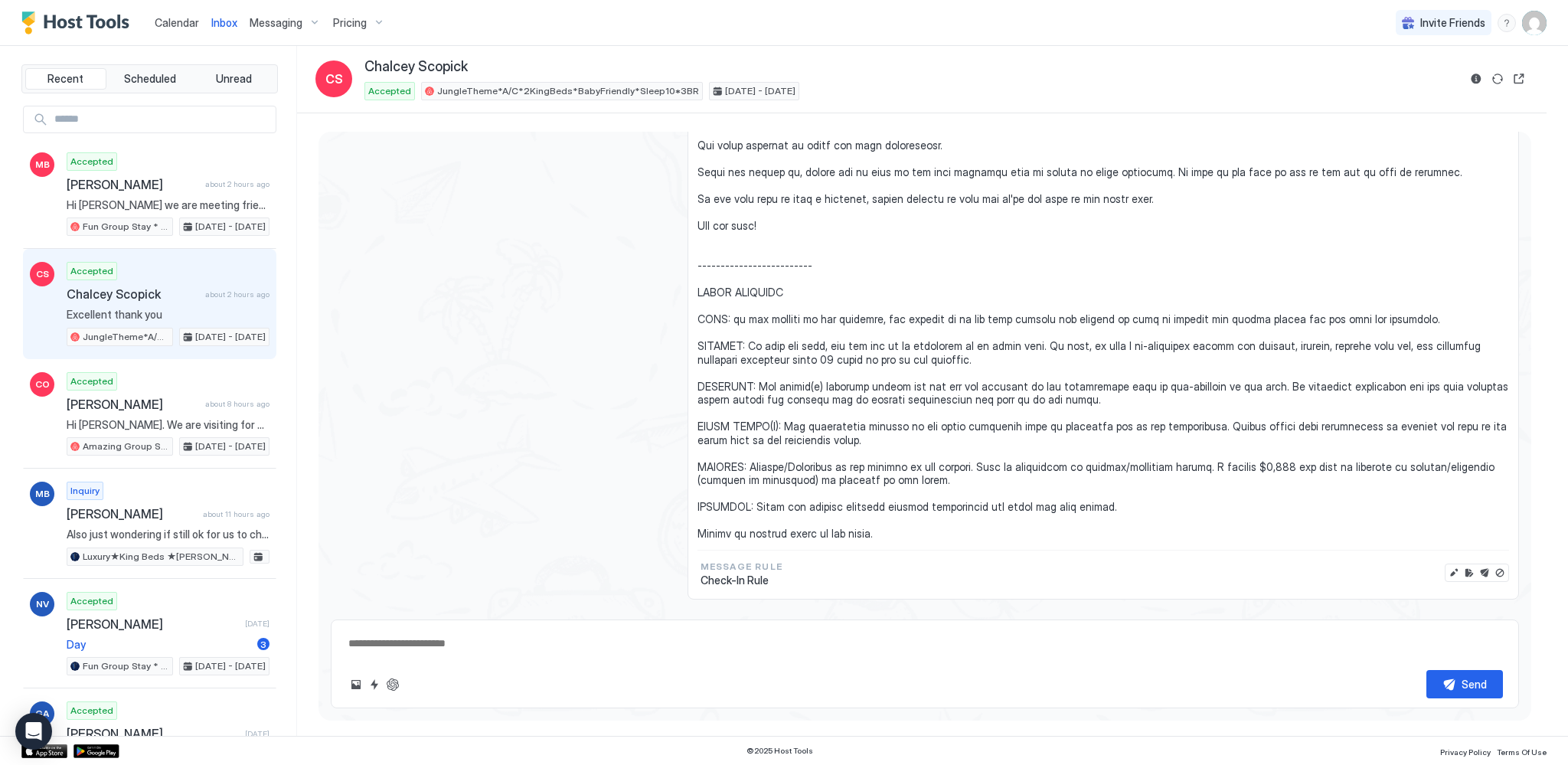
scroll to position [1558, 0]
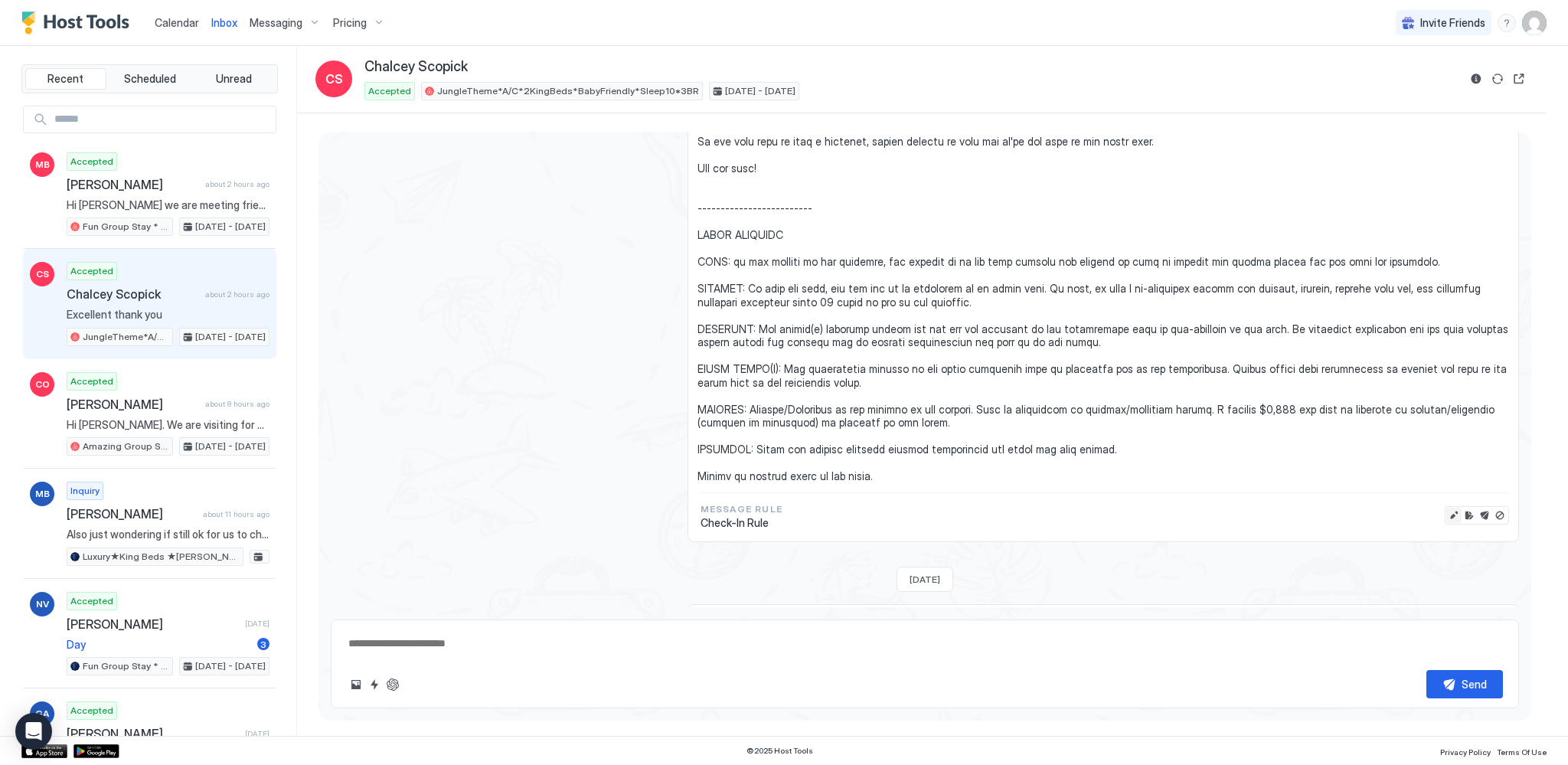
click at [1447, 507] on button "Edit message" at bounding box center [1454, 515] width 15 height 15
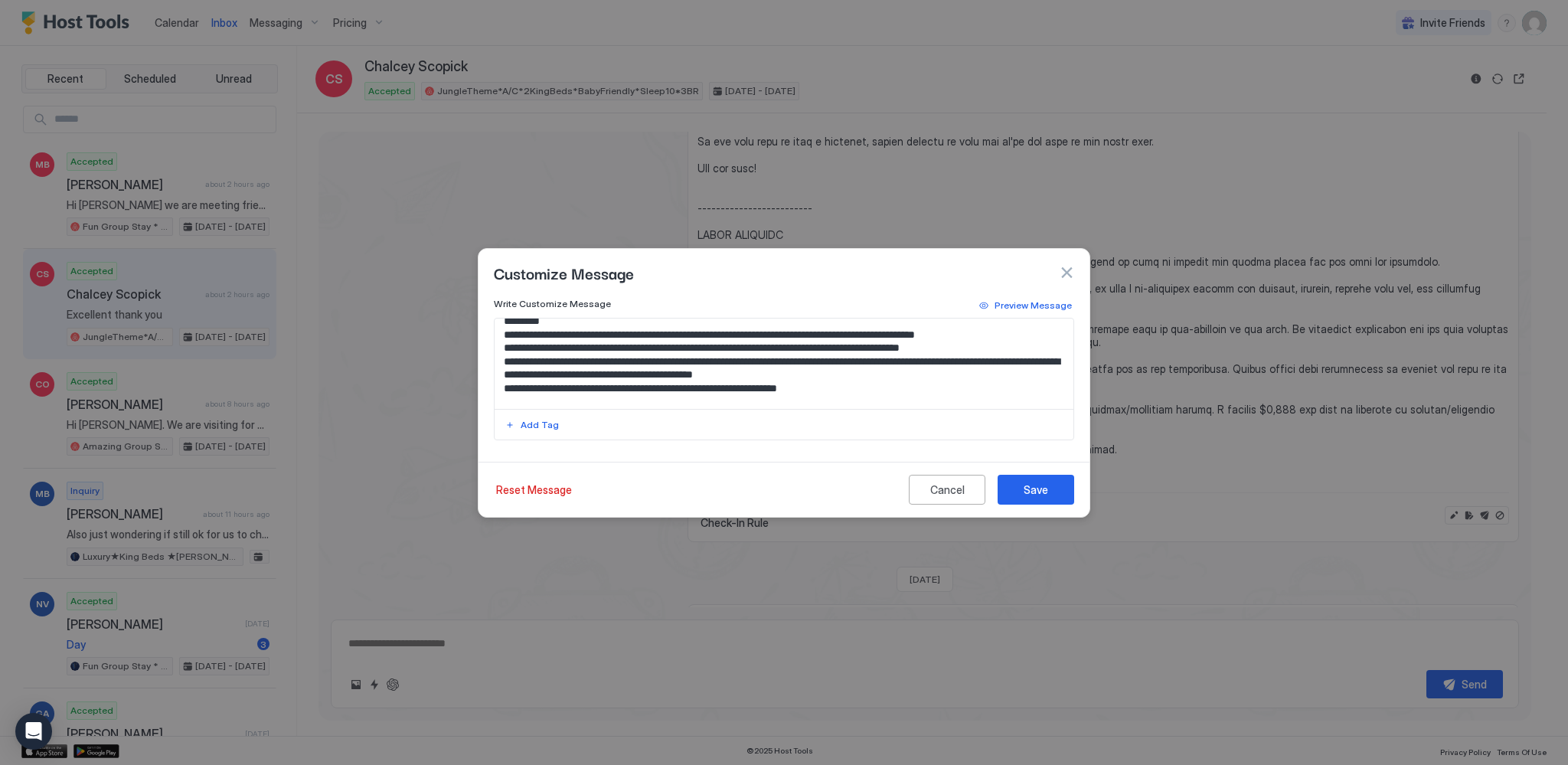
scroll to position [231, 0]
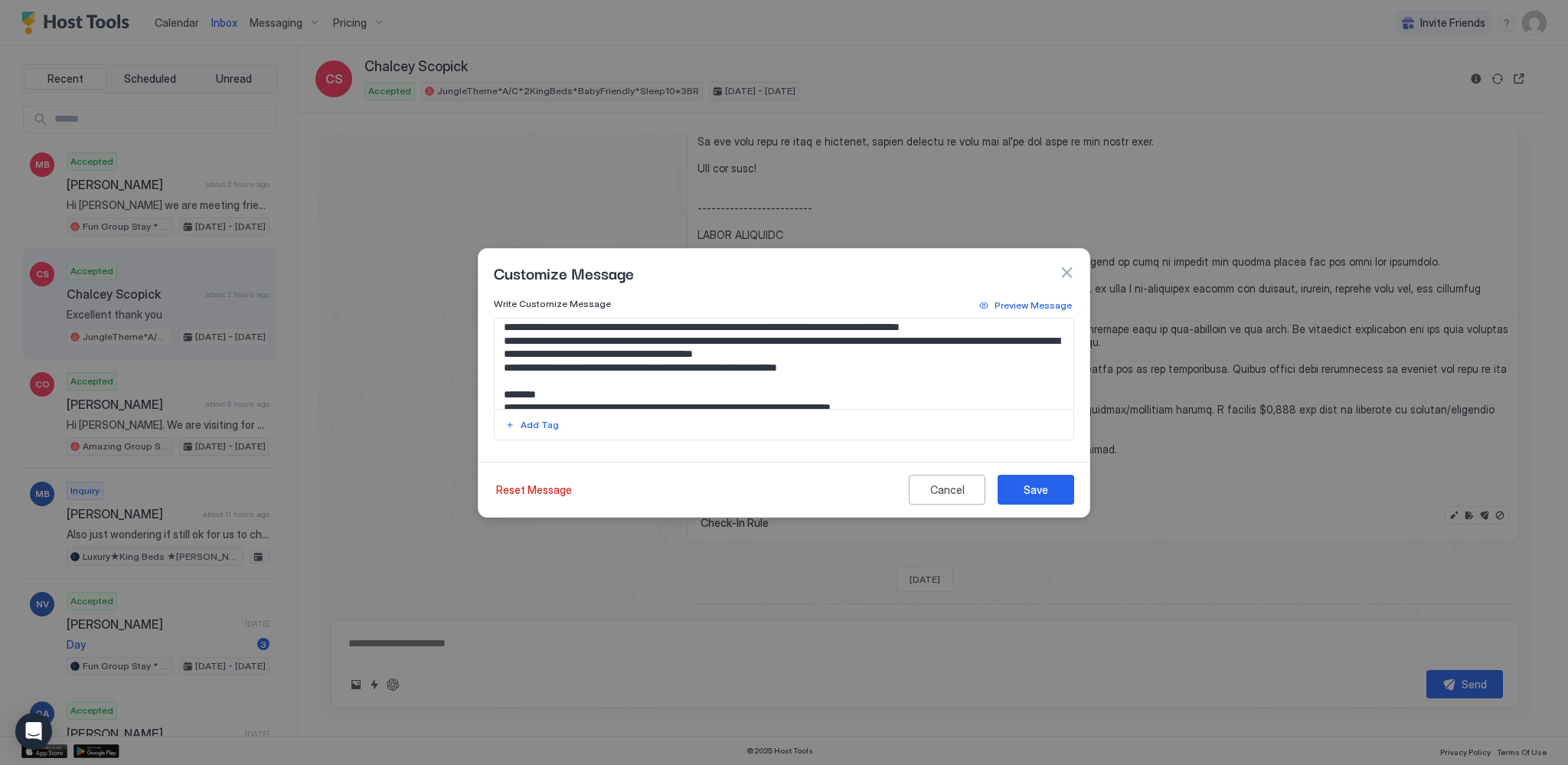
click at [700, 342] on textarea "Input Field" at bounding box center [785, 363] width 580 height 90
type textarea "**********"
click at [1025, 488] on div "Save" at bounding box center [1036, 489] width 24 height 16
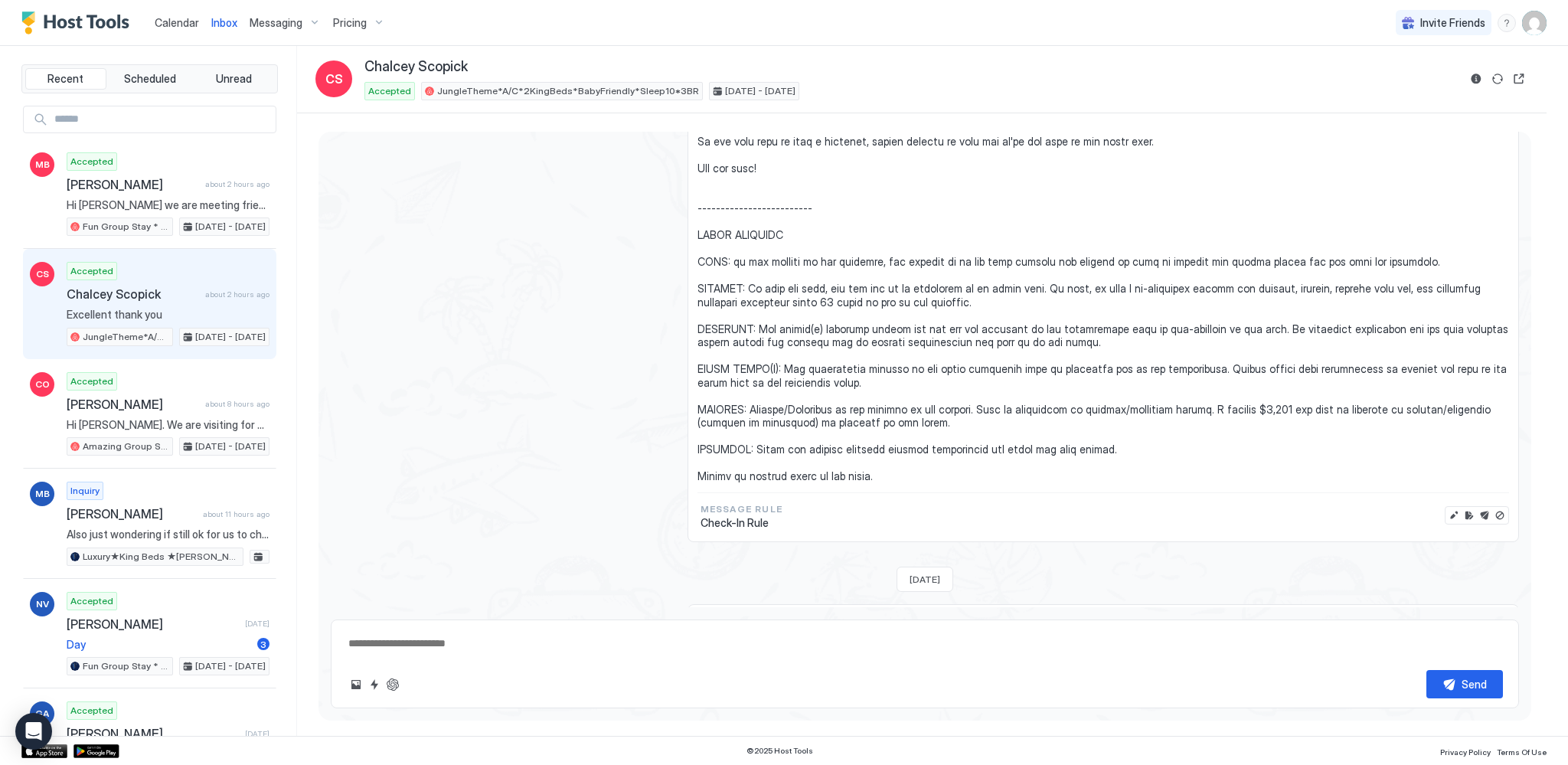
click at [179, 26] on span "Calendar" at bounding box center [176, 23] width 44 height 13
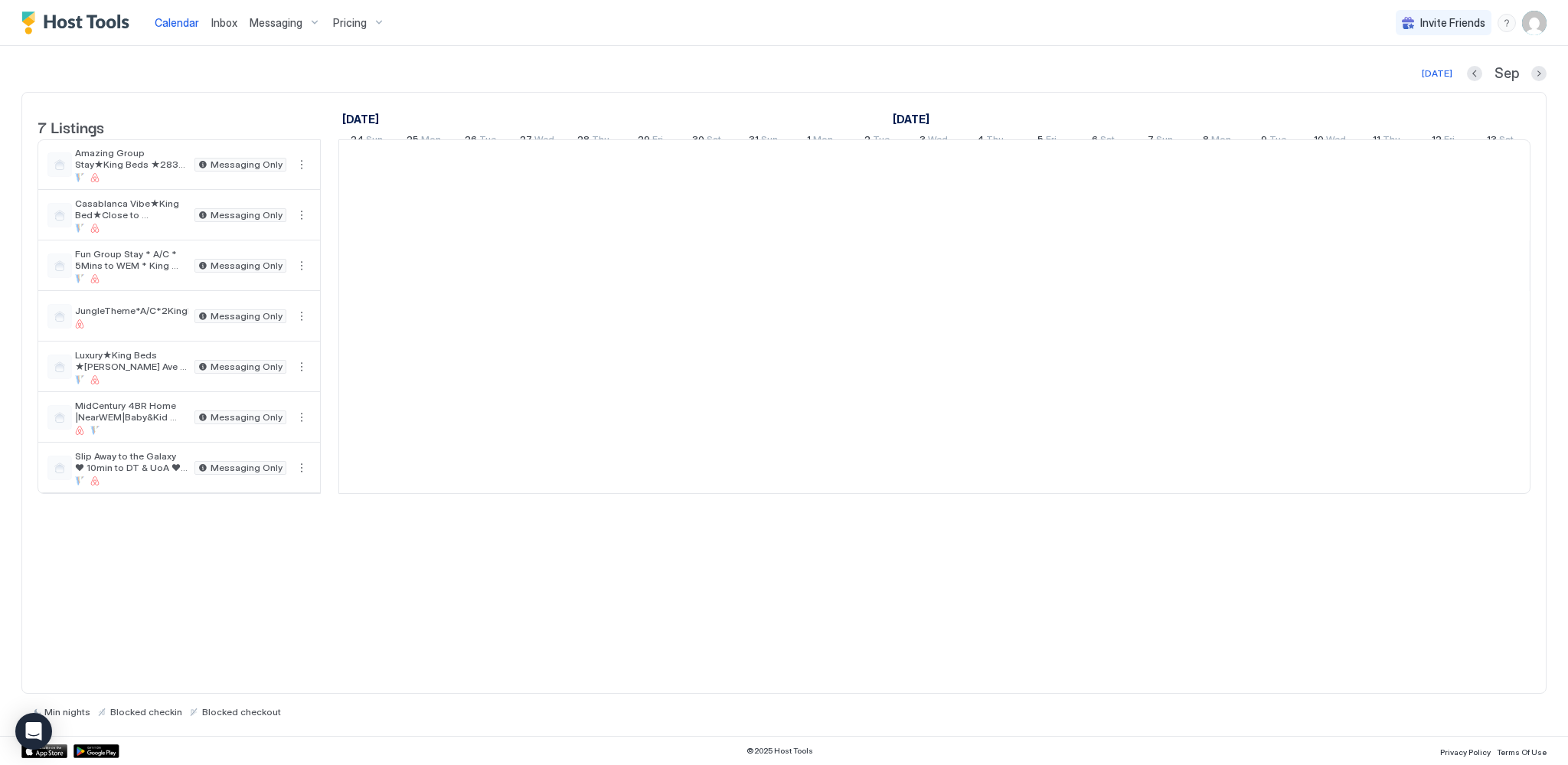
scroll to position [0, 851]
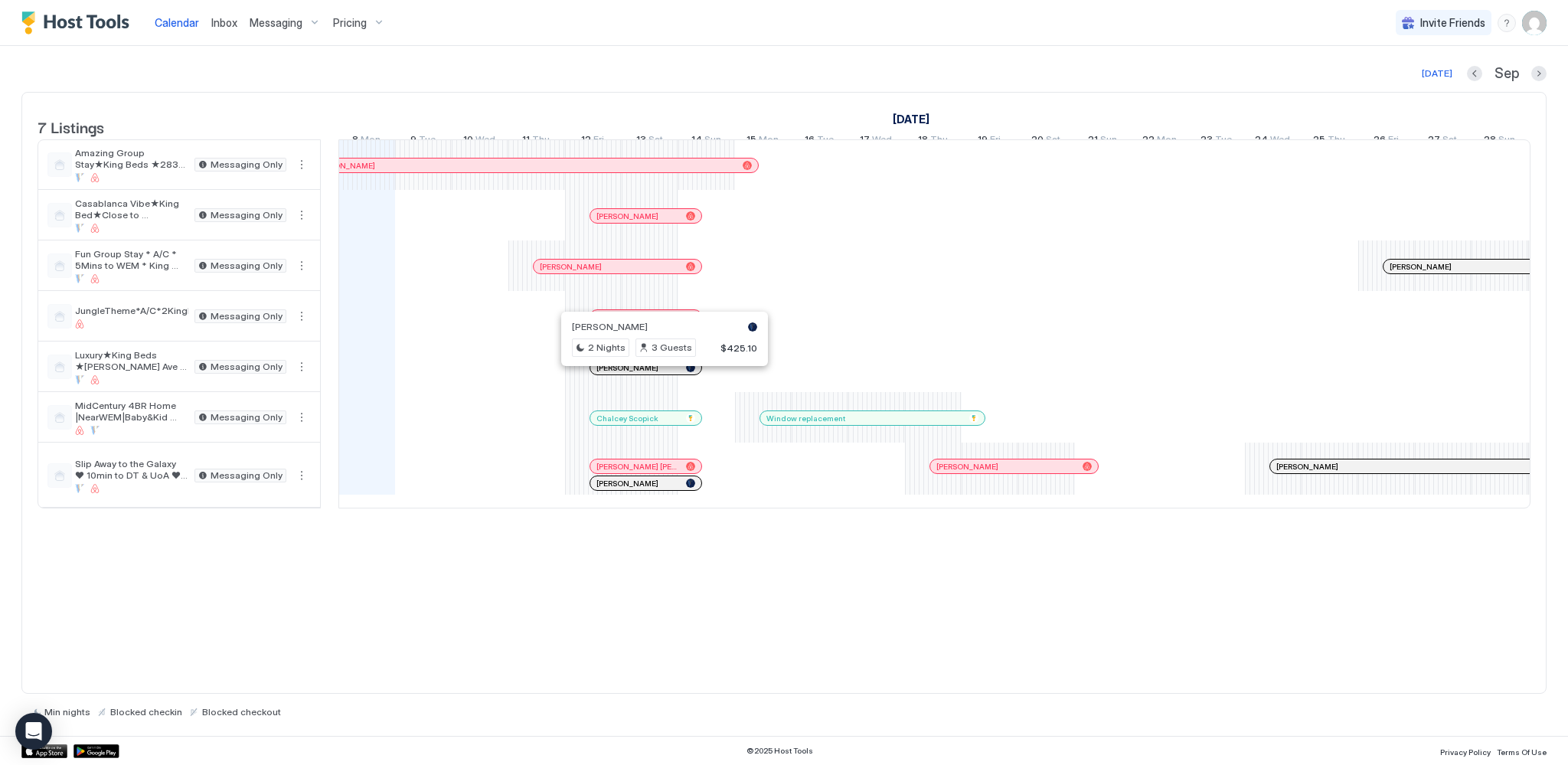
click at [657, 374] on div at bounding box center [657, 367] width 12 height 12
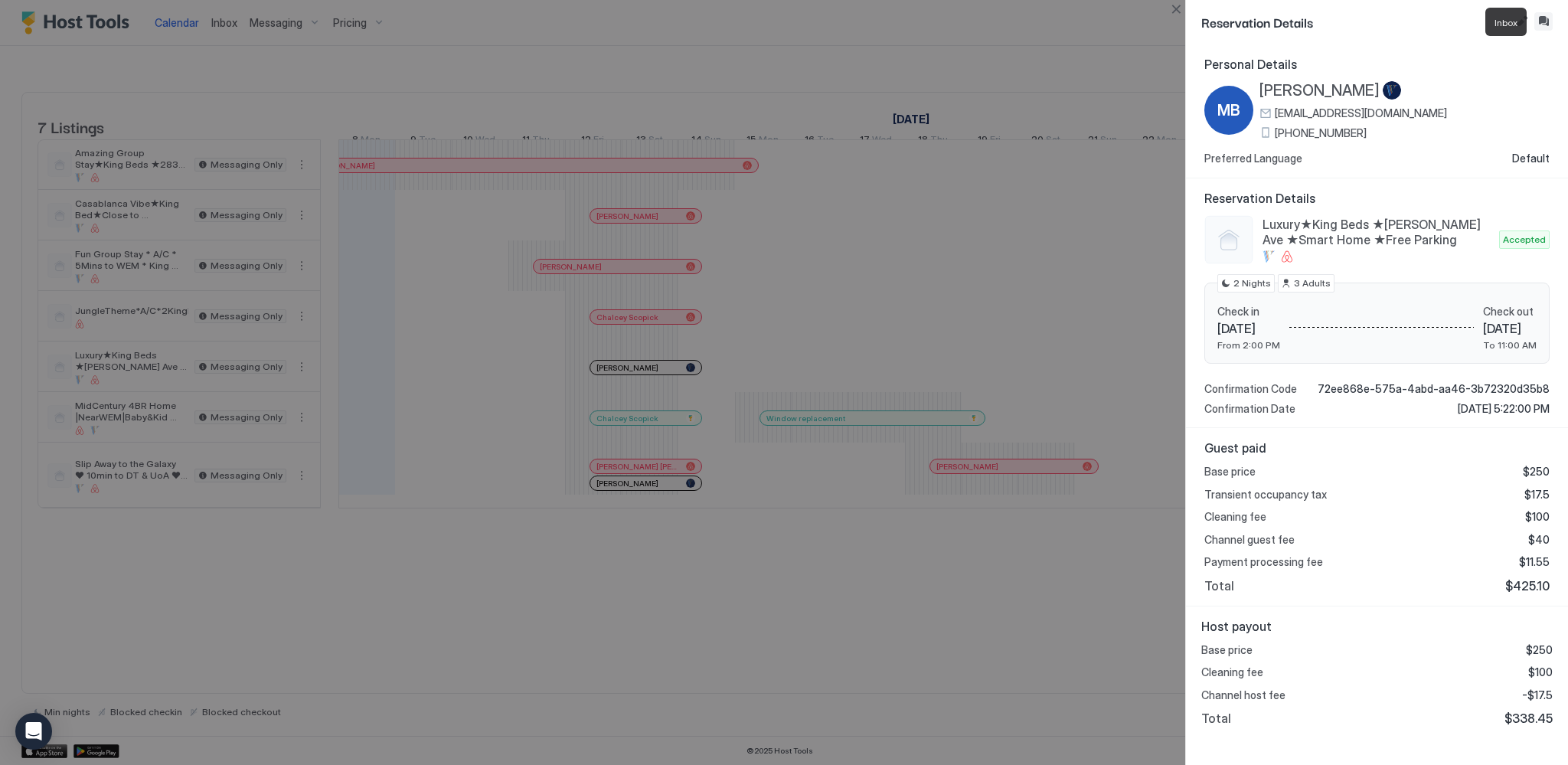
click at [1547, 22] on button "Inbox" at bounding box center [1544, 22] width 19 height 19
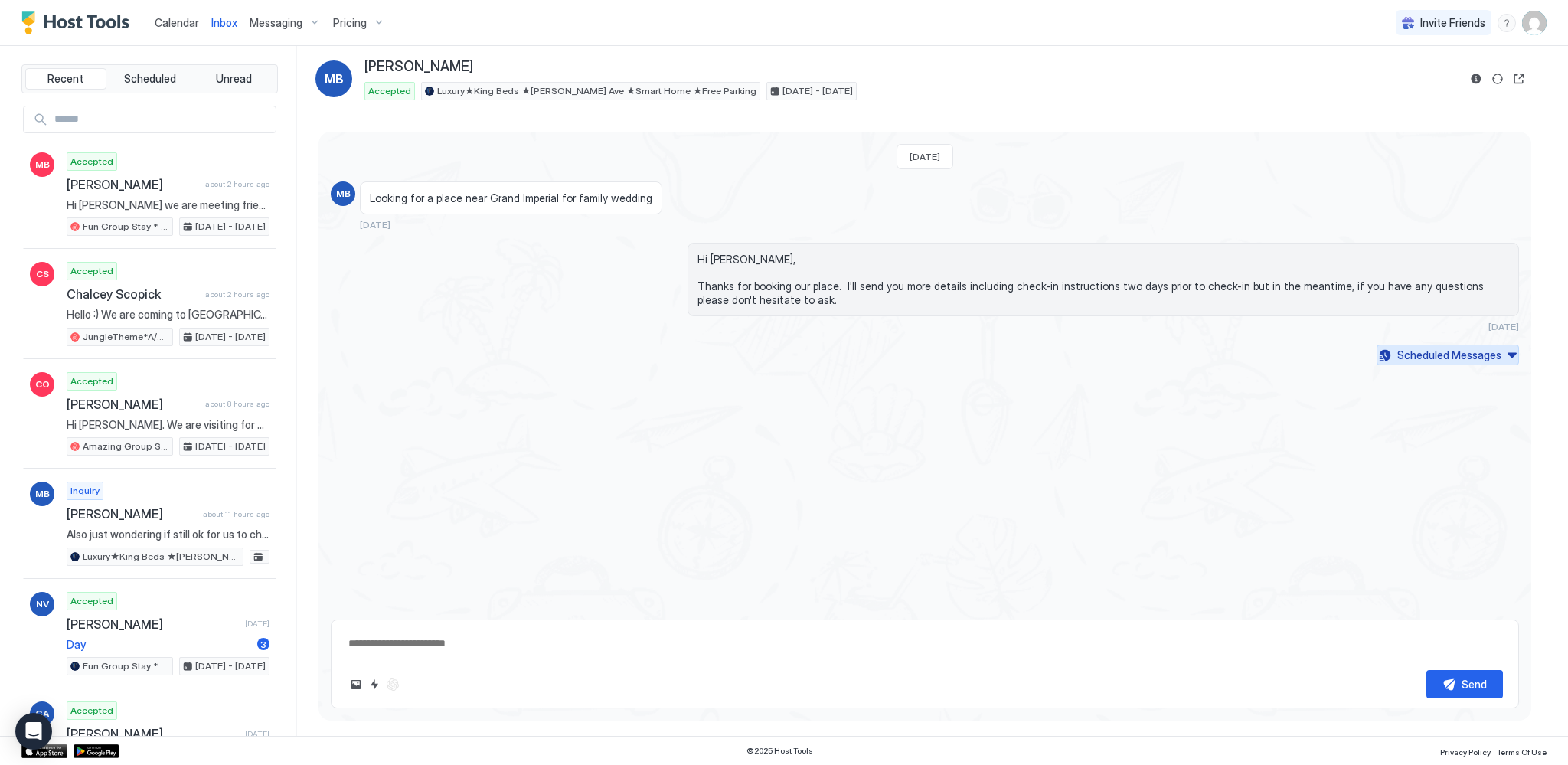
click at [1446, 354] on div "Scheduled Messages" at bounding box center [1449, 355] width 104 height 16
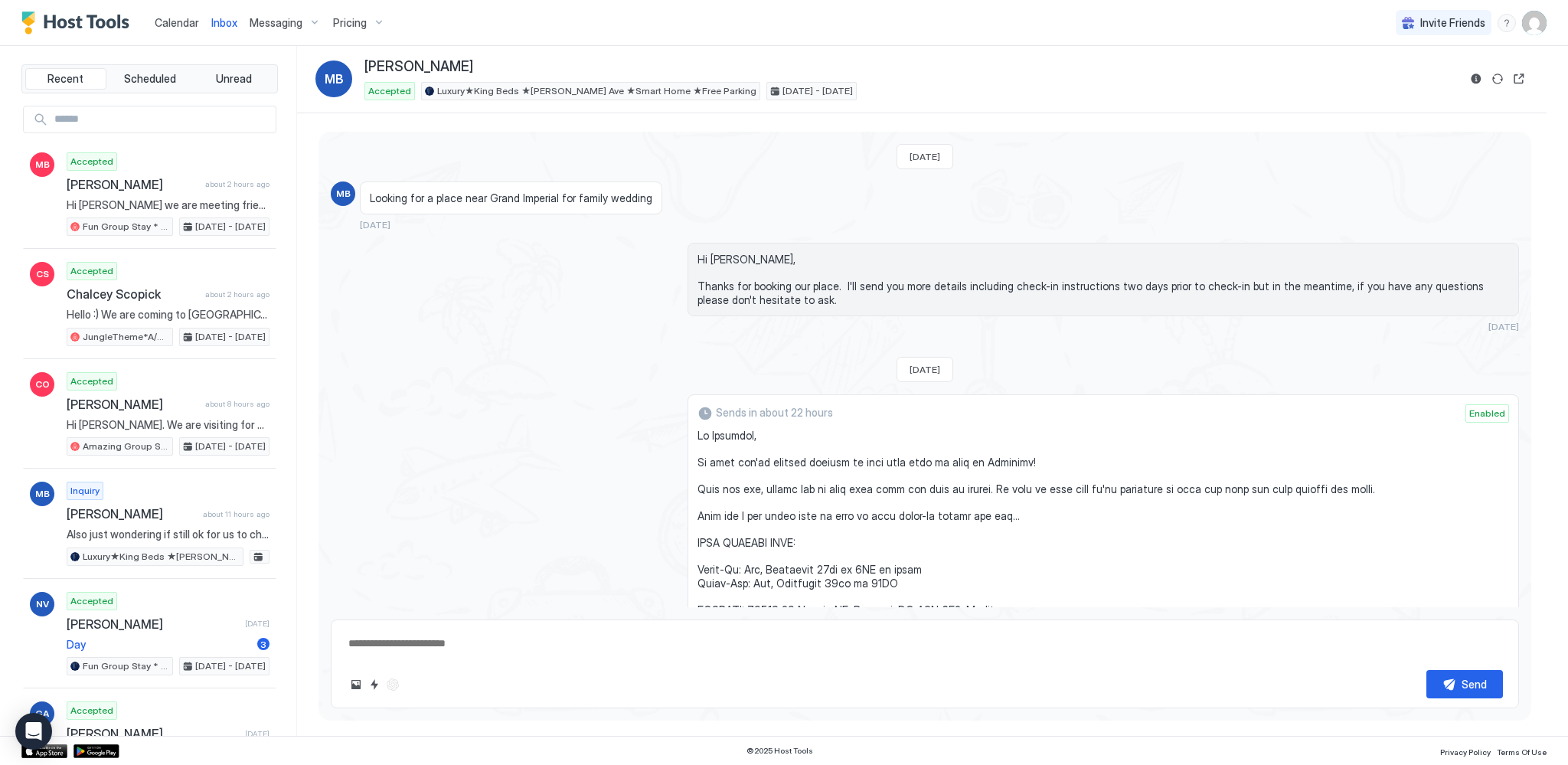
scroll to position [1820, 0]
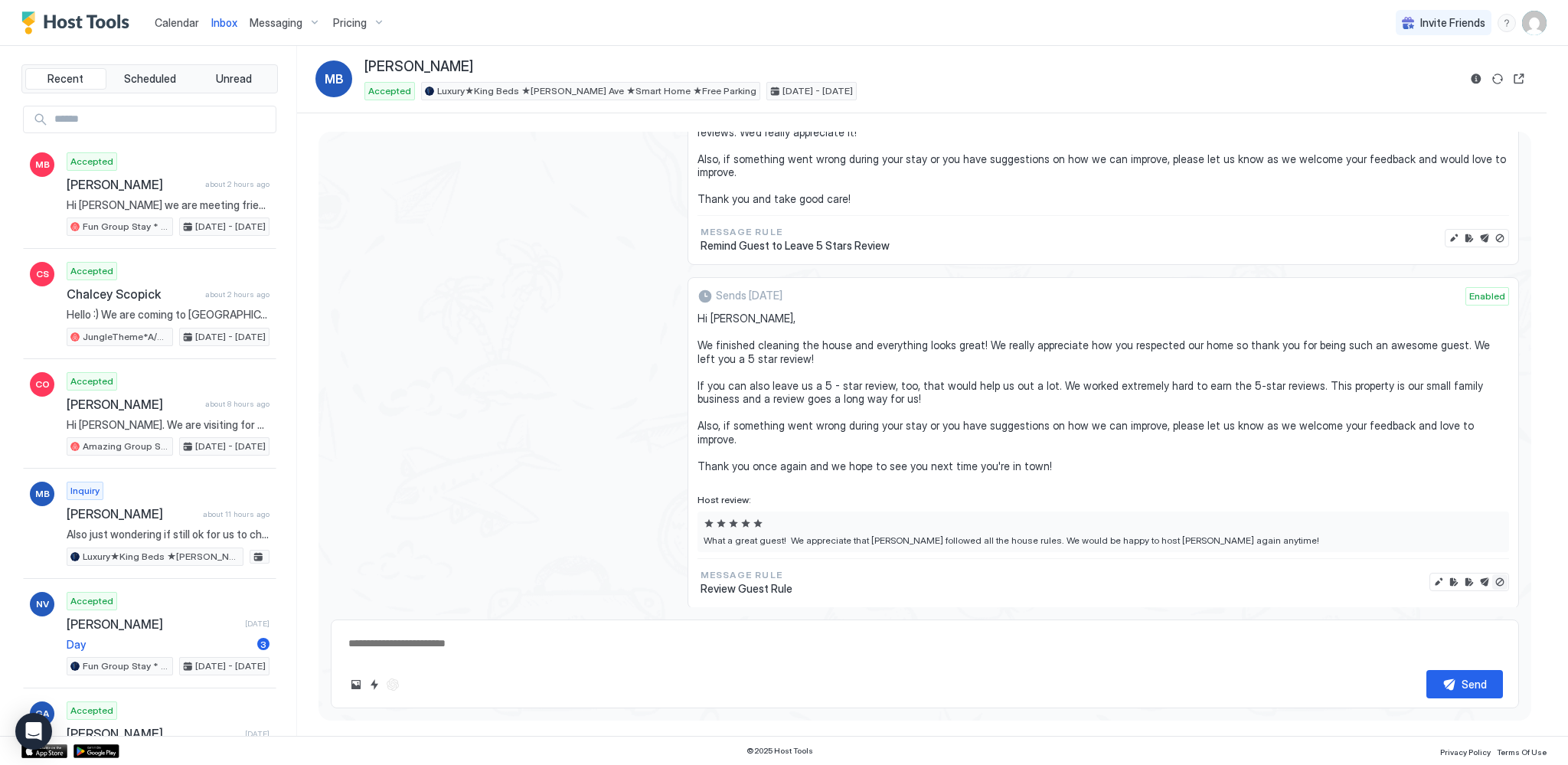
click at [1493, 574] on button "Disable message & review" at bounding box center [1500, 582] width 15 height 15
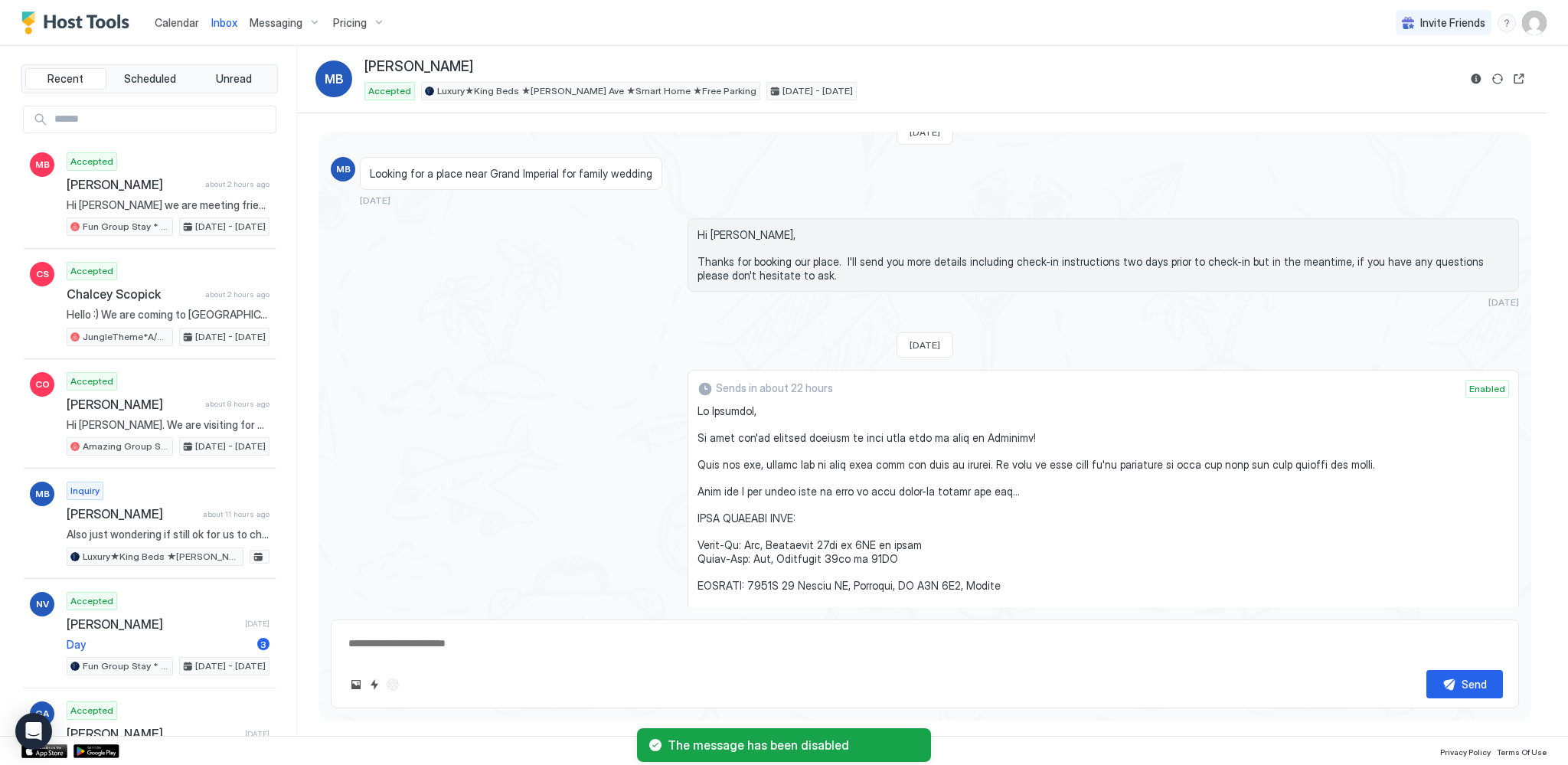
scroll to position [0, 0]
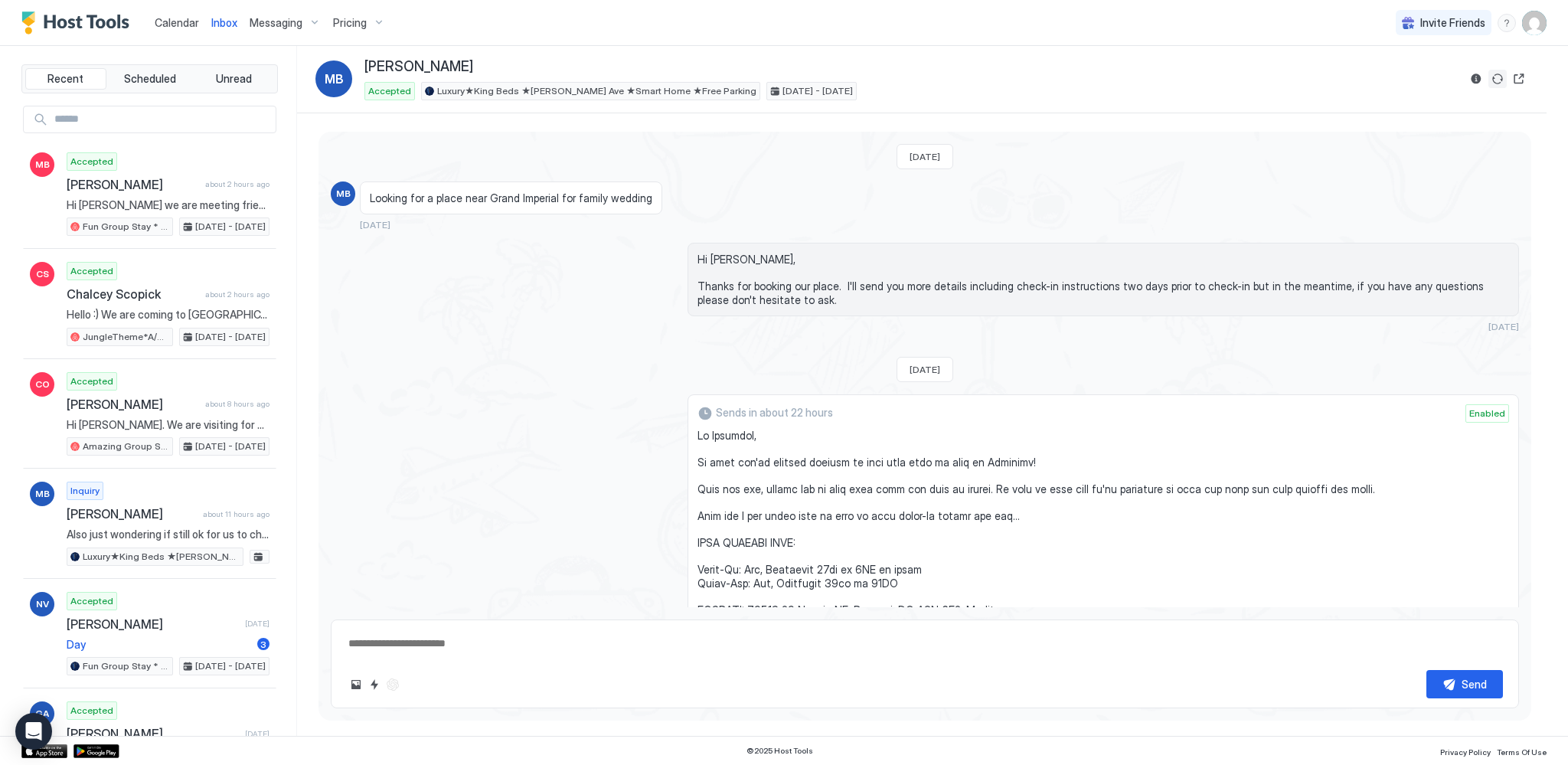
click at [1496, 76] on button "Sync reservation" at bounding box center [1498, 79] width 19 height 19
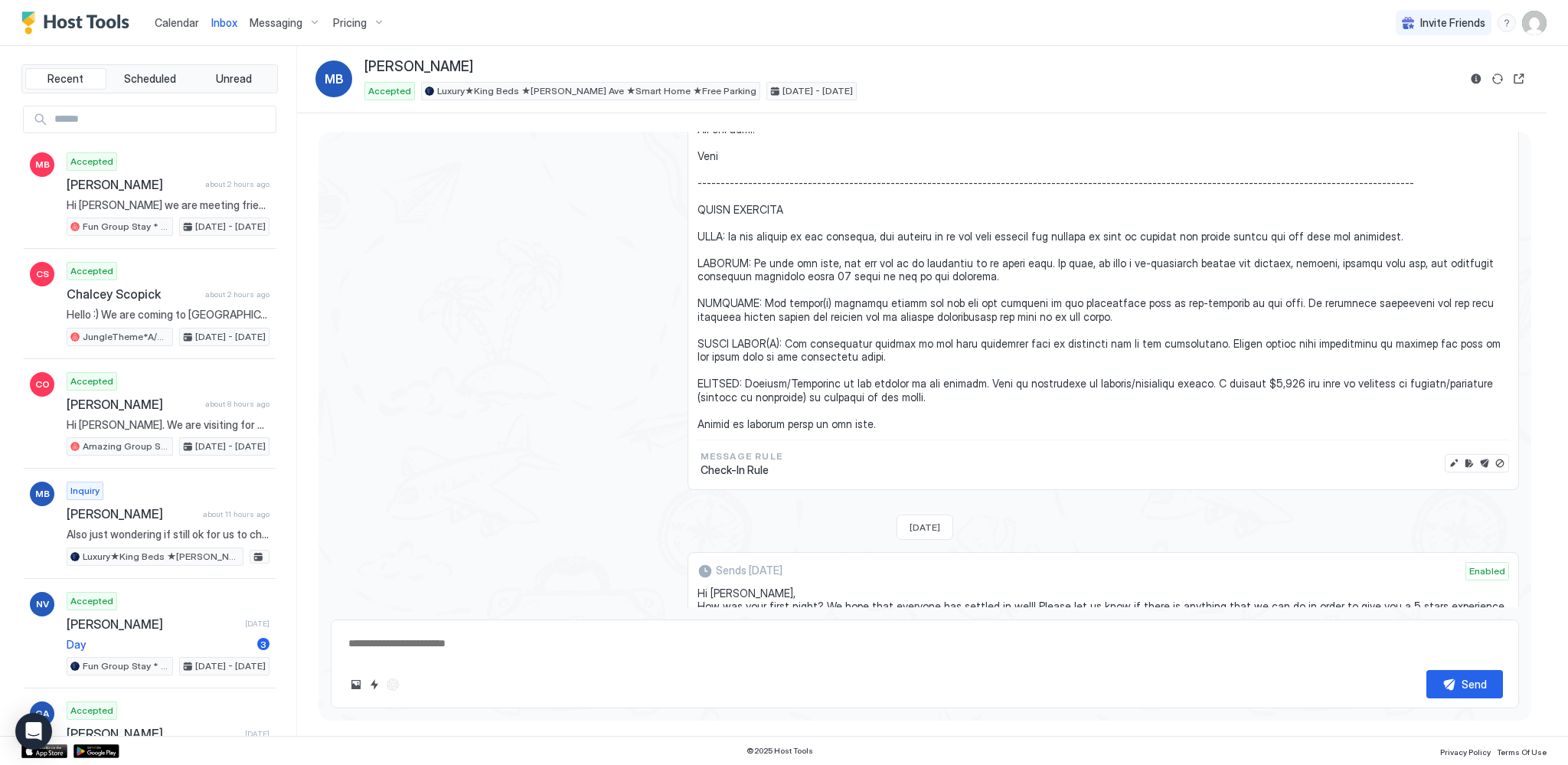
scroll to position [849, 0]
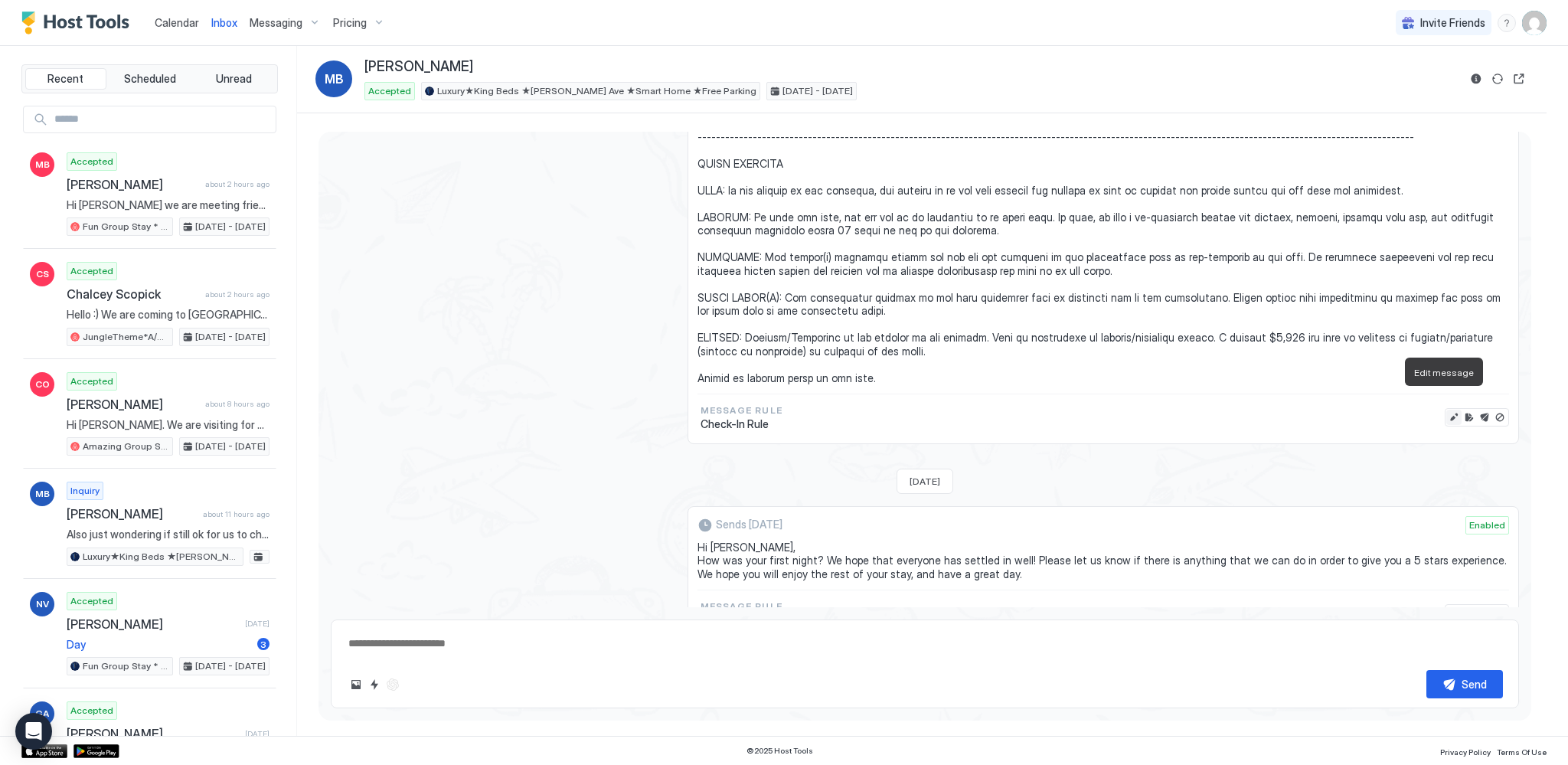
click at [1447, 409] on button "Edit message" at bounding box center [1454, 417] width 15 height 15
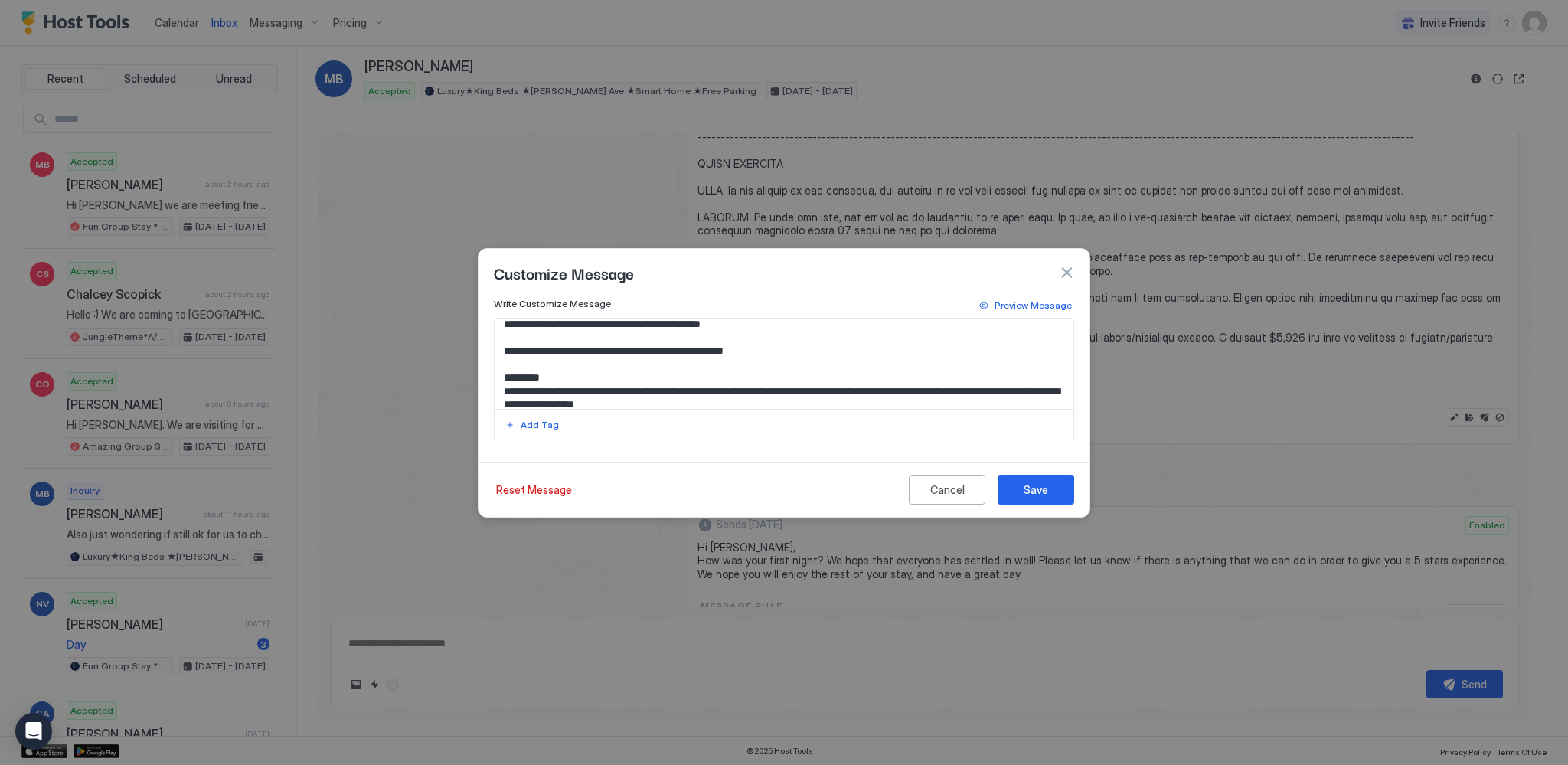
scroll to position [231, 0]
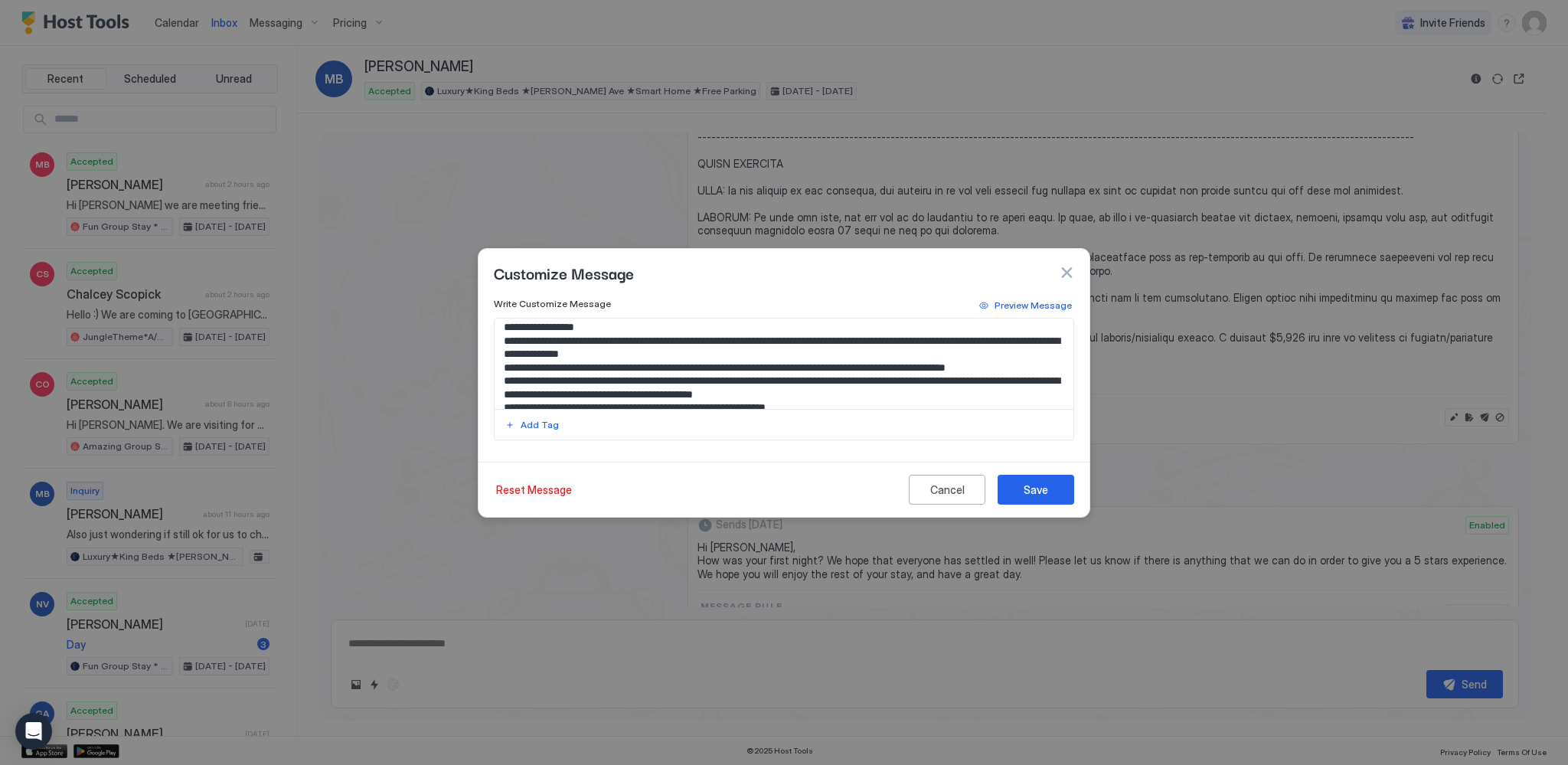
click at [955, 351] on textarea "Input Field" at bounding box center [785, 363] width 580 height 90
type textarea "*"
type textarea "**********"
type textarea "*"
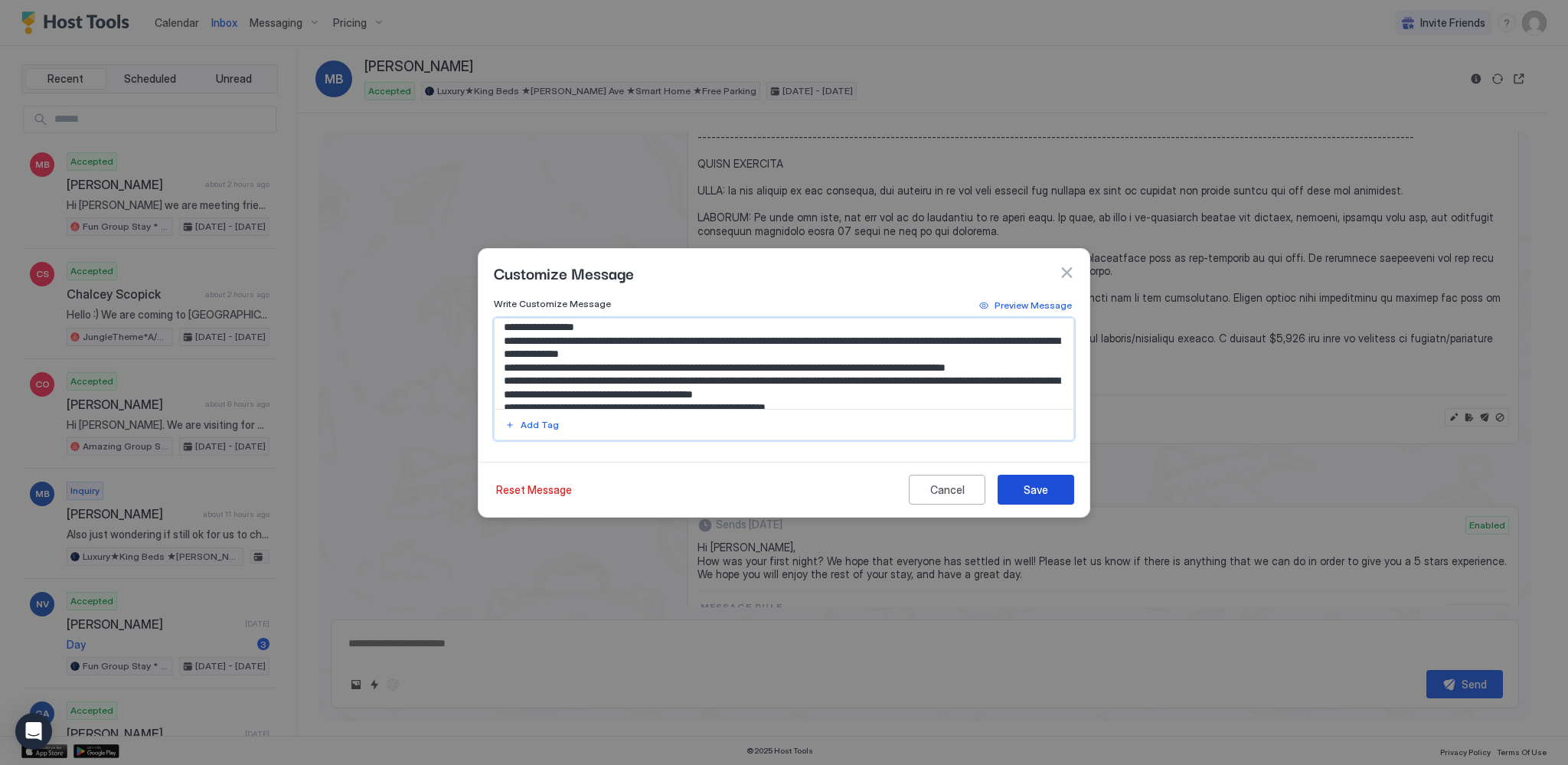
type textarea "**********"
click at [1056, 489] on button "Save" at bounding box center [1035, 489] width 76 height 30
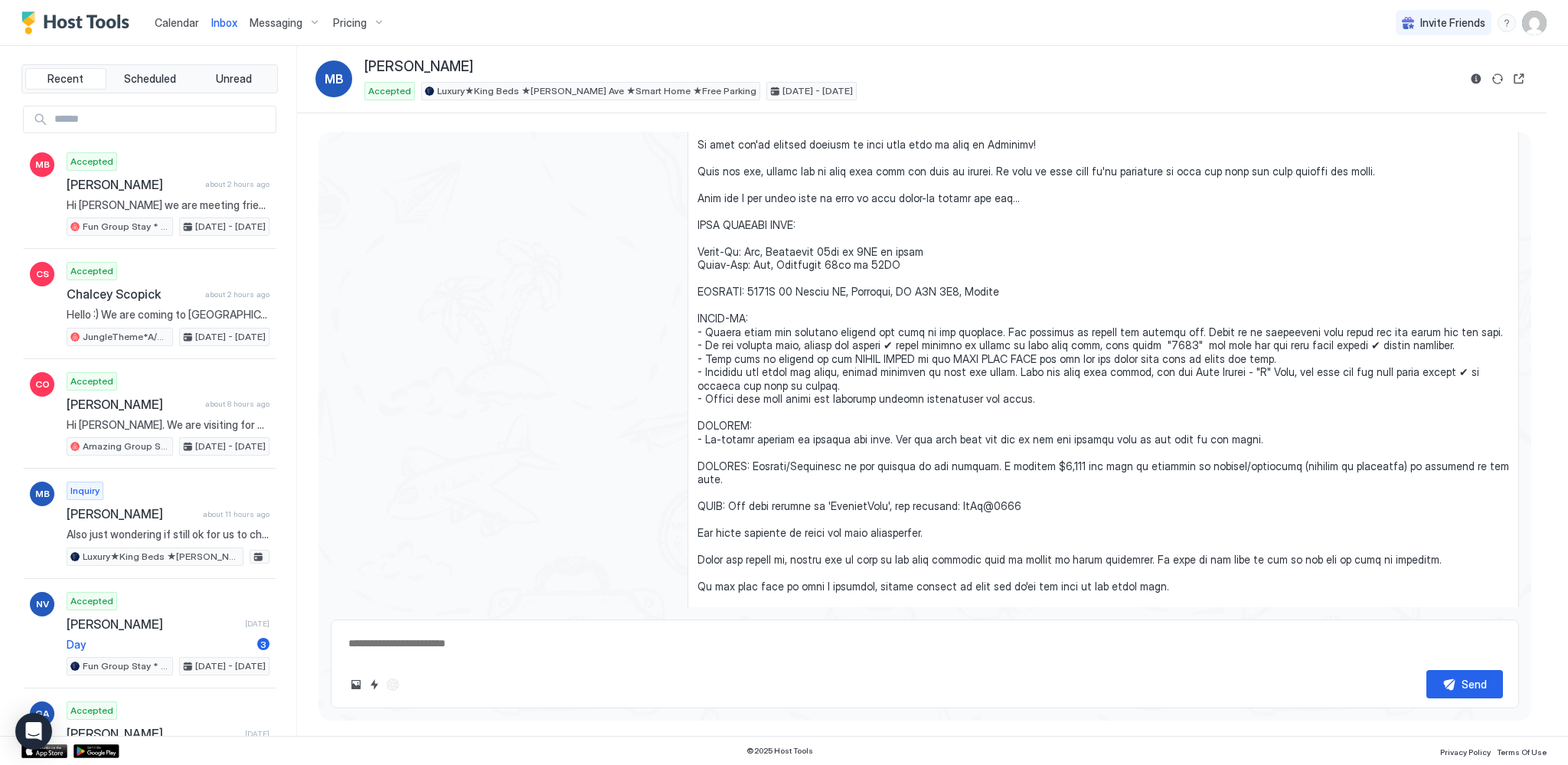
scroll to position [627, 0]
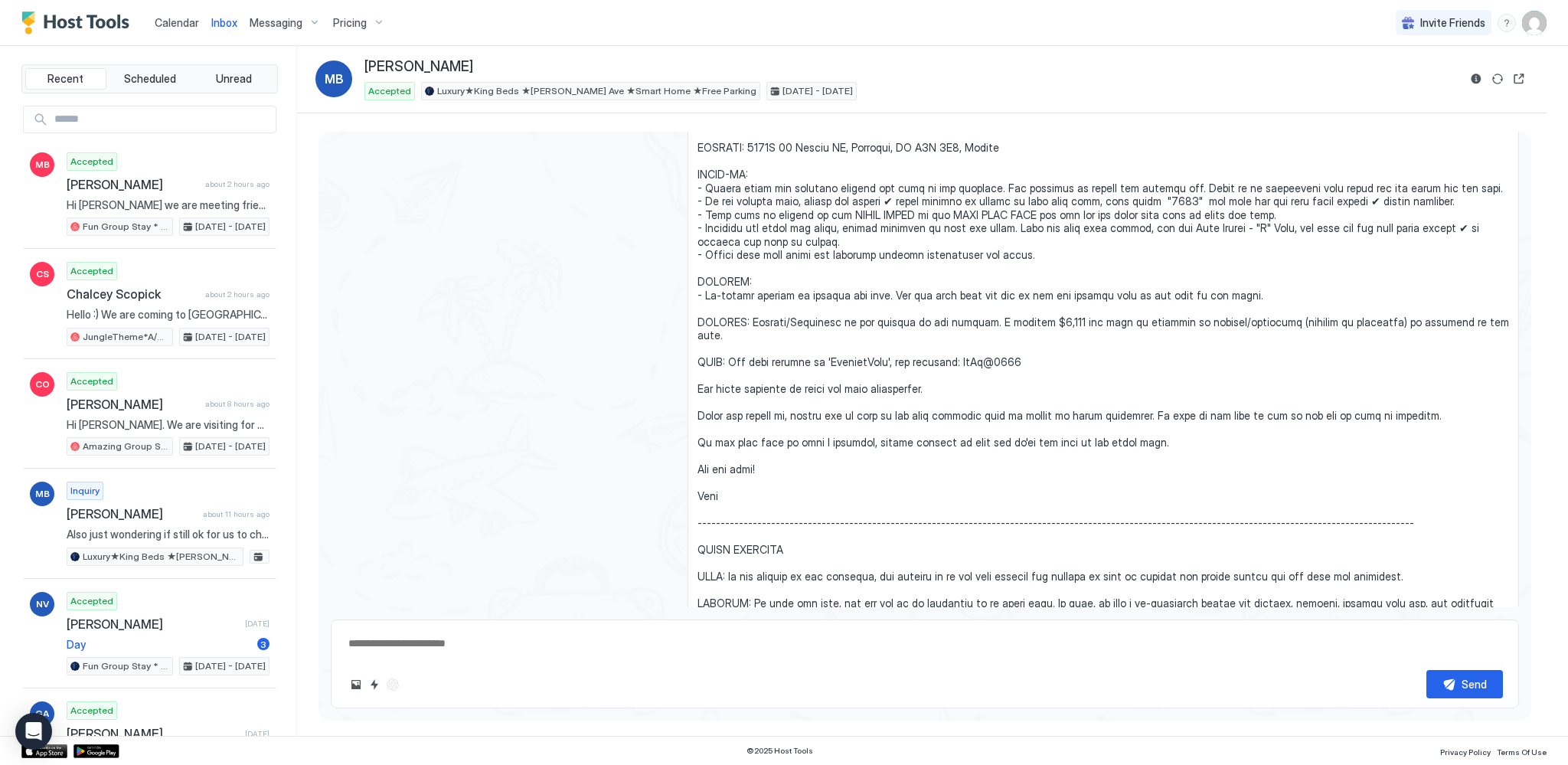
click at [175, 24] on span "Calendar" at bounding box center [176, 23] width 44 height 13
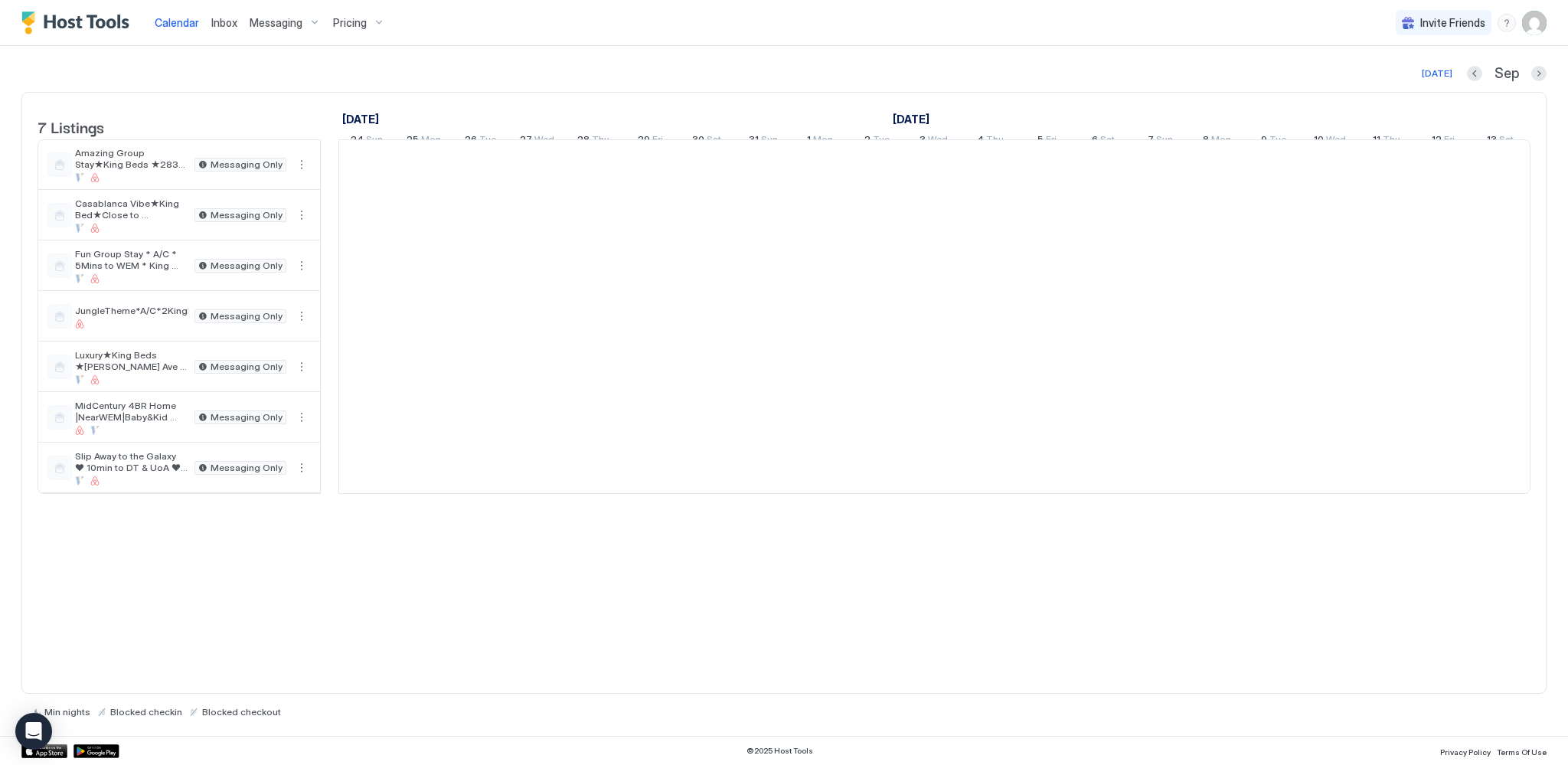
scroll to position [0, 851]
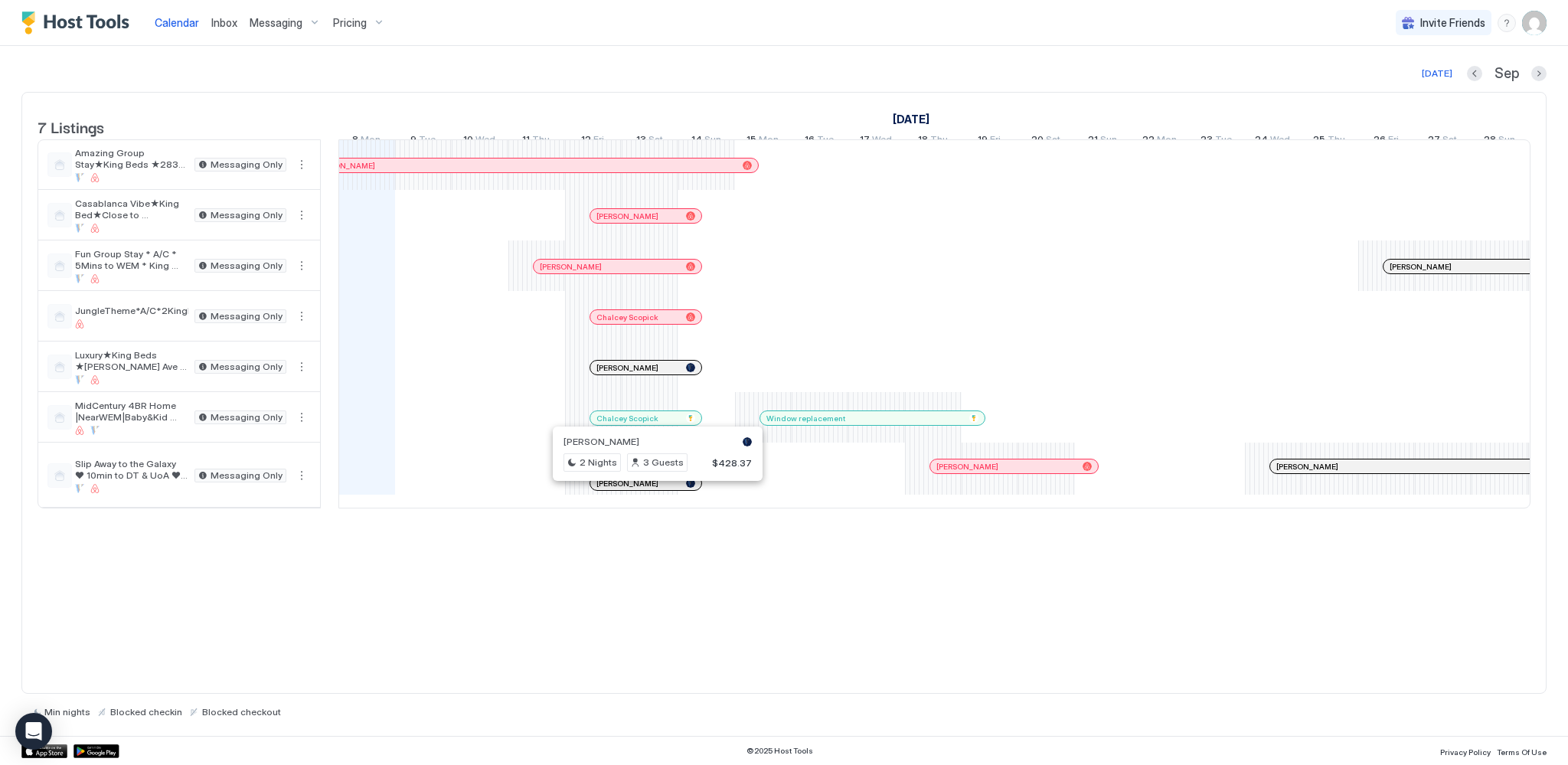
click at [651, 489] on div at bounding box center [651, 483] width 12 height 12
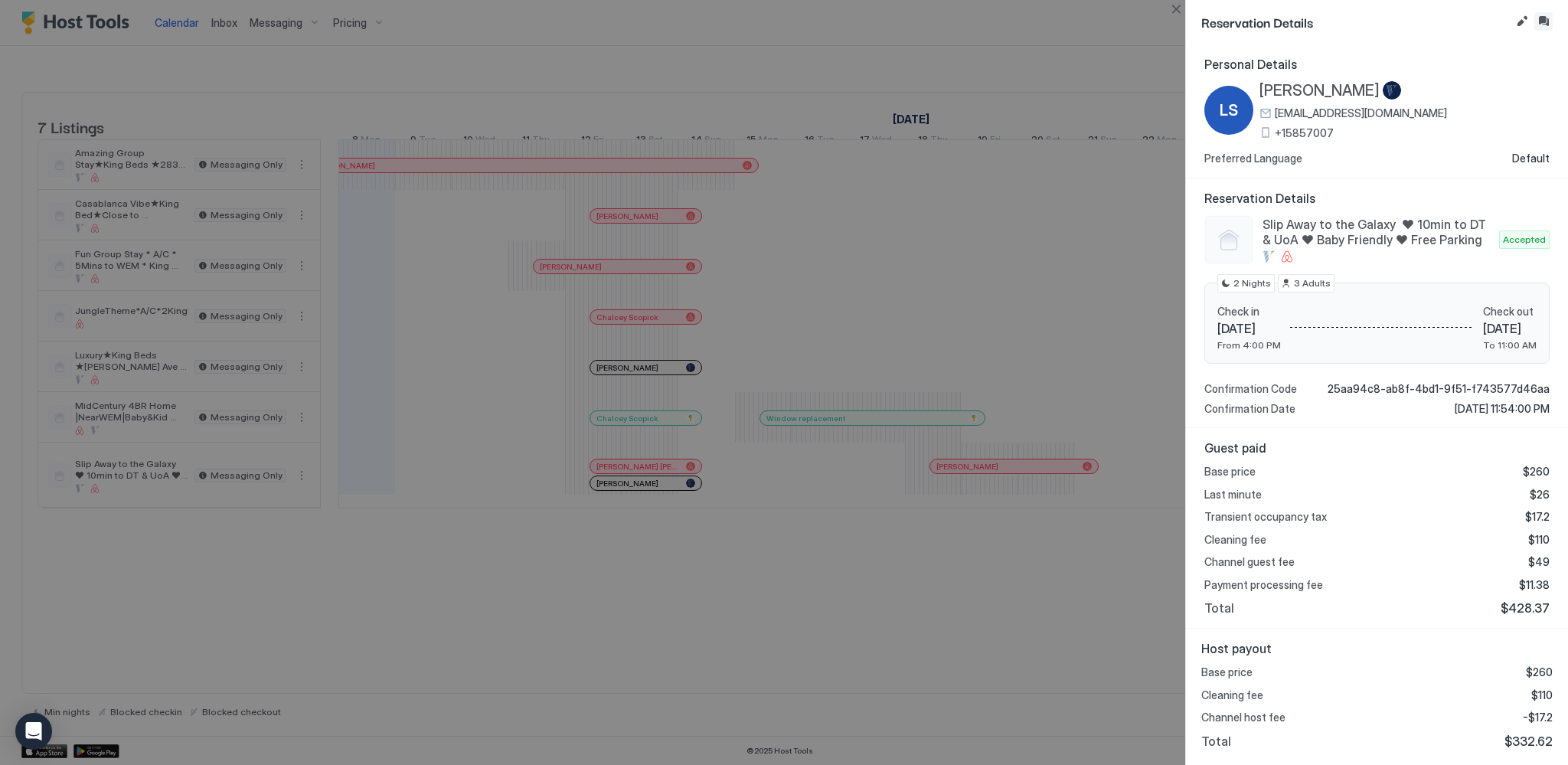
click at [1540, 23] on button "Inbox" at bounding box center [1544, 22] width 19 height 19
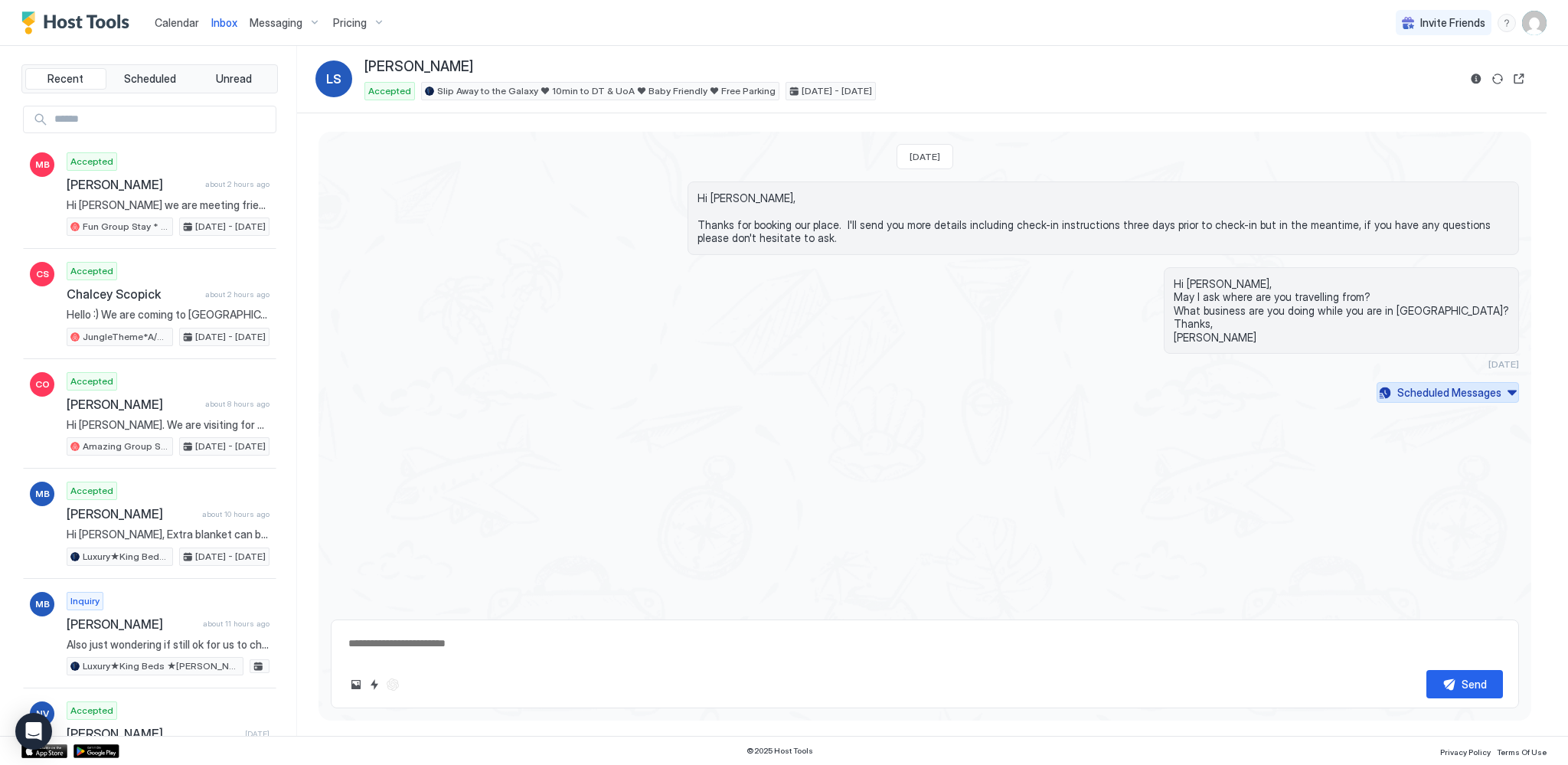
click at [1511, 393] on button "Scheduled Messages" at bounding box center [1448, 392] width 142 height 21
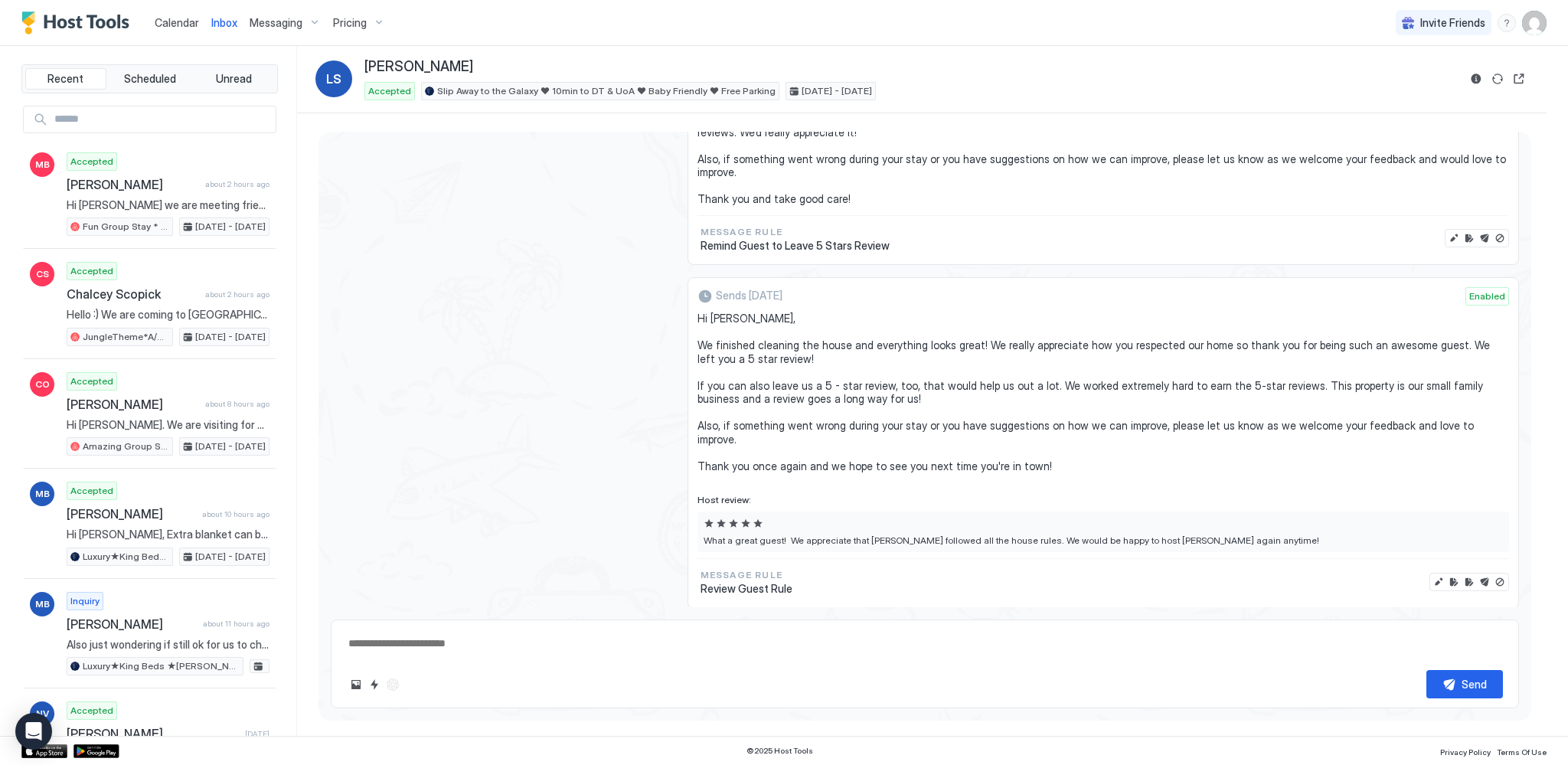
click at [498, 357] on div "Sends in 6 days Enabled Hi Lisa, We finished cleaning the house and everything …" at bounding box center [924, 443] width 1189 height 331
click at [183, 22] on span "Calendar" at bounding box center [176, 23] width 44 height 13
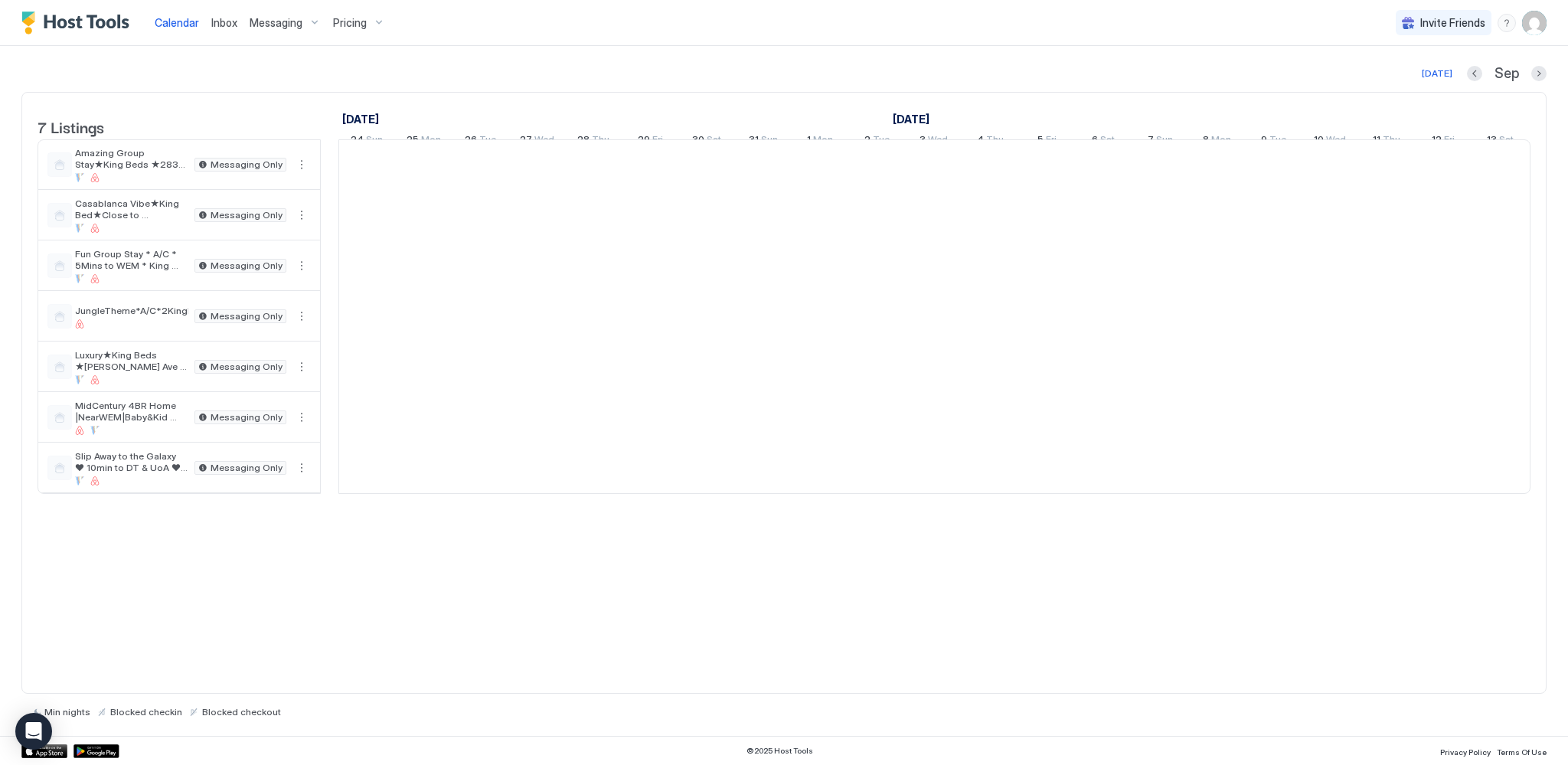
scroll to position [0, 851]
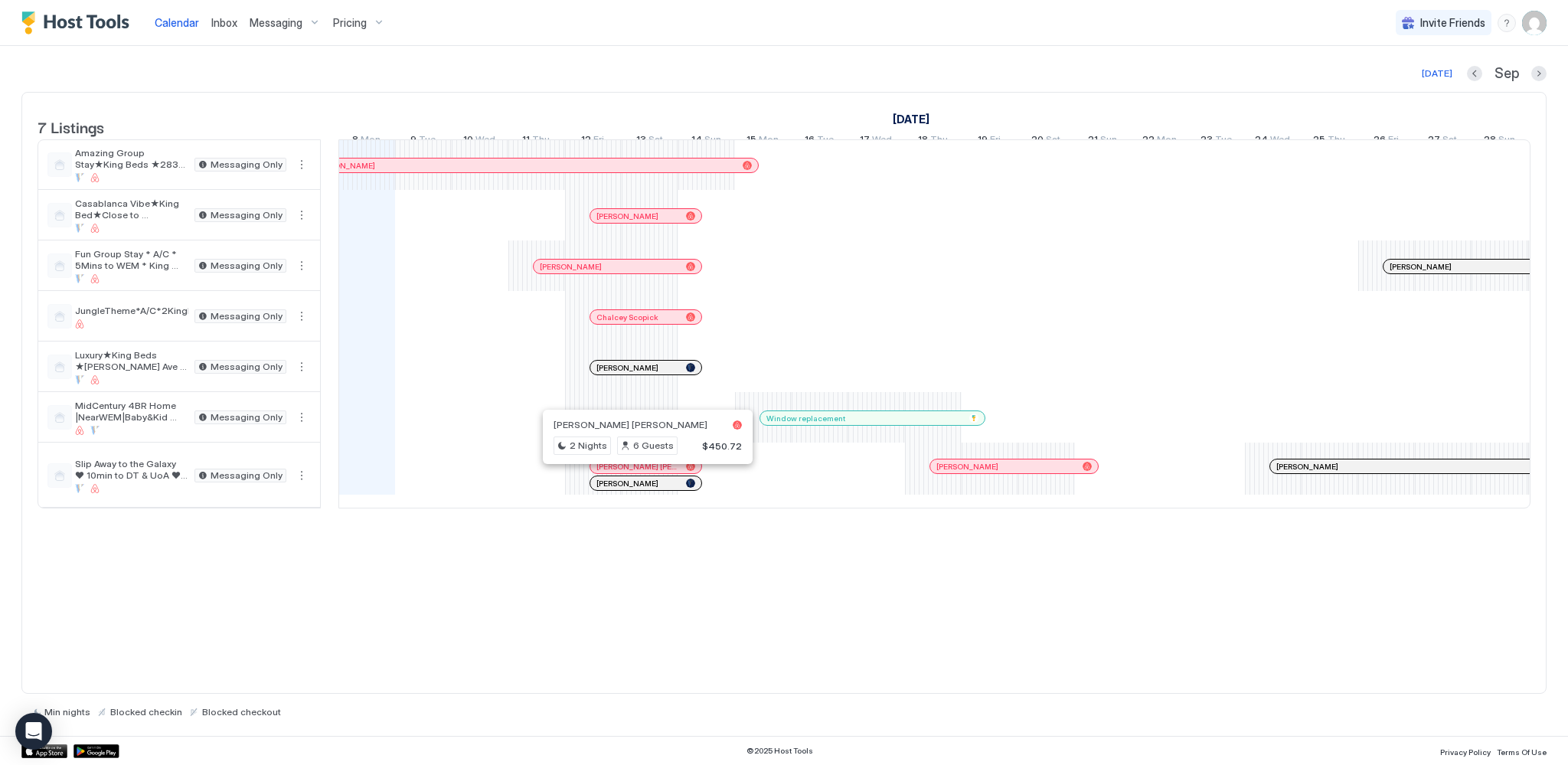
click at [641, 472] on div at bounding box center [641, 466] width 12 height 12
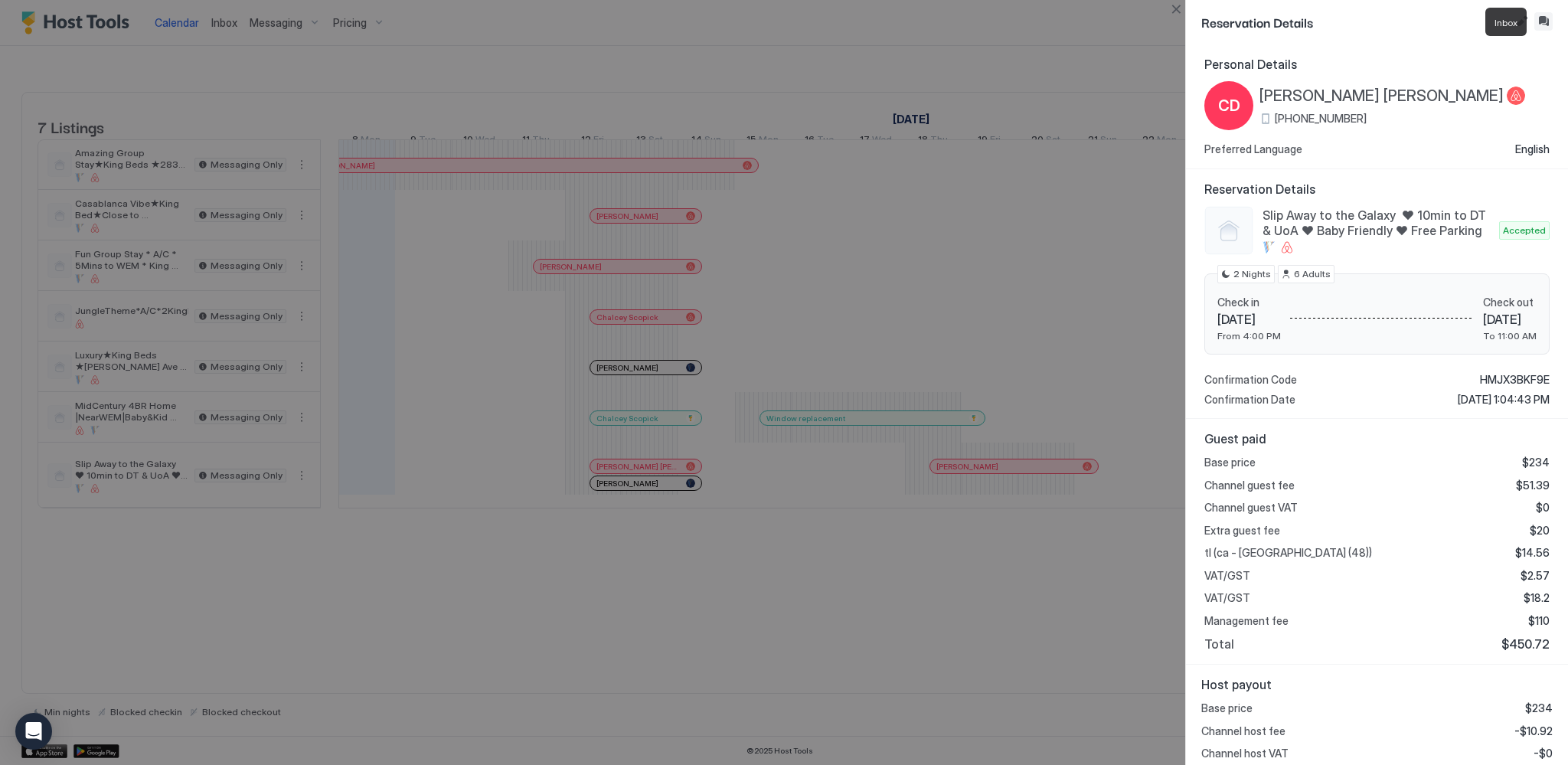
click at [1535, 23] on button "Inbox" at bounding box center [1544, 22] width 19 height 19
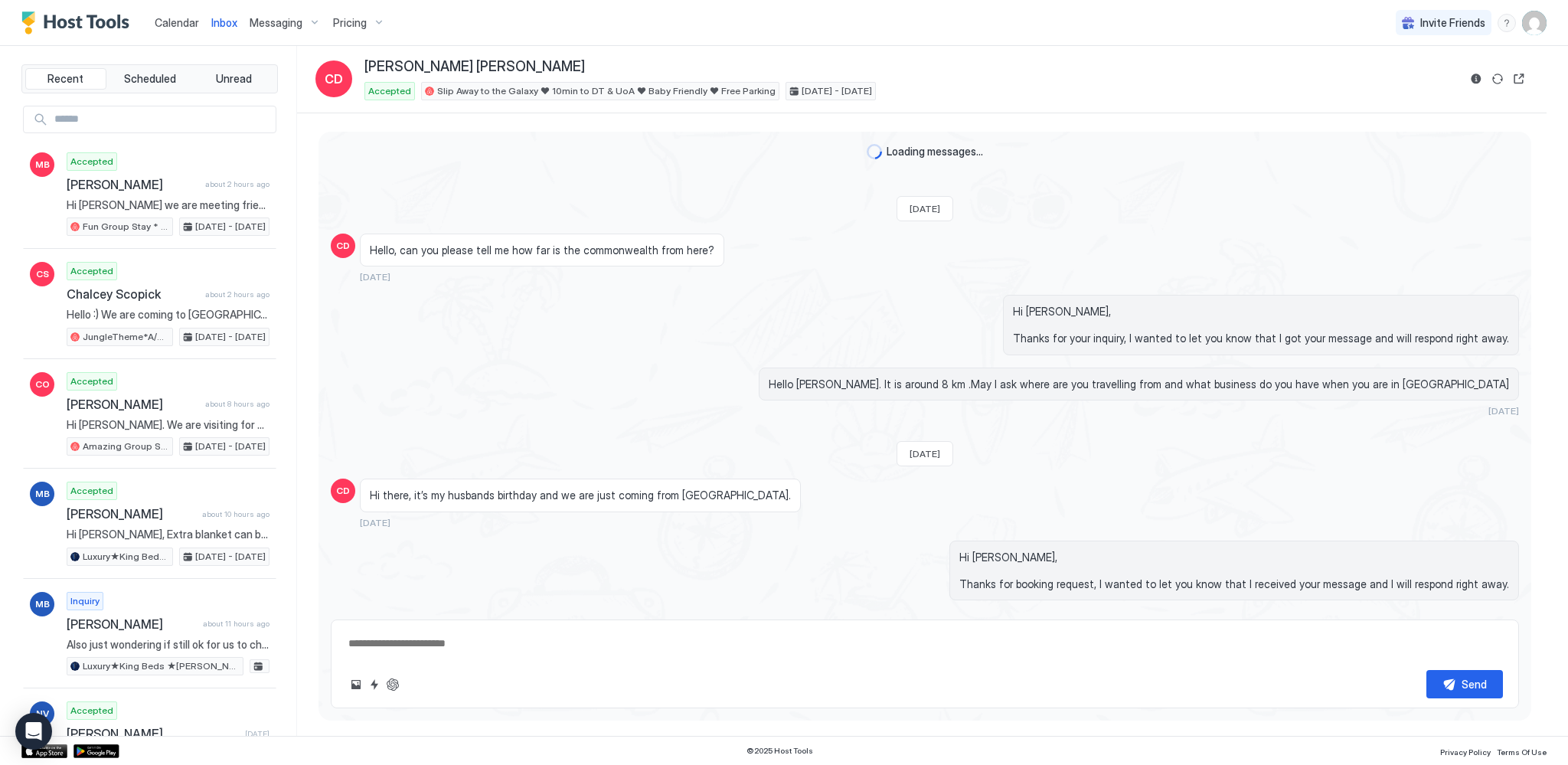
scroll to position [332, 0]
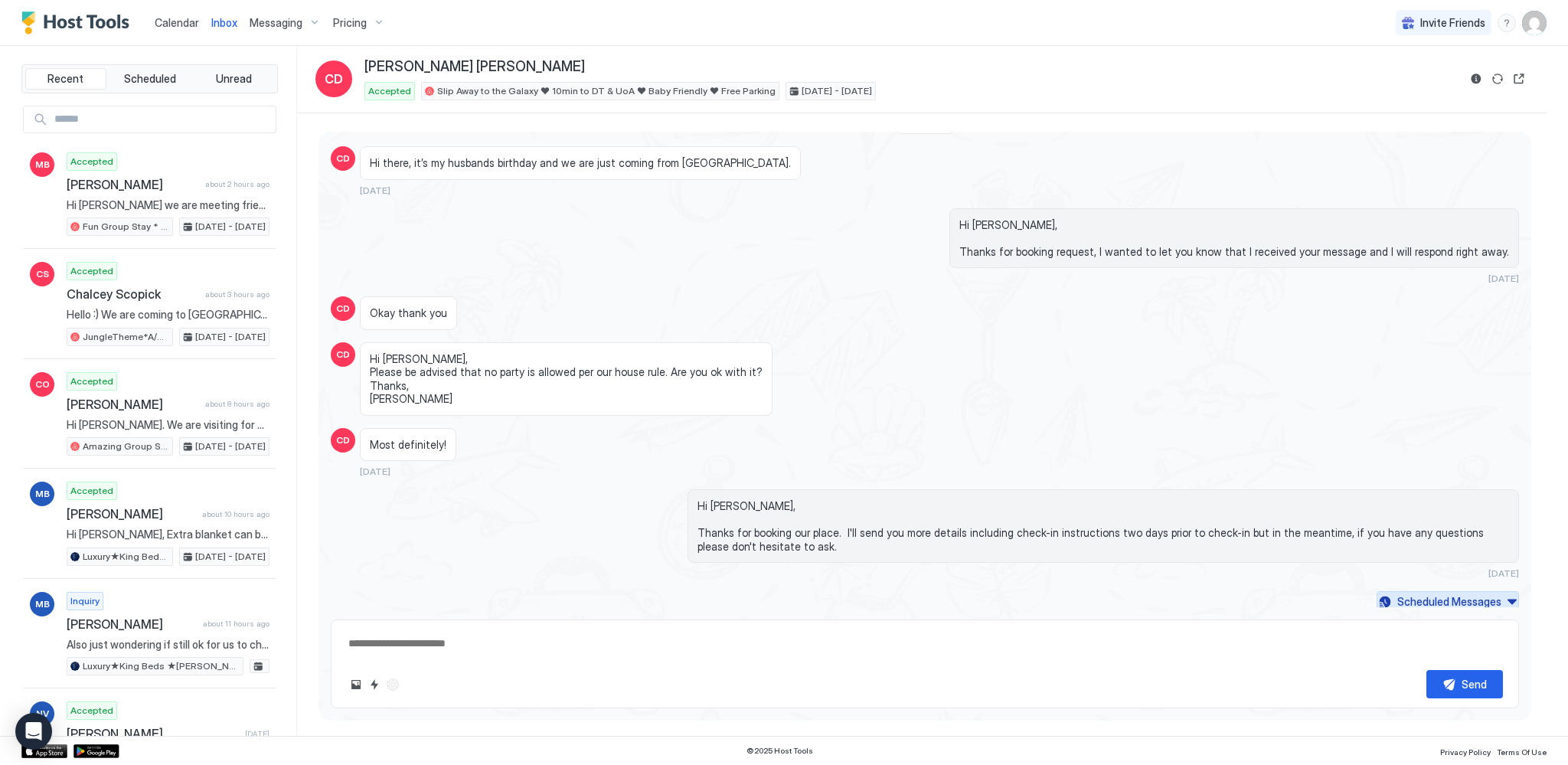
drag, startPoint x: 1457, startPoint y: 605, endPoint x: 1396, endPoint y: 581, distance: 65.6
click at [1457, 603] on div "Scheduled Messages" at bounding box center [1449, 601] width 104 height 16
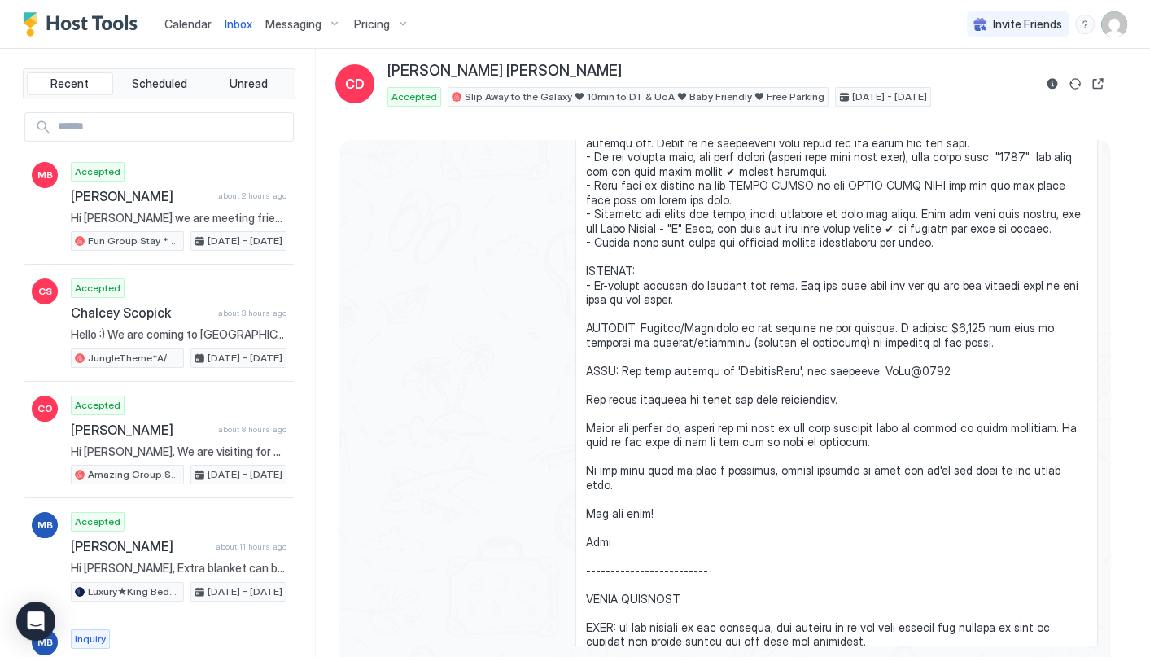
scroll to position [1277, 0]
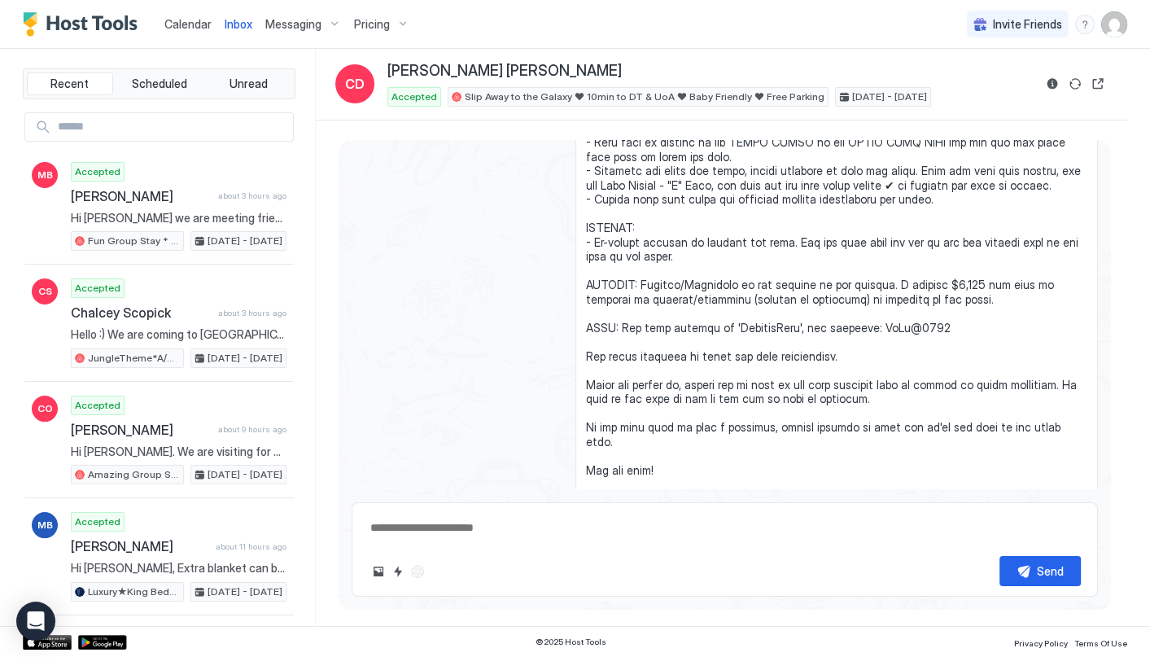
type textarea "*"
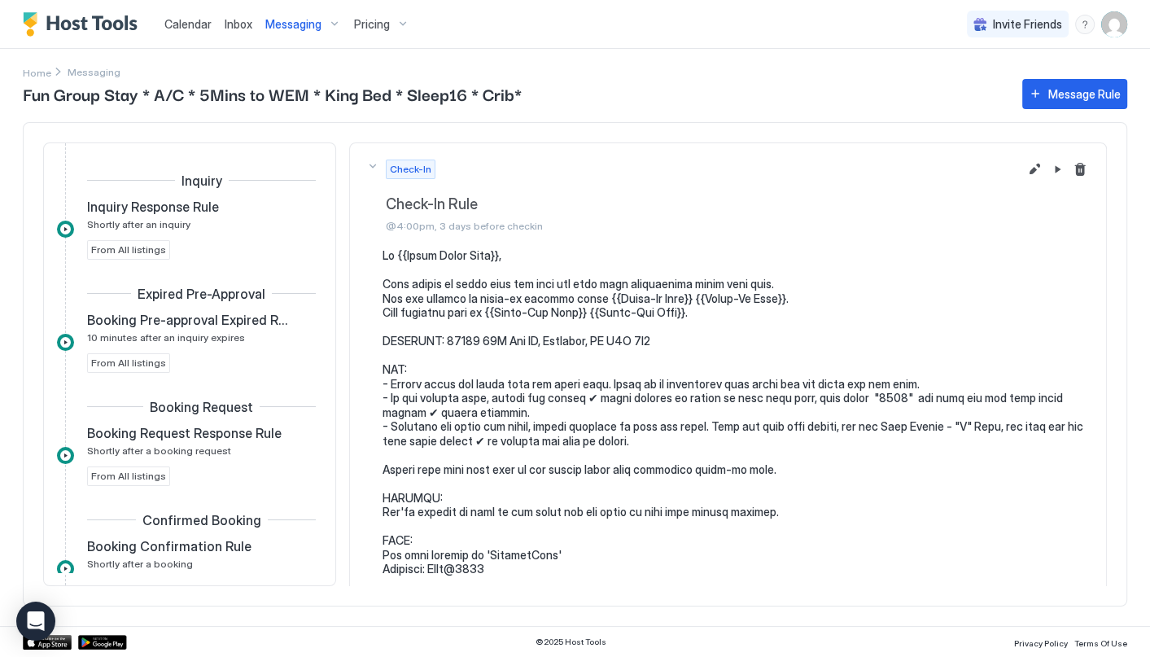
scroll to position [224, 0]
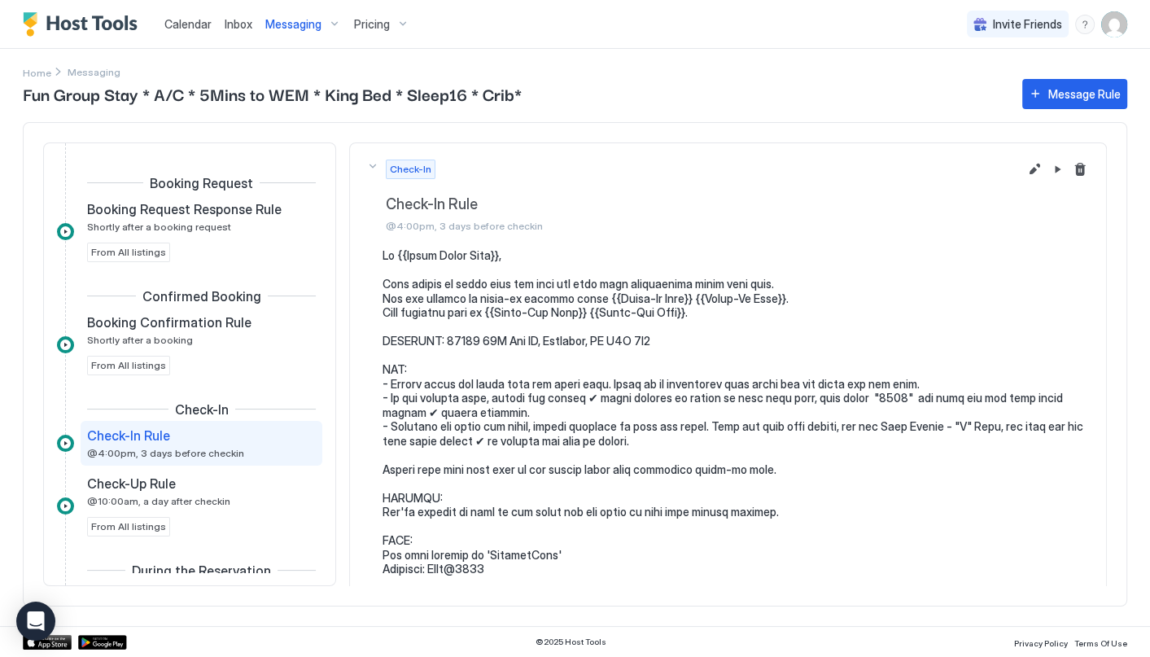
click at [182, 18] on span "Calendar" at bounding box center [187, 24] width 47 height 14
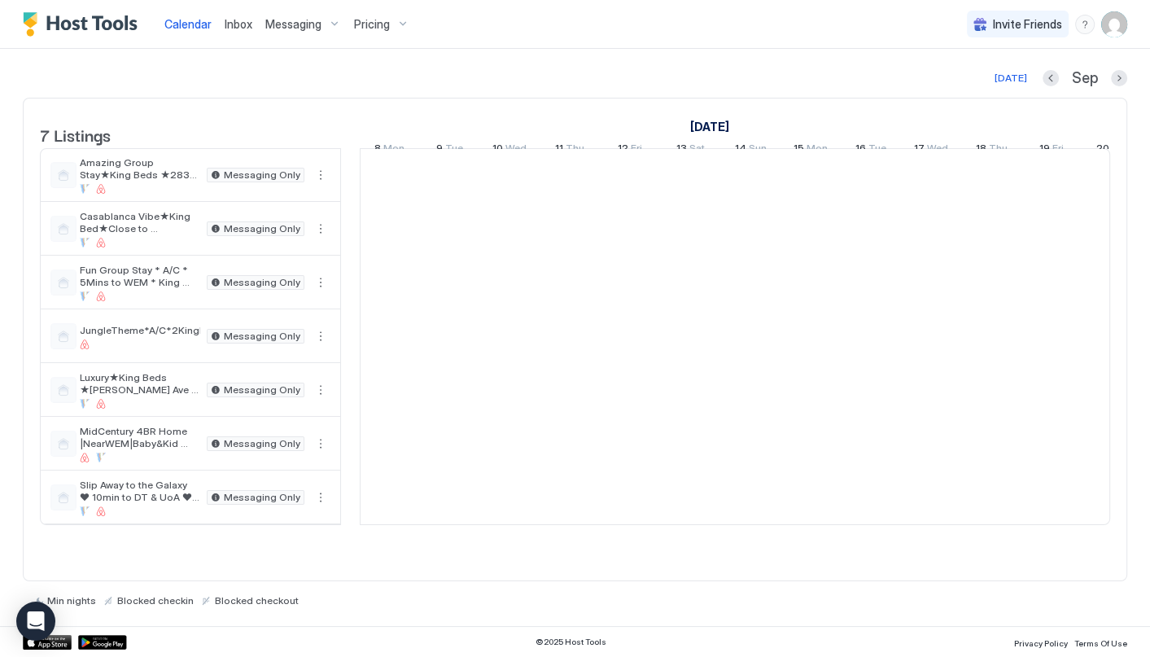
scroll to position [0, 904]
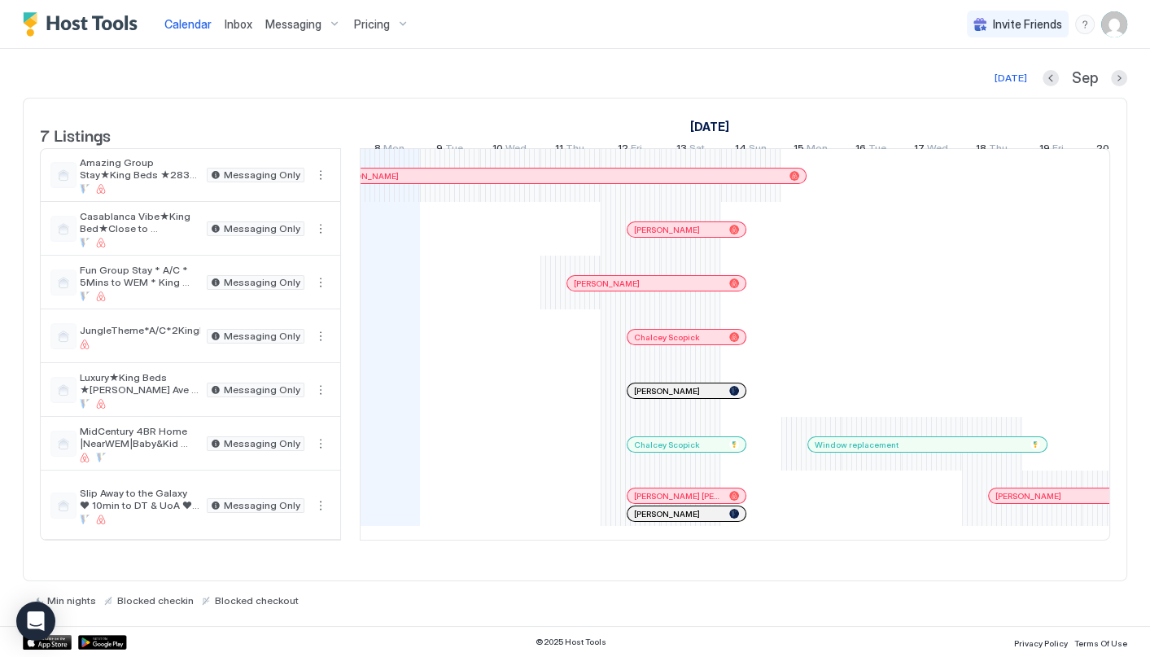
click at [653, 502] on div at bounding box center [654, 495] width 13 height 13
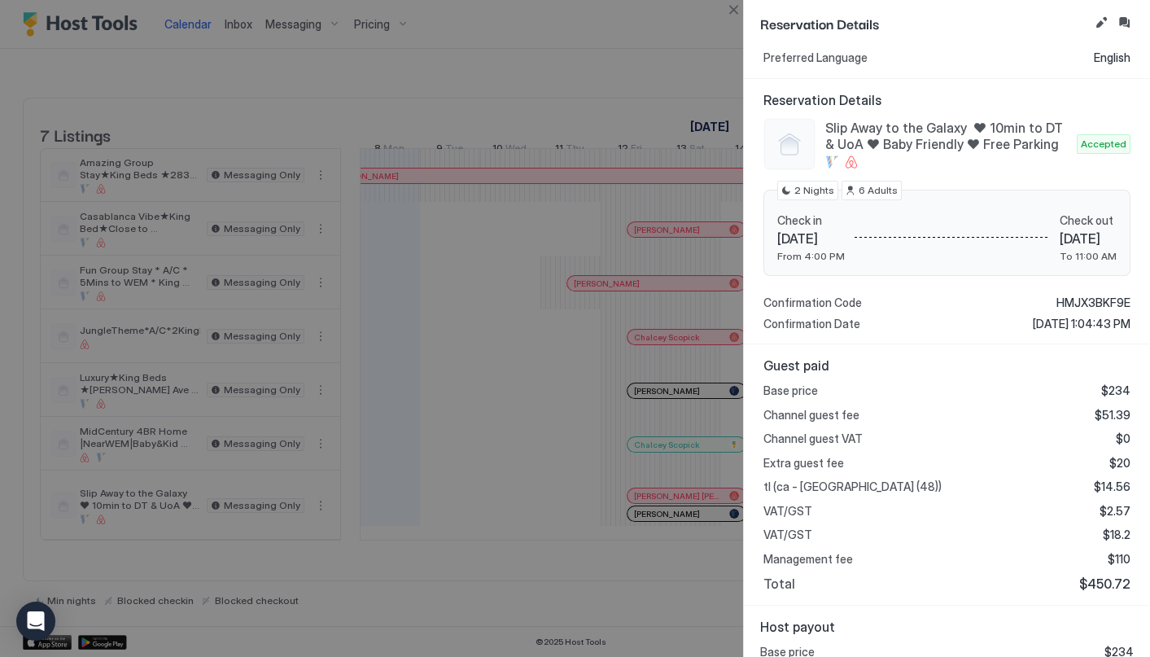
scroll to position [97, 0]
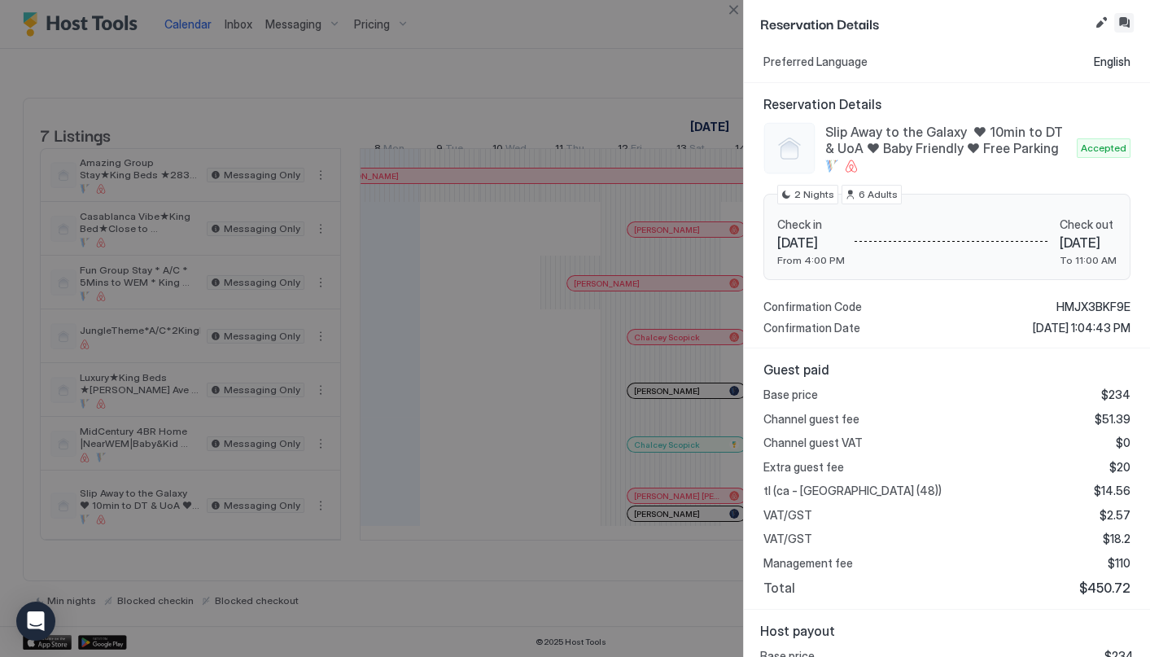
click at [1129, 21] on button "Inbox" at bounding box center [1124, 23] width 20 height 20
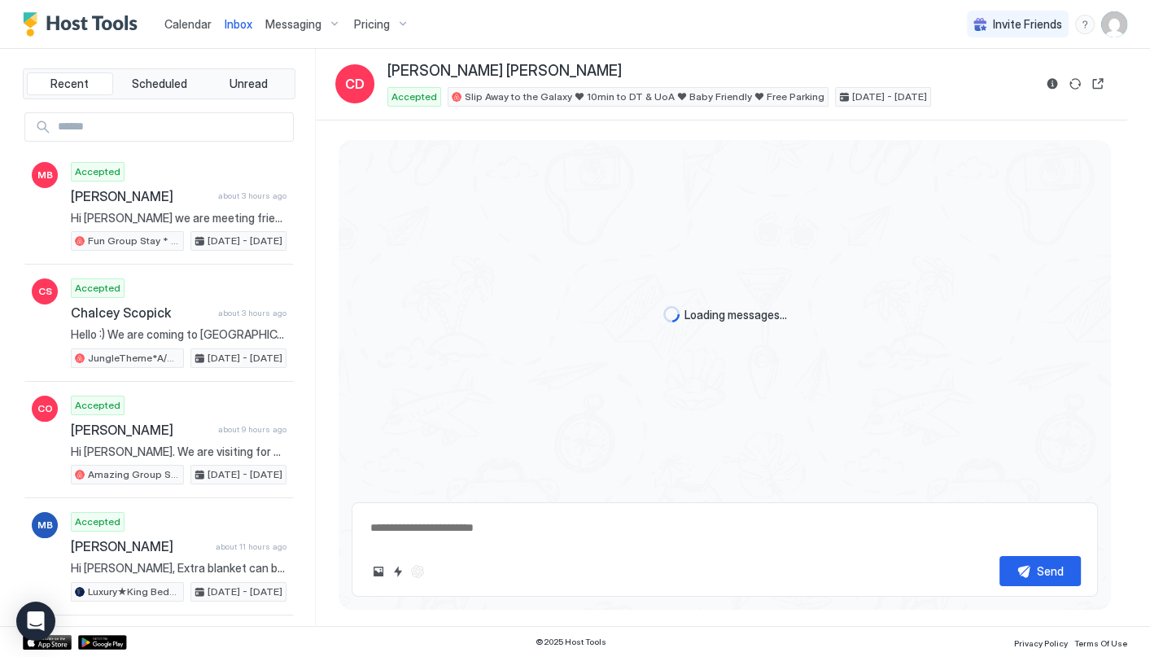
type textarea "*"
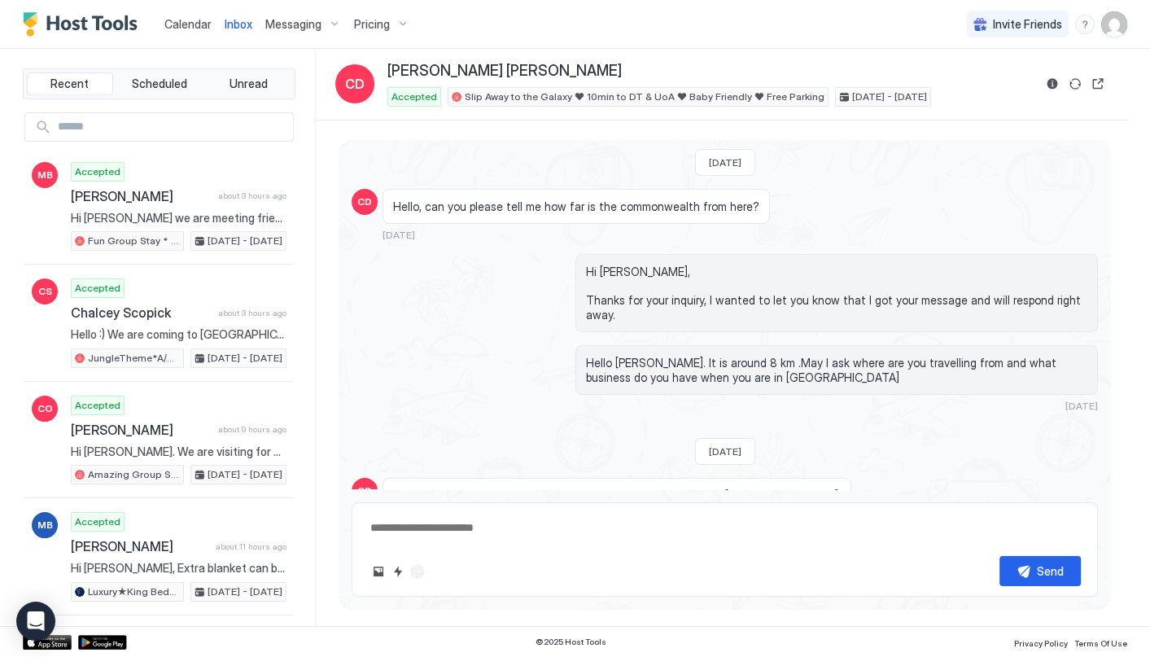
scroll to position [224, 0]
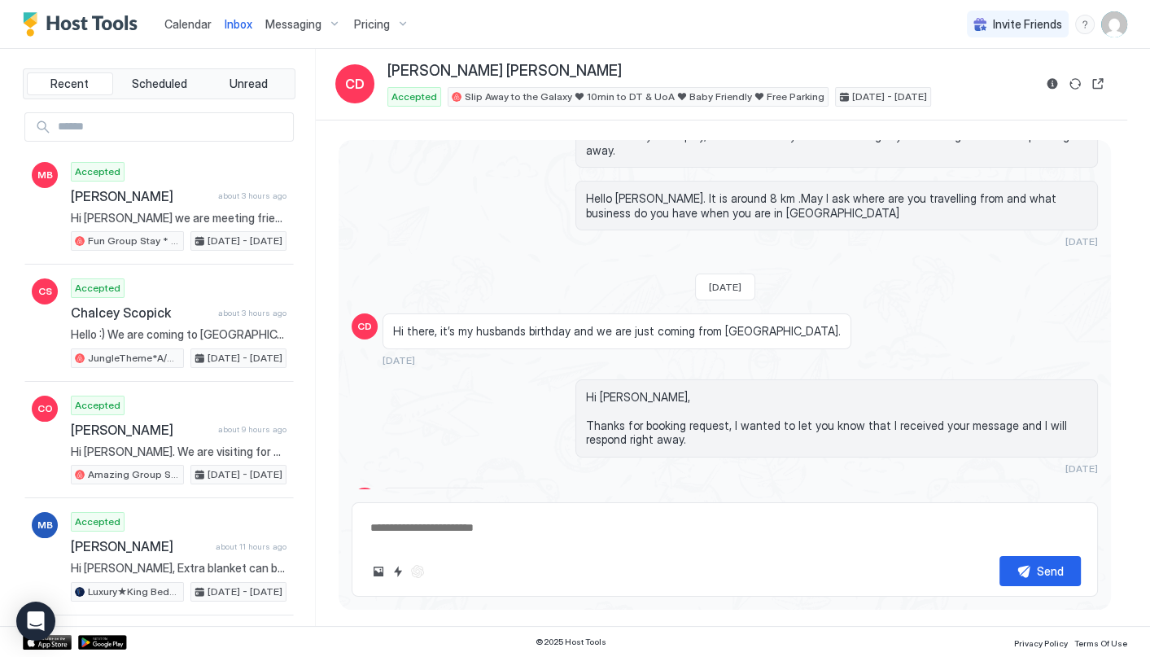
click at [203, 27] on span "Calendar" at bounding box center [187, 24] width 47 height 14
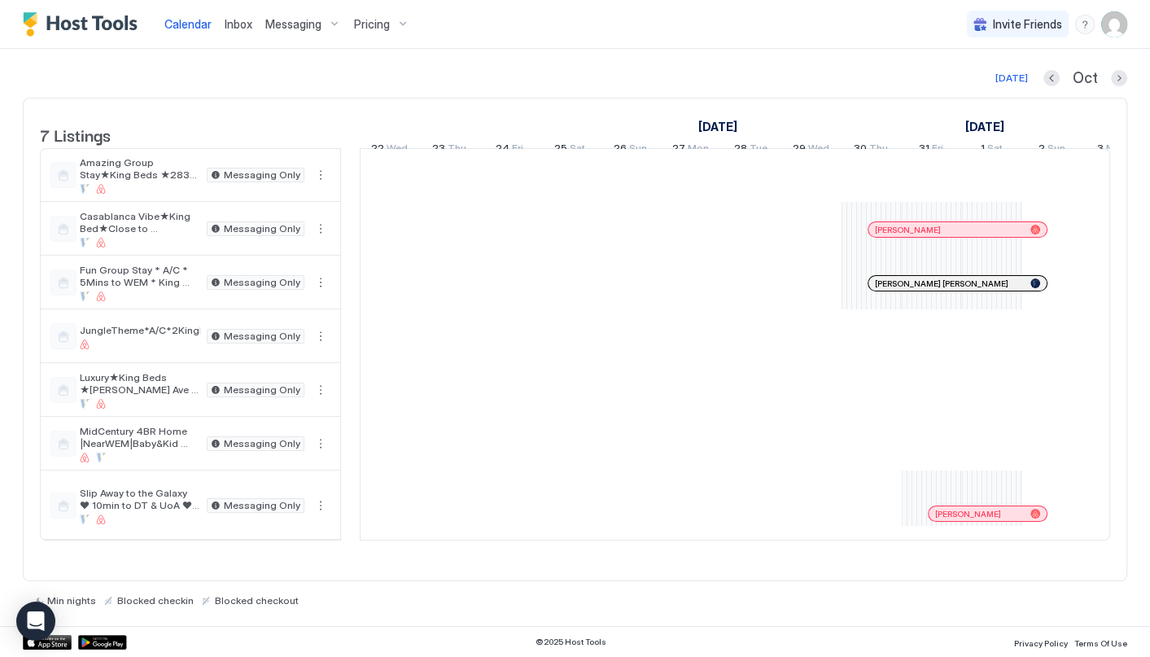
scroll to position [0, 1369]
